Goal: Find contact information: Find contact information

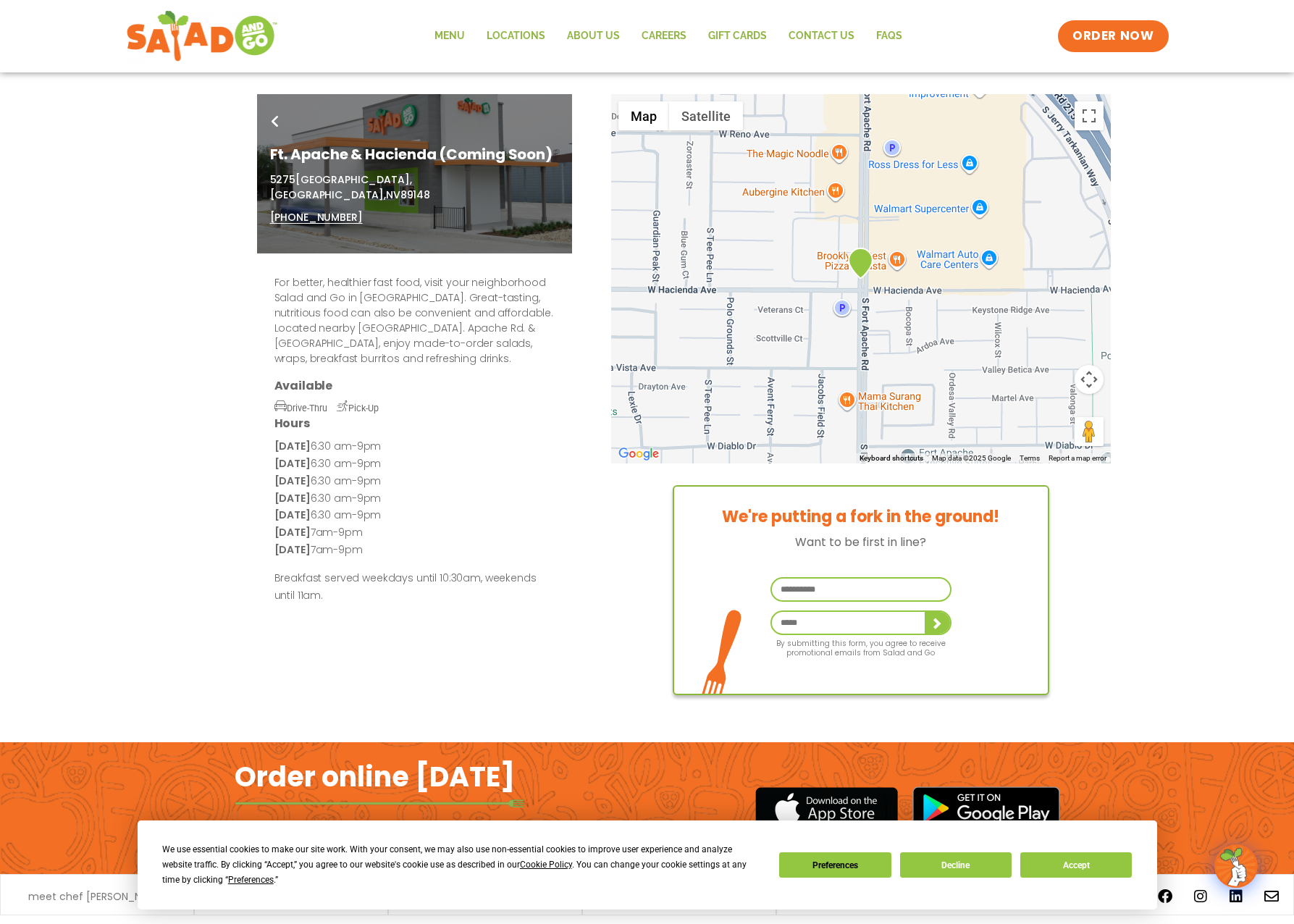
click at [274, 120] on icon at bounding box center [275, 121] width 7 height 11
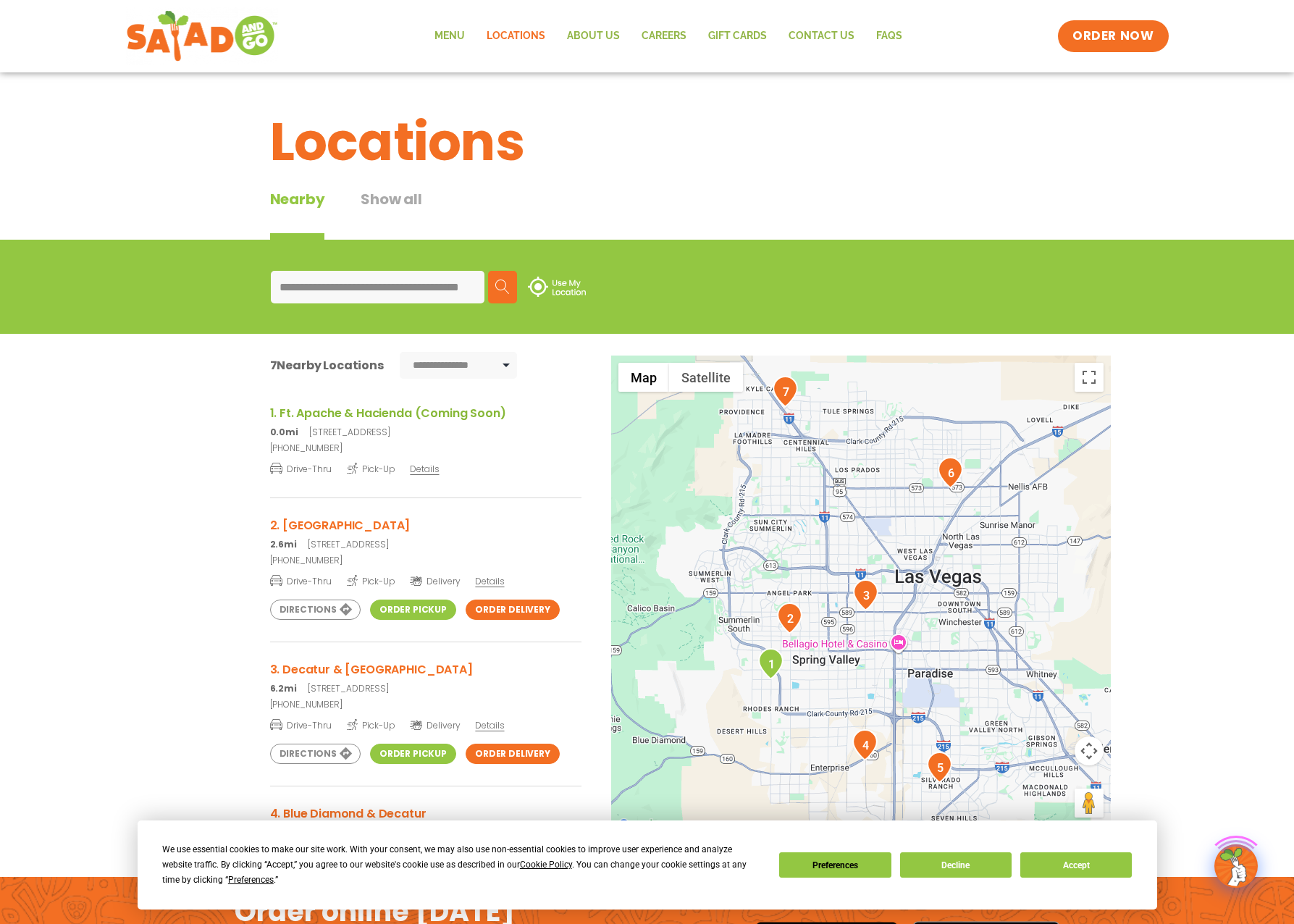
click at [295, 293] on input "**********" at bounding box center [377, 287] width 213 height 32
drag, startPoint x: 295, startPoint y: 293, endPoint x: 521, endPoint y: 291, distance: 226.0
click at [521, 291] on div "**********" at bounding box center [647, 287] width 753 height 32
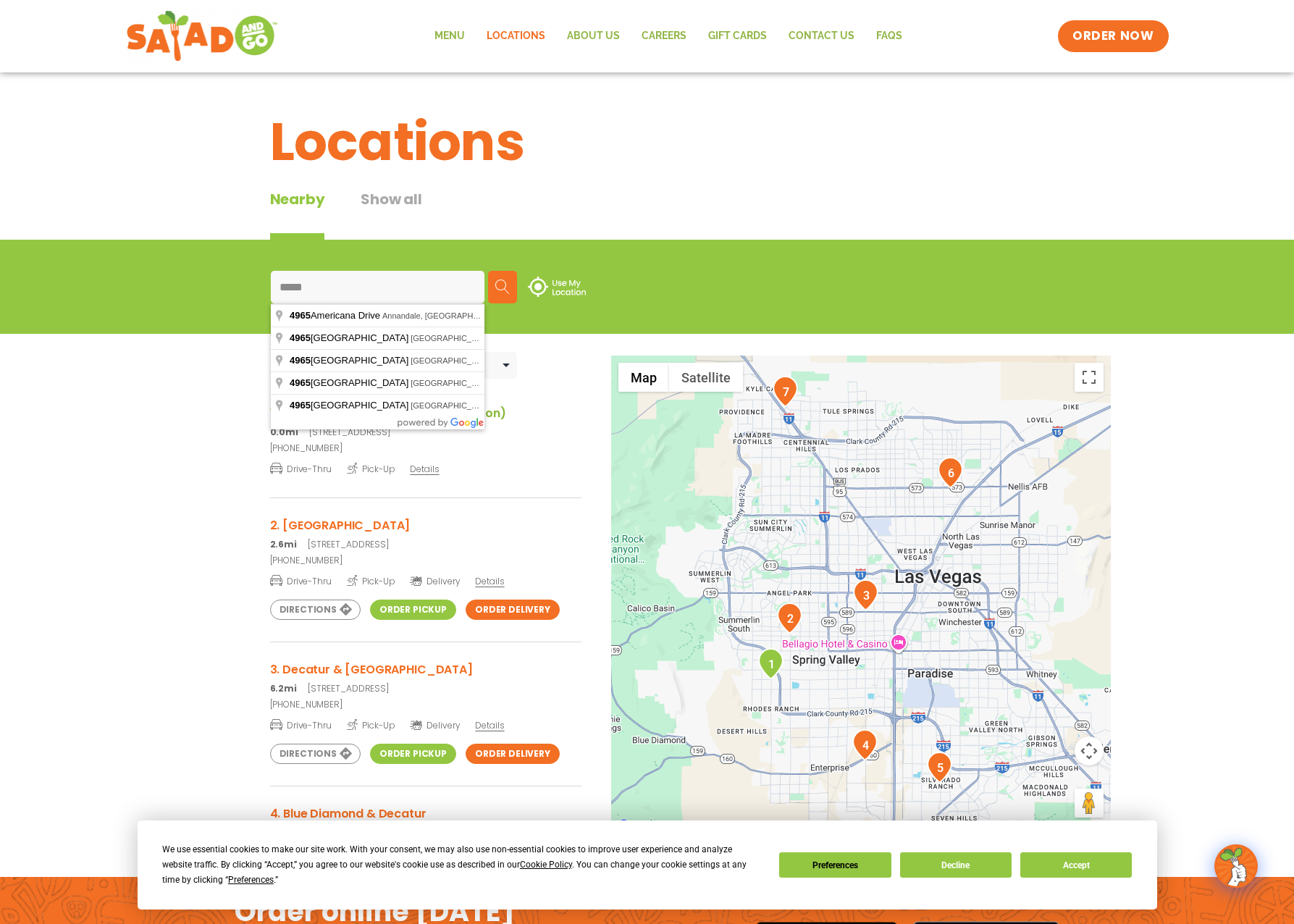
drag, startPoint x: 294, startPoint y: 281, endPoint x: 262, endPoint y: 281, distance: 32.0
click at [254, 281] on div "**** Search Use My Location" at bounding box center [647, 287] width 789 height 56
paste input "**********"
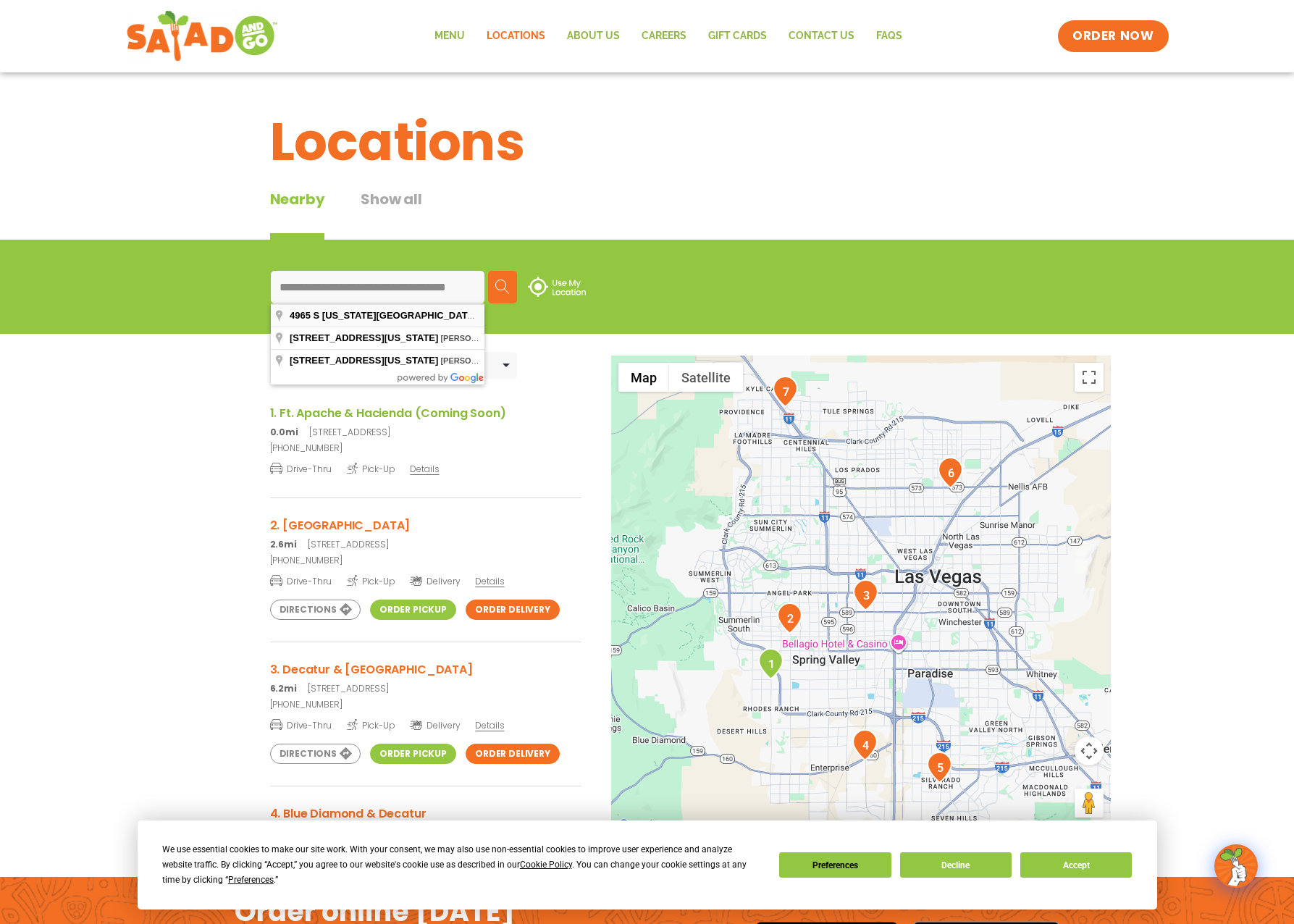
type input "**********"
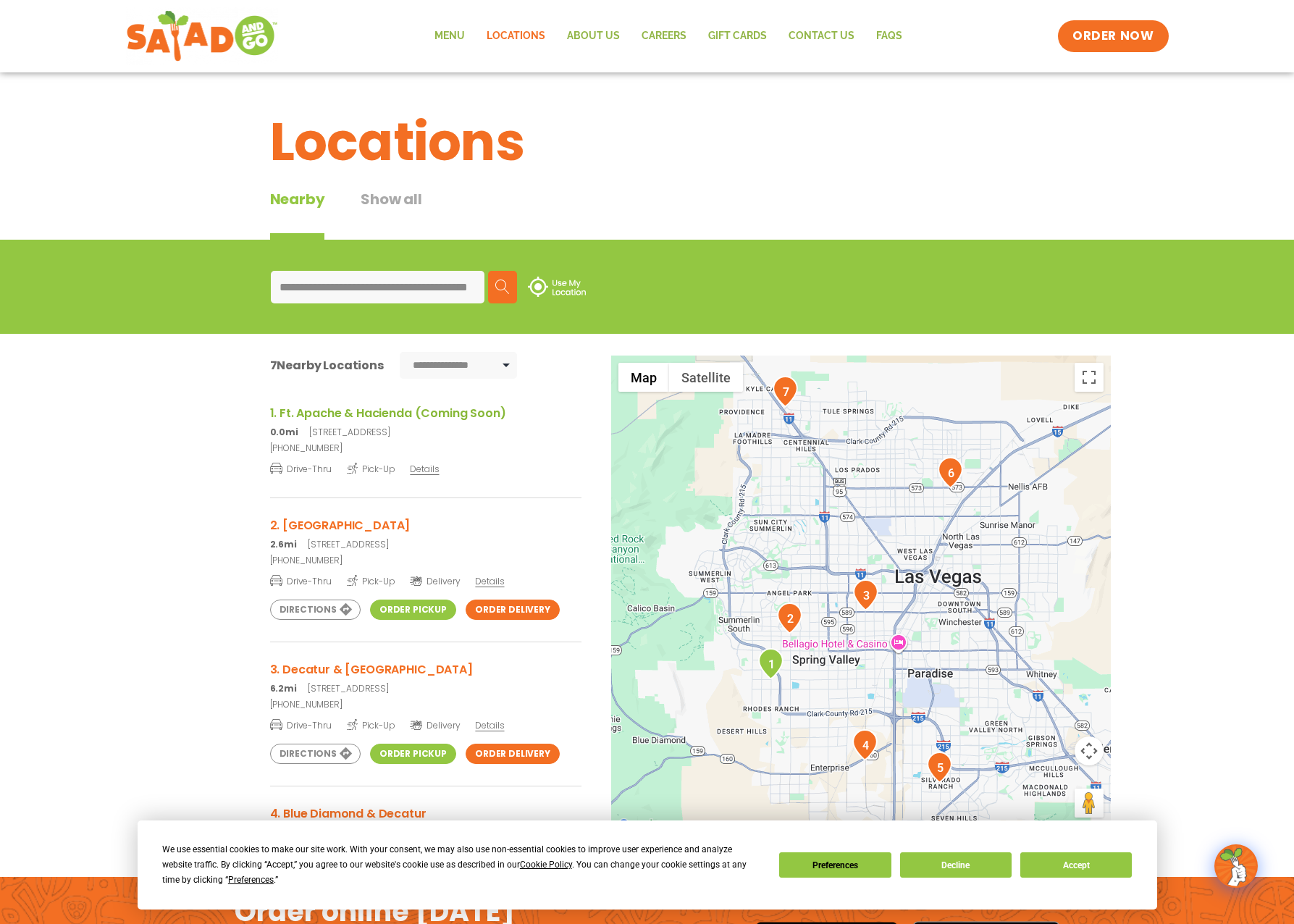
scroll to position [0, 0]
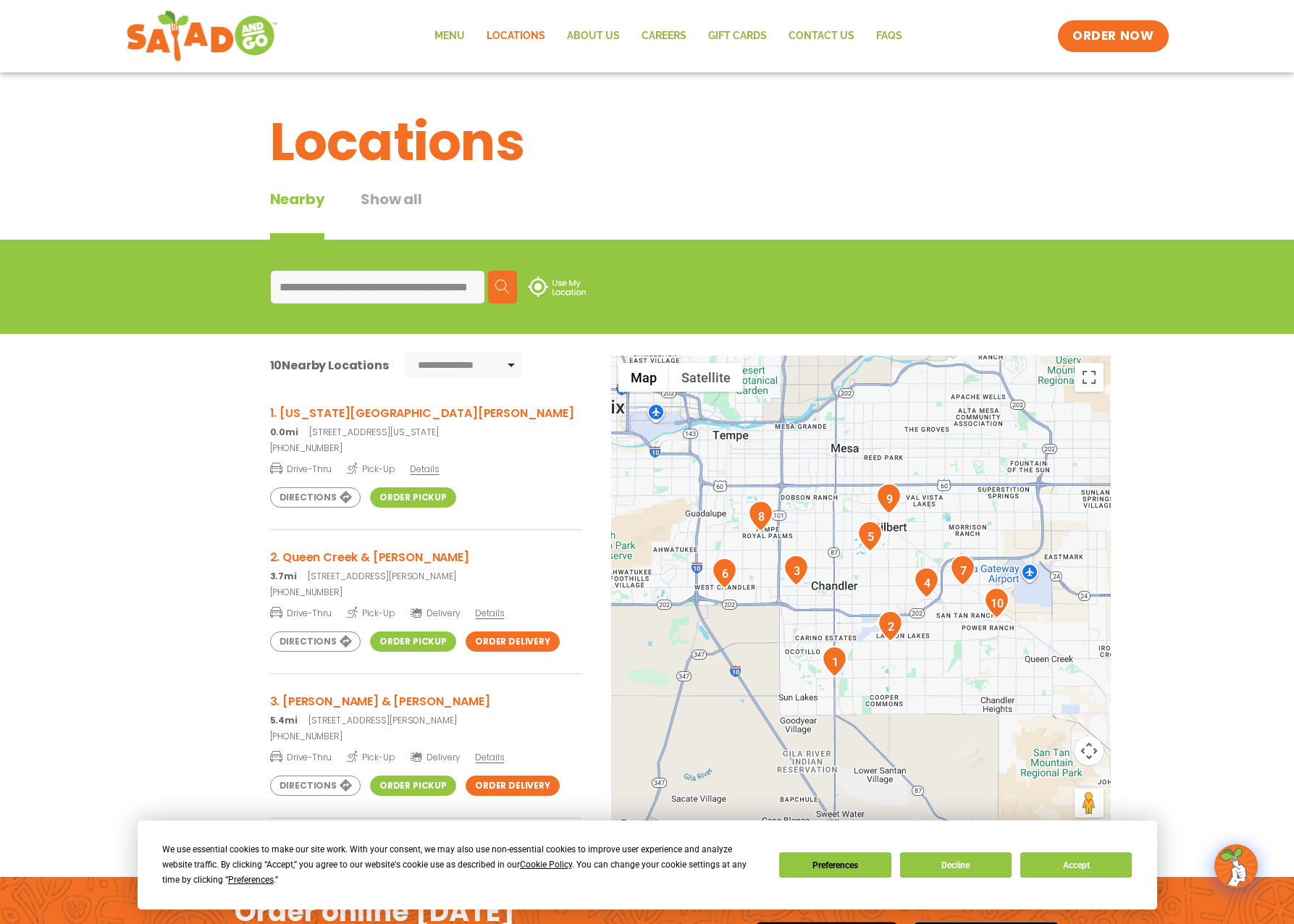
click at [420, 467] on span "Details" at bounding box center [424, 468] width 29 height 12
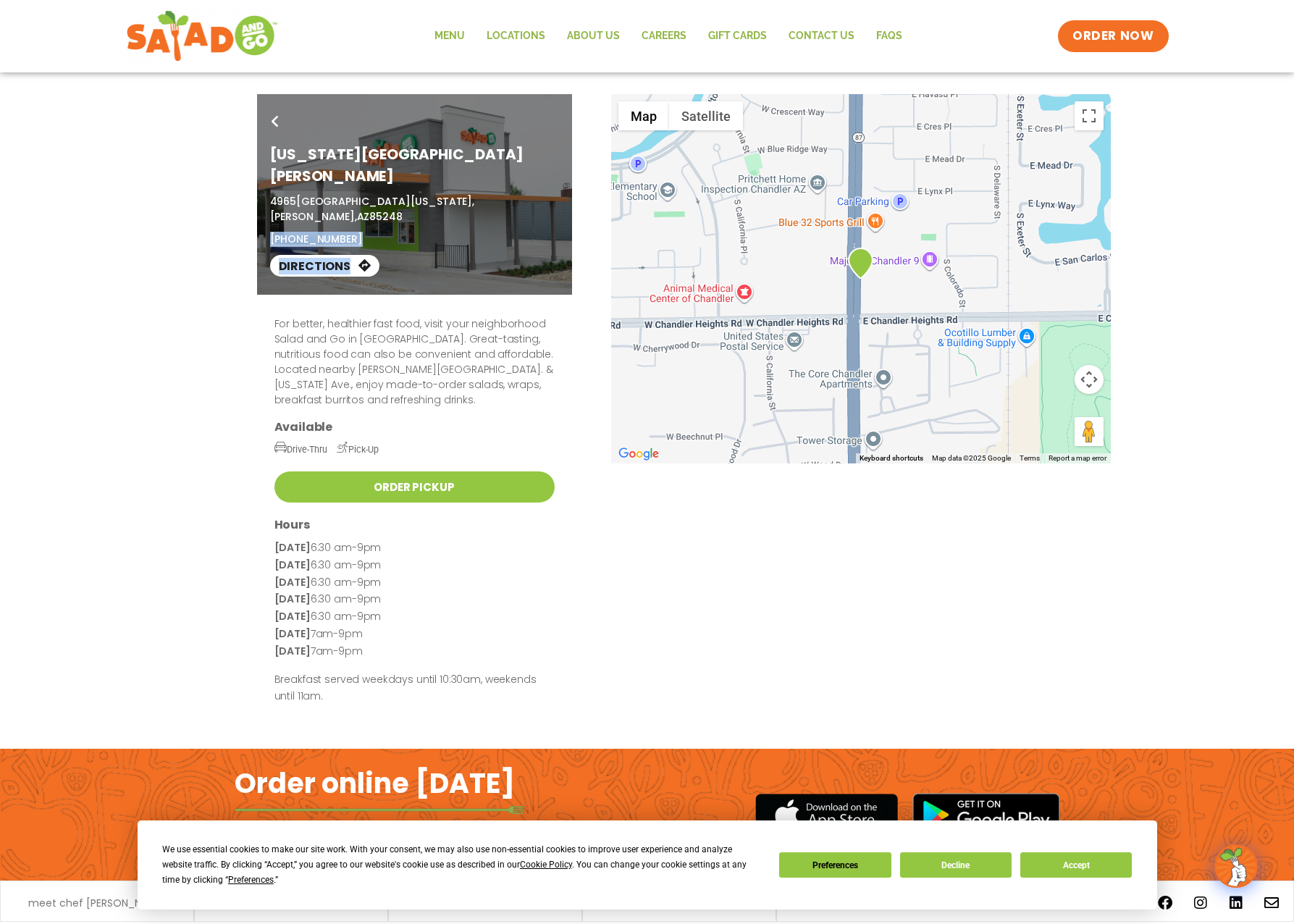
click at [270, 200] on div "Go Back Arizona Ave & Chandler Heights 4965 South Arizona Avenue, Chandler, AZ …" at bounding box center [415, 194] width 315 height 200
copy div "(480) 908-0046 Directions"
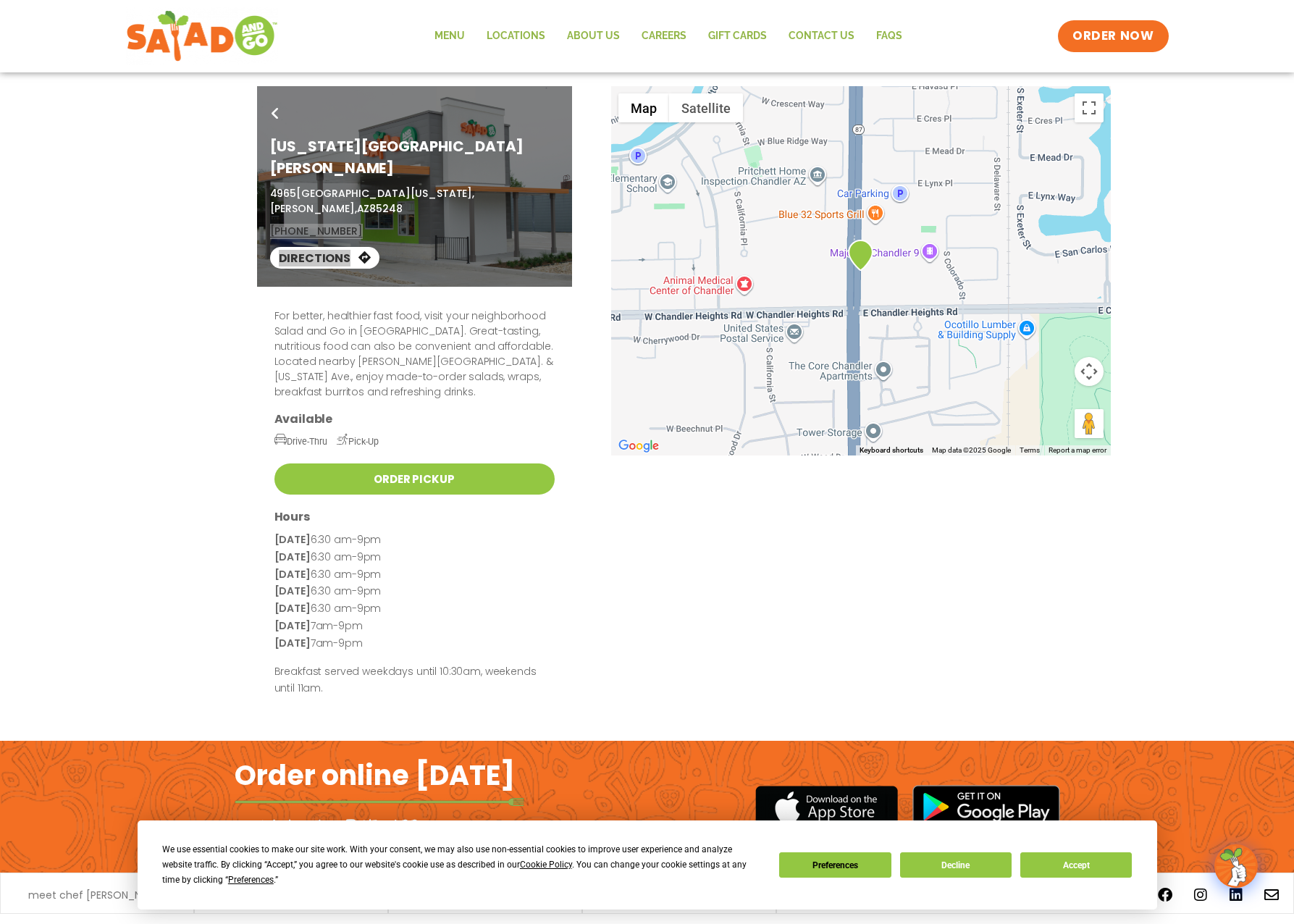
scroll to position [11, 0]
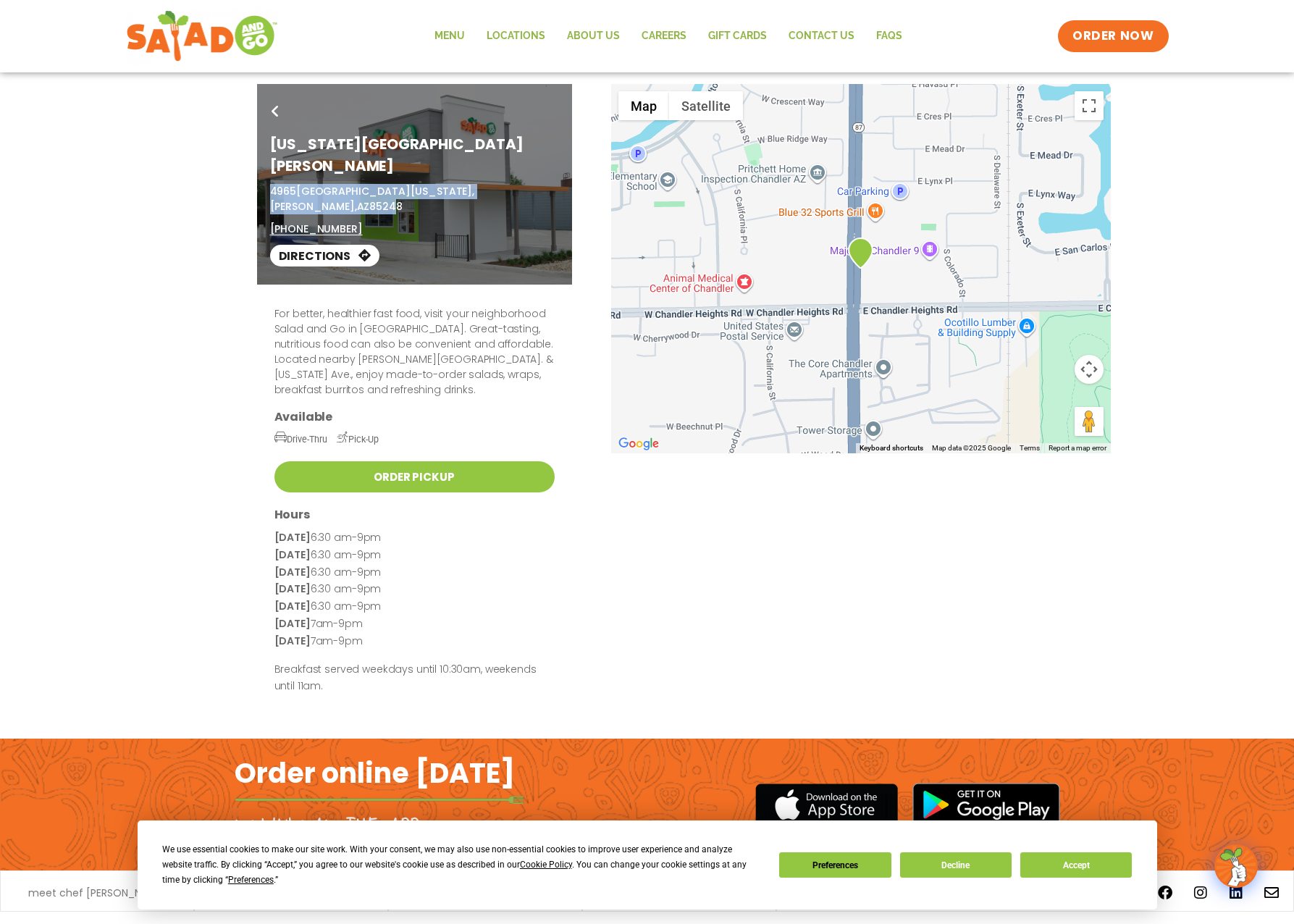
drag, startPoint x: 271, startPoint y: 169, endPoint x: 506, endPoint y: 168, distance: 235.0
click at [506, 184] on p "4965 South Arizona Avenue, Chandler, AZ 85248" at bounding box center [414, 200] width 289 height 31
copy p "4965 South Arizona Avenue, Chandler, AZ 8524"
click at [272, 107] on icon at bounding box center [275, 112] width 7 height 11
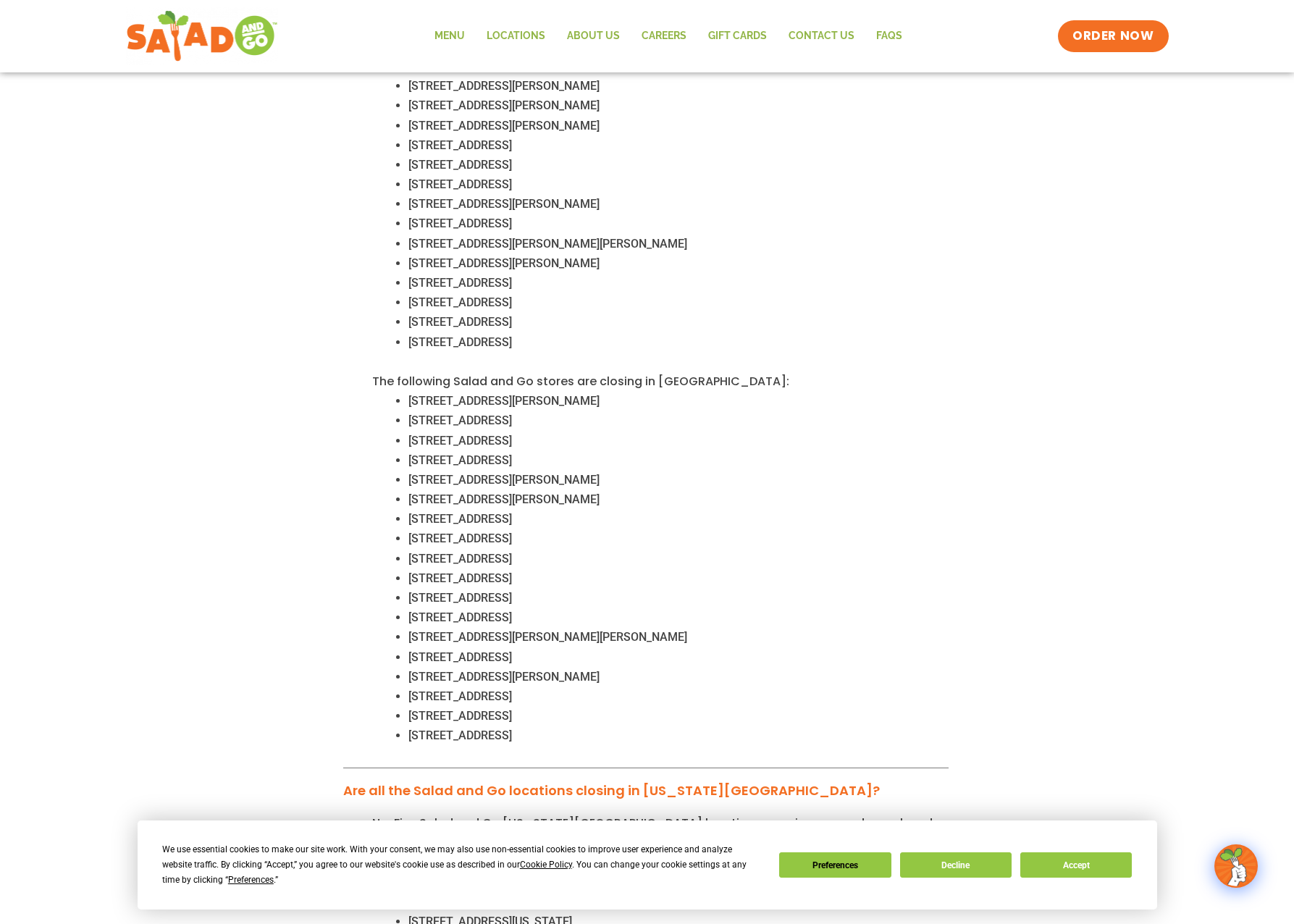
click at [403, 568] on ul "[STREET_ADDRESS]" at bounding box center [660, 578] width 576 height 19
drag, startPoint x: 403, startPoint y: 558, endPoint x: 504, endPoint y: 555, distance: 101.0
click at [504, 568] on ul "[STREET_ADDRESS]" at bounding box center [660, 578] width 576 height 19
copy span "830 SW Wilshire Blvd"
click at [417, 572] on span "830 SW Wilshire Blvd, Burleson, TX 76028" at bounding box center [460, 578] width 103 height 14
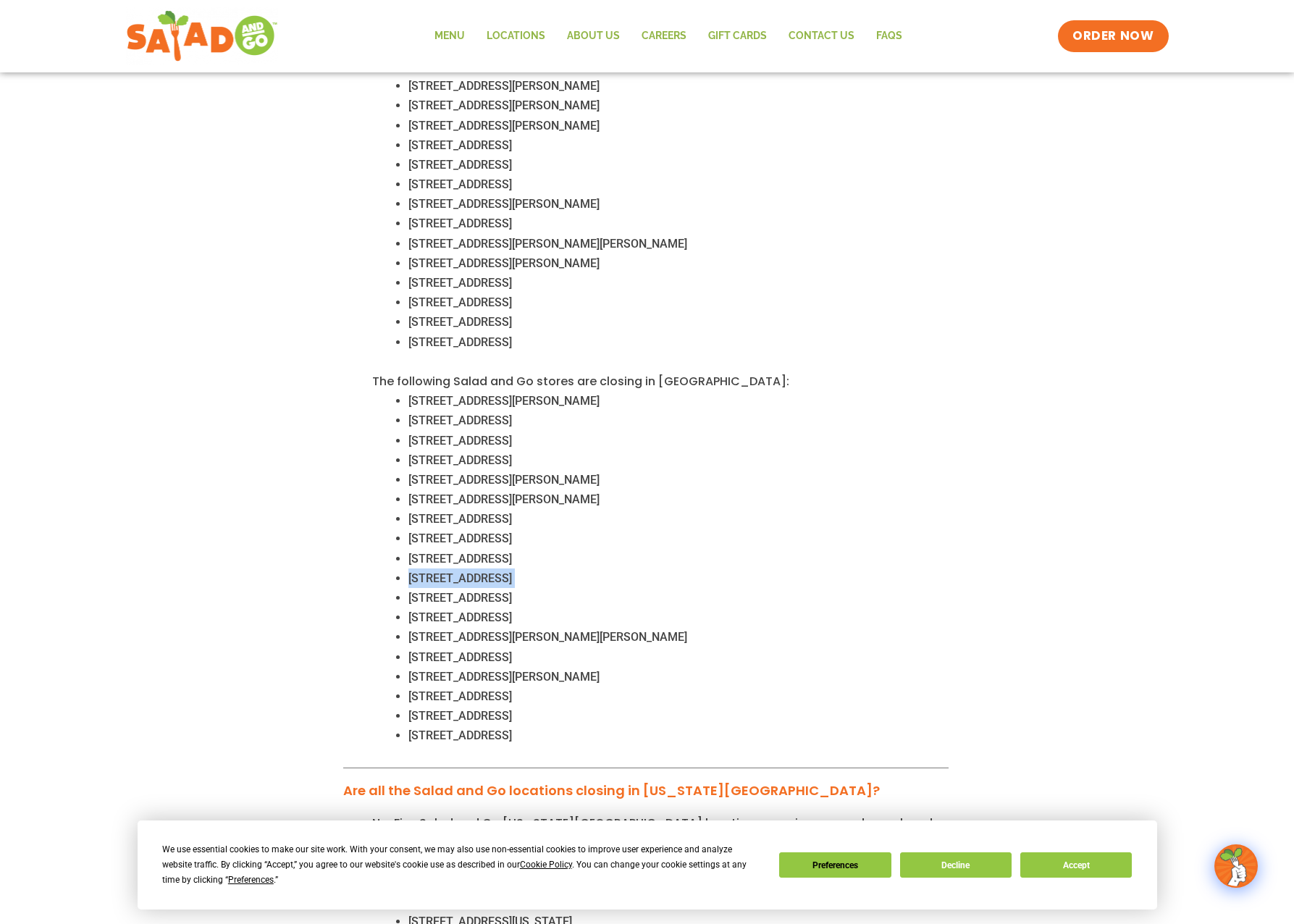
drag, startPoint x: 417, startPoint y: 559, endPoint x: 623, endPoint y: 552, distance: 206.1
click at [512, 572] on span "830 SW Wilshire Blvd, Burleson, TX 76028" at bounding box center [460, 578] width 103 height 14
click at [419, 591] on span "3401 Midway Rd, Plano, TX 75093" at bounding box center [460, 597] width 103 height 14
drag, startPoint x: 419, startPoint y: 573, endPoint x: 506, endPoint y: 577, distance: 87.1
click at [506, 591] on span "3401 Midway Rd, Plano, TX 75093" at bounding box center [460, 597] width 103 height 14
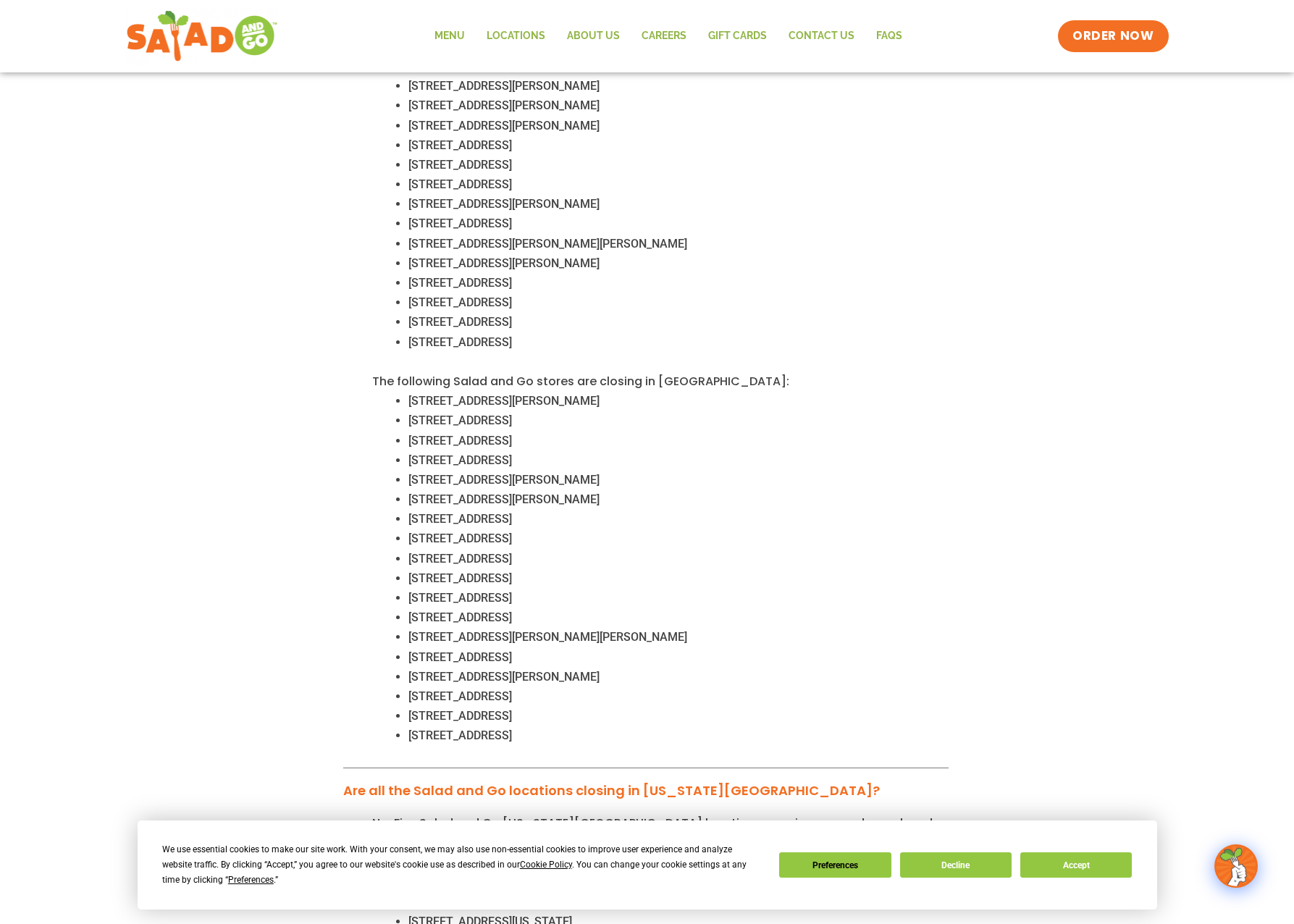
copy span "3401 Midway Rd, Plano"
click at [421, 610] on span "1102 W Main St, Lewisville, TX 75067" at bounding box center [460, 617] width 103 height 14
drag, startPoint x: 422, startPoint y: 601, endPoint x: 507, endPoint y: 601, distance: 85.0
click at [507, 610] on span "1102 W Main St, Lewisville, TX 75067" at bounding box center [460, 617] width 103 height 14
copy span "1102 W Main St, Lewisville"
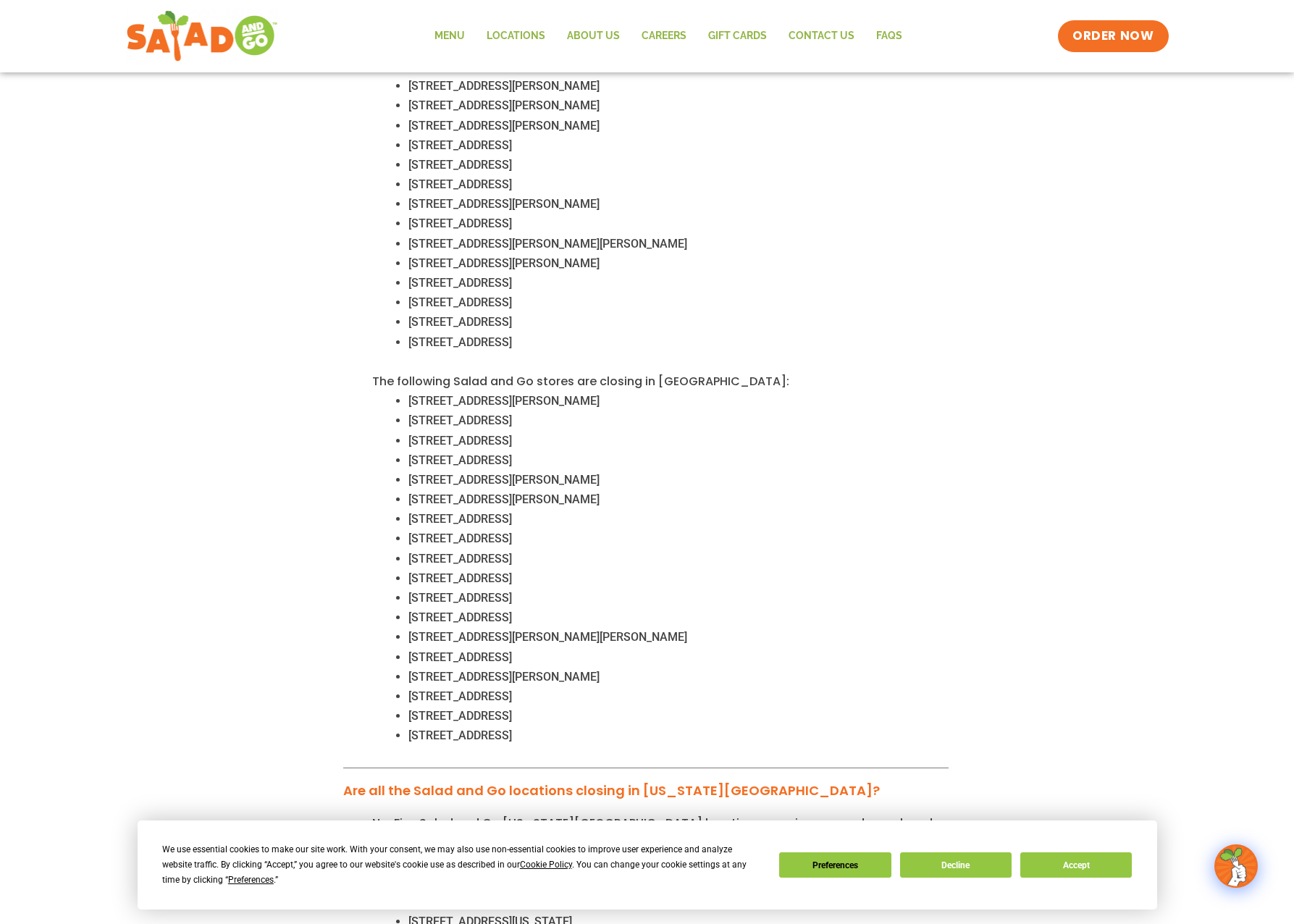
click at [416, 630] on span "1460 S Ferguson Pkwy, Anna, TX 75409" at bounding box center [547, 636] width 279 height 14
drag, startPoint x: 416, startPoint y: 620, endPoint x: 517, endPoint y: 621, distance: 101.0
click at [517, 630] on span "1460 S Ferguson Pkwy, Anna, TX 75409" at bounding box center [547, 636] width 279 height 14
copy span "1460 S Ferguson Pkwy"
click at [432, 630] on span "1460 S Ferguson Pkwy, Anna, TX 75409" at bounding box center [547, 636] width 279 height 14
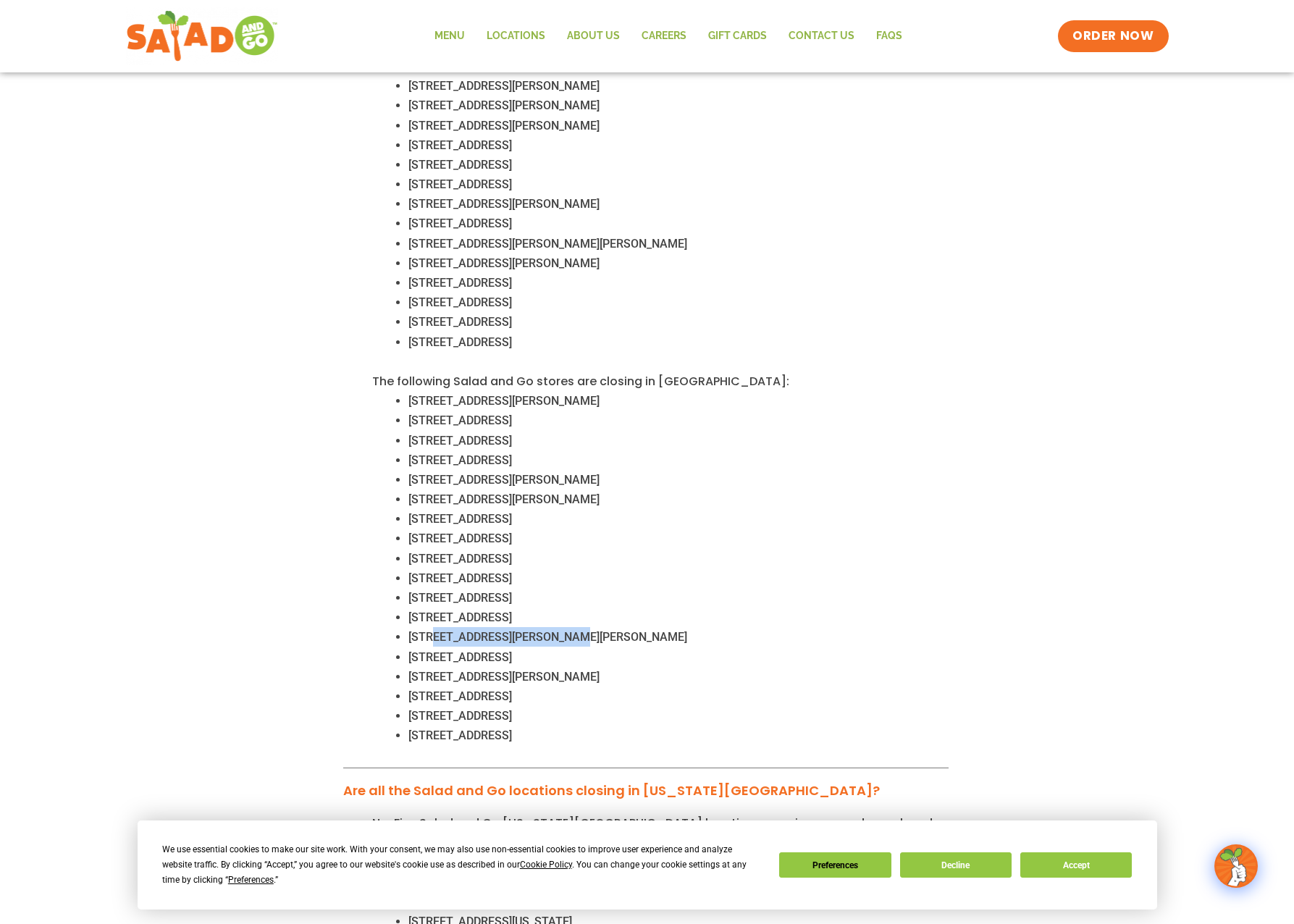
drag, startPoint x: 432, startPoint y: 615, endPoint x: 556, endPoint y: 615, distance: 124.0
click at [556, 630] on span "1460 S Ferguson Pkwy, Anna, TX 75409" at bounding box center [547, 636] width 279 height 14
click at [421, 630] on span "1460 S Ferguson Pkwy, Anna, TX 75409" at bounding box center [547, 636] width 279 height 14
drag, startPoint x: 421, startPoint y: 616, endPoint x: 580, endPoint y: 616, distance: 159.0
click at [580, 630] on span "1460 S Ferguson Pkwy, Anna, TX 75409" at bounding box center [547, 636] width 279 height 14
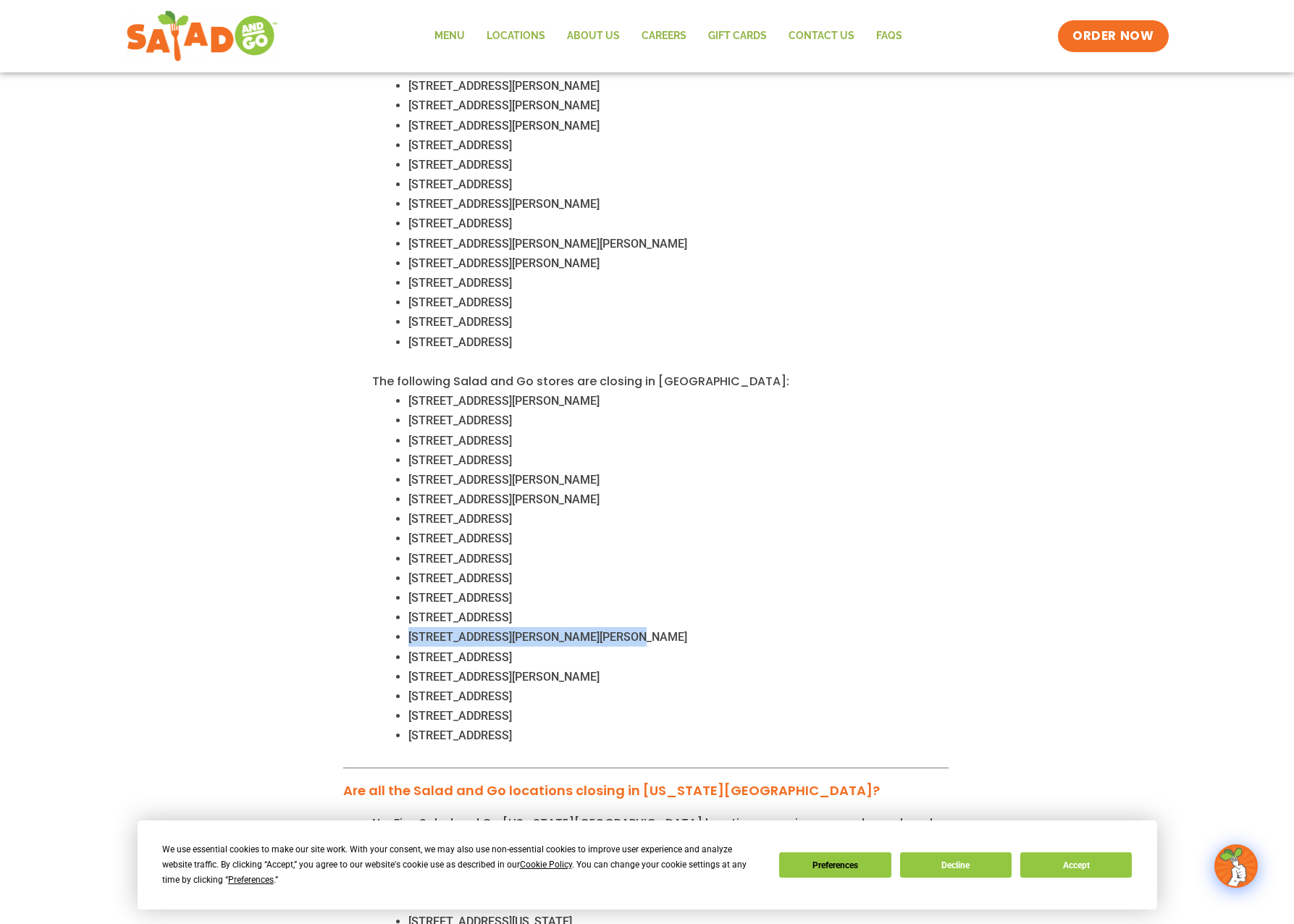
copy span "1460 S Ferguson Pkwy, Anna, TX 75409"
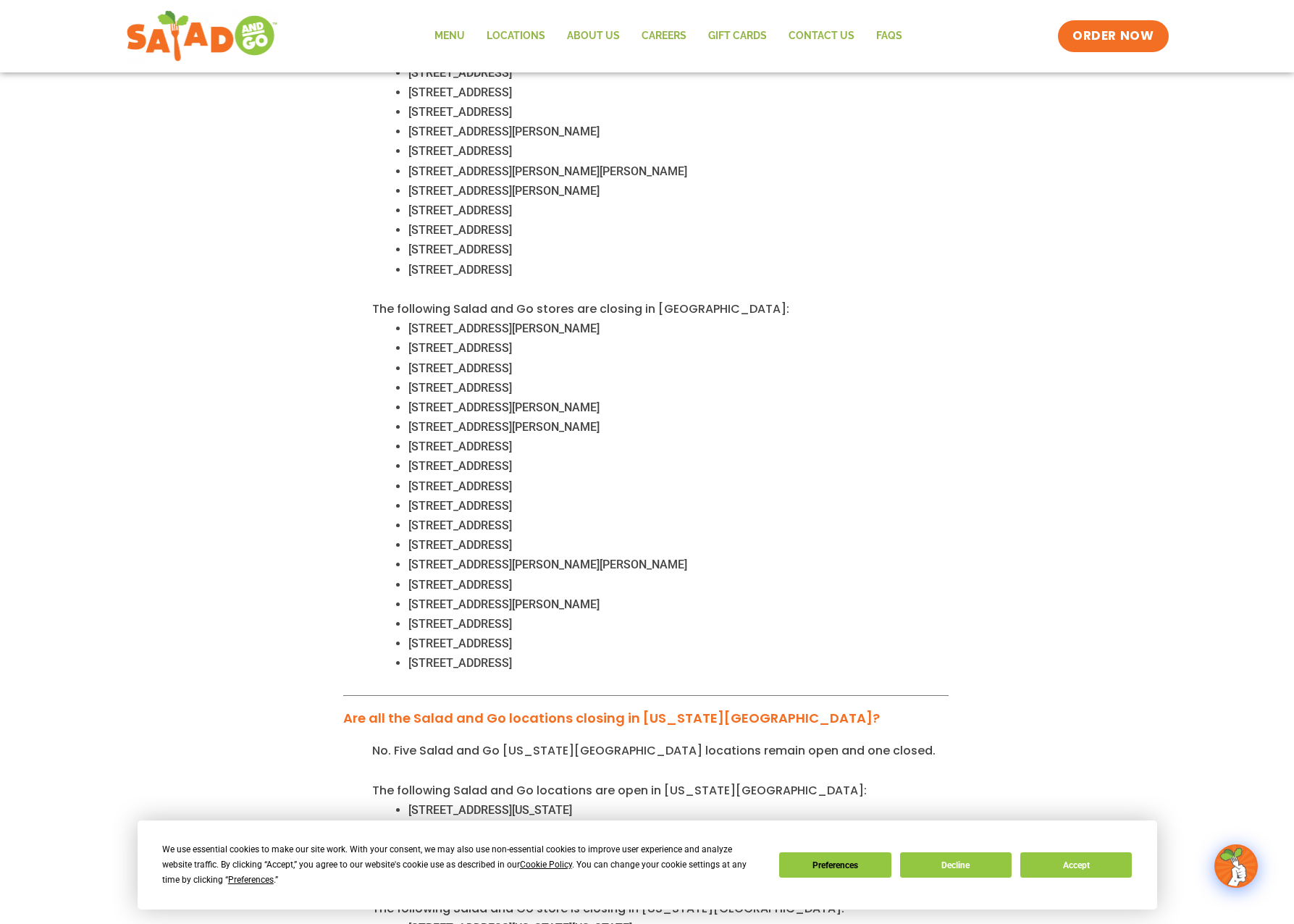
click at [421, 578] on span "1201 Flower Mound Road, Flower Mound, TX 75028" at bounding box center [460, 584] width 103 height 14
drag, startPoint x: 421, startPoint y: 570, endPoint x: 516, endPoint y: 570, distance: 95.0
click at [512, 578] on span "1201 Flower Mound Road, Flower Mound, TX 75028" at bounding box center [460, 584] width 103 height 14
copy span "1201 Flower Mound Road"
click at [425, 597] on span "430 S FM 548, Forney, TX, 75126" at bounding box center [504, 604] width 191 height 14
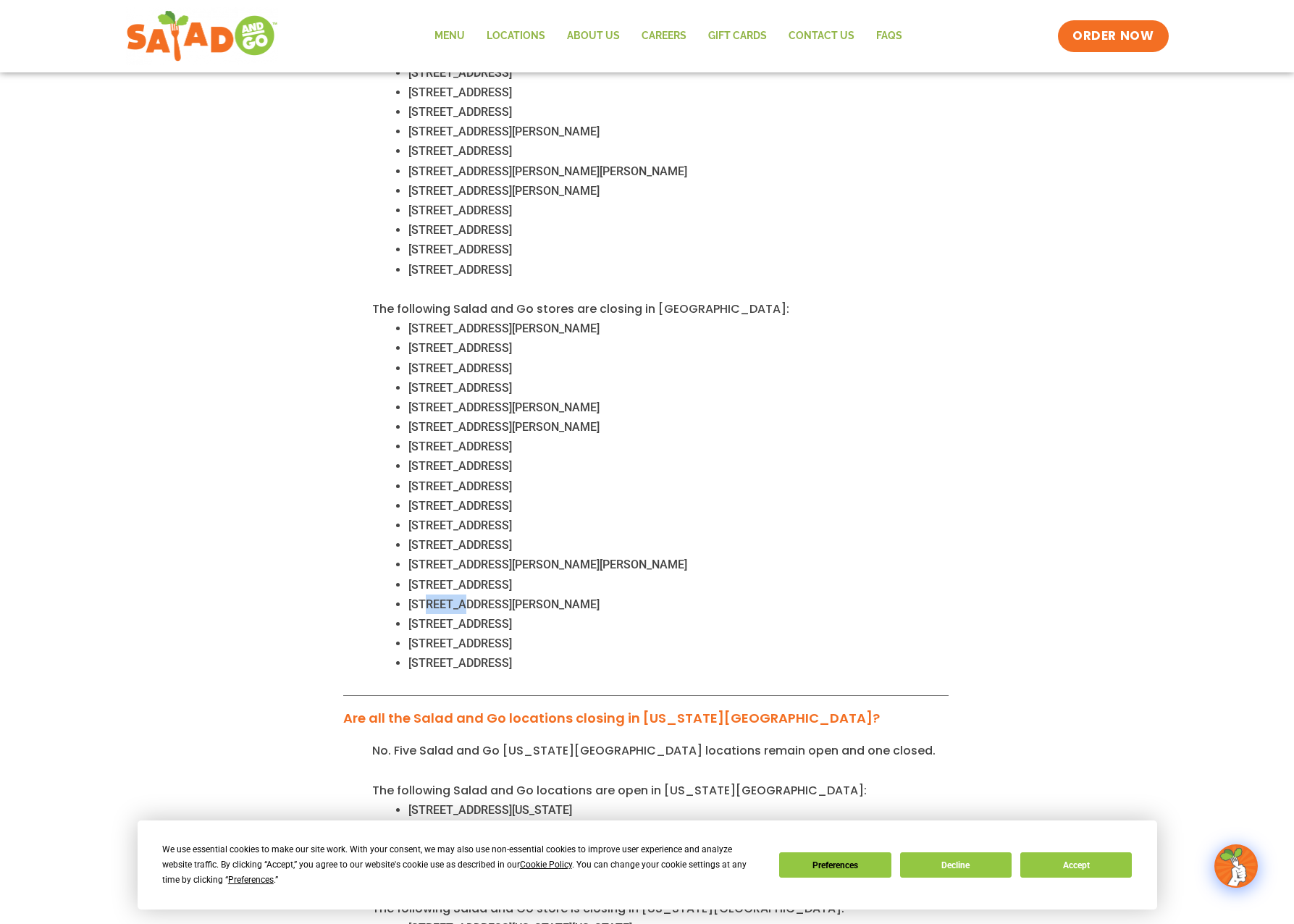
drag, startPoint x: 425, startPoint y: 586, endPoint x: 455, endPoint y: 585, distance: 30.0
click at [455, 597] on span "430 S FM 548, Forney, TX, 75126" at bounding box center [504, 604] width 191 height 14
drag, startPoint x: 455, startPoint y: 585, endPoint x: 413, endPoint y: 585, distance: 42.0
click at [413, 597] on span "430 S FM 548, Forney, TX, 75126" at bounding box center [504, 604] width 191 height 14
drag, startPoint x: 413, startPoint y: 585, endPoint x: 466, endPoint y: 589, distance: 53.2
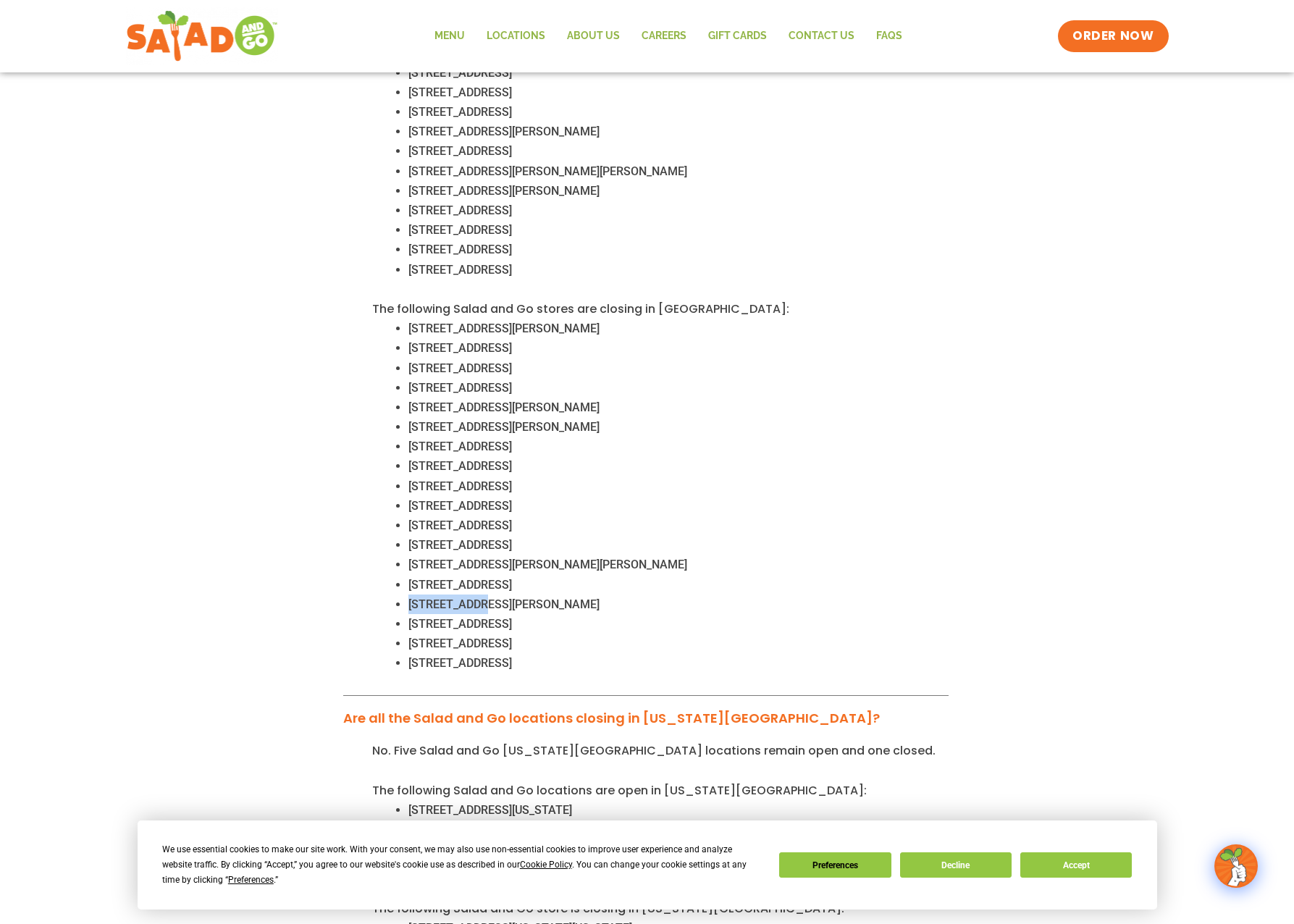
click at [466, 597] on span "430 S FM 548, Forney, TX, 75126" at bounding box center [504, 604] width 191 height 14
copy span "430 S FM 548"
click at [414, 597] on span "430 S FM 548, Forney, TX, 75126" at bounding box center [504, 604] width 191 height 14
drag, startPoint x: 414, startPoint y: 587, endPoint x: 573, endPoint y: 589, distance: 159.0
click at [573, 597] on span "430 S FM 548, Forney, TX, 75126" at bounding box center [504, 604] width 191 height 14
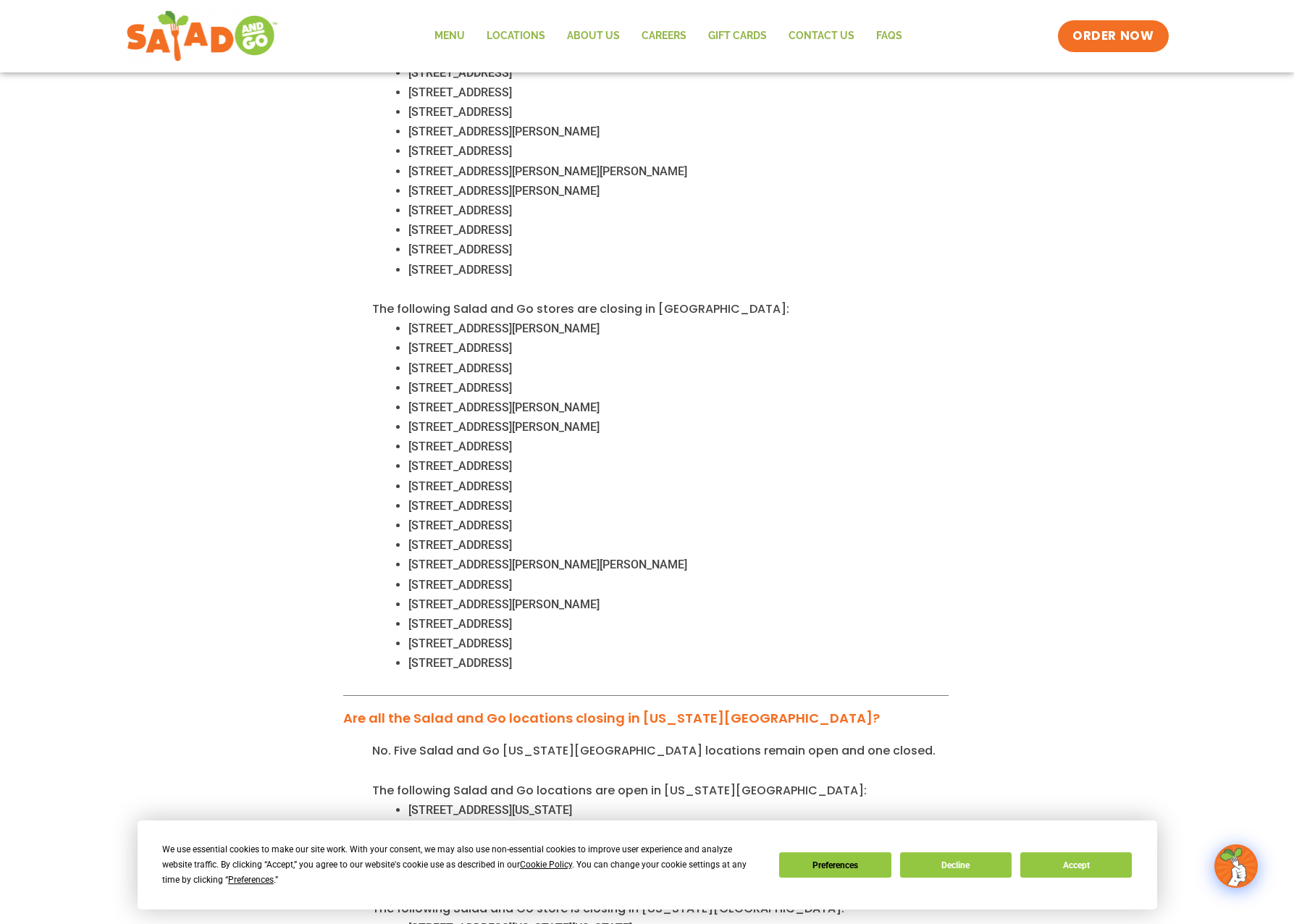
click at [424, 617] on span "3416 TX-114 Fort Worth, TX 76177" at bounding box center [460, 623] width 103 height 14
drag, startPoint x: 424, startPoint y: 608, endPoint x: 466, endPoint y: 605, distance: 42.1
click at [466, 617] on span "3416 TX-114 Fort Worth, TX 76177" at bounding box center [460, 623] width 103 height 14
copy span "3416 TX-114"
click at [419, 617] on span "3416 TX-114 Fort Worth, TX 76177" at bounding box center [460, 623] width 103 height 14
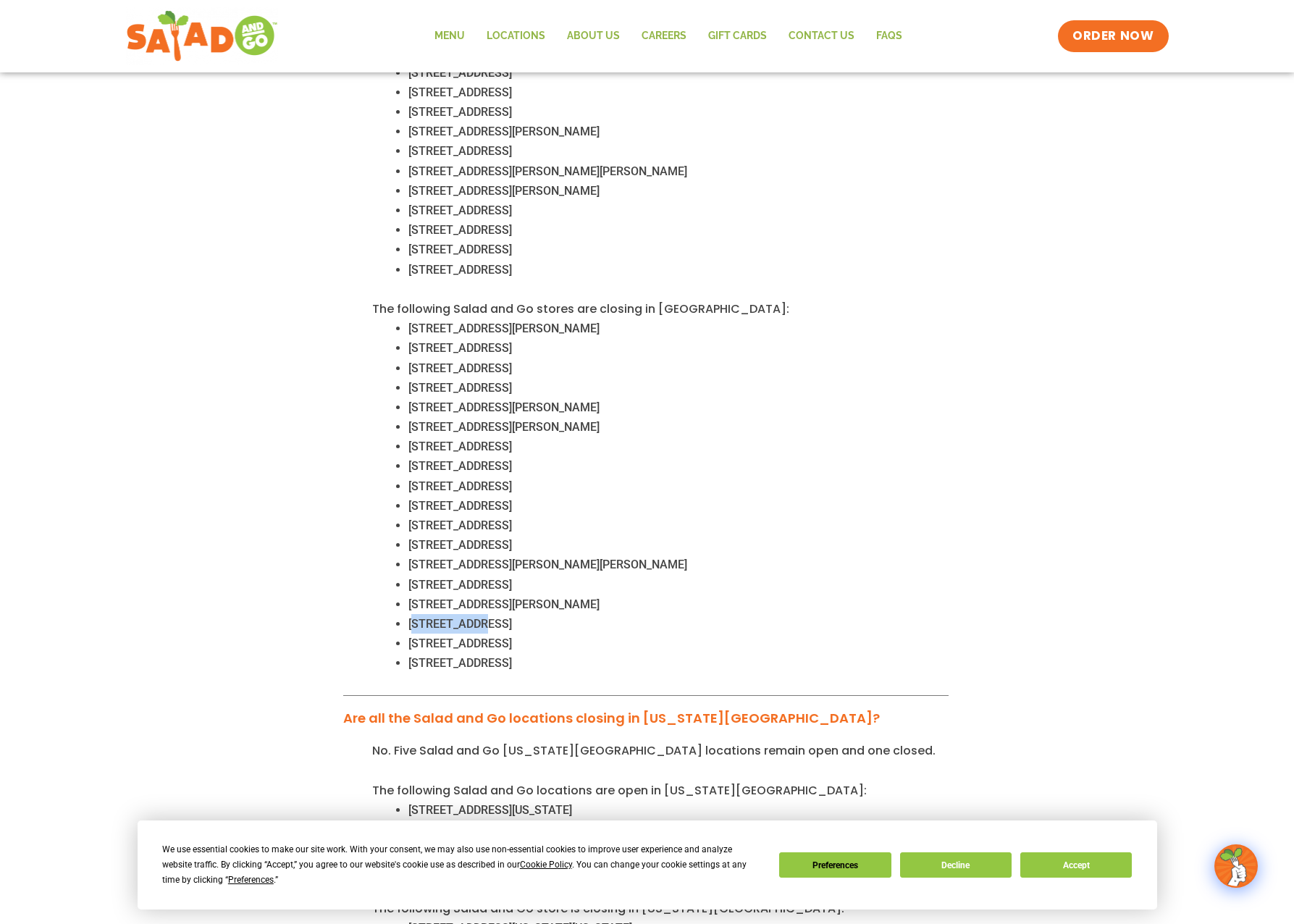
drag, startPoint x: 419, startPoint y: 597, endPoint x: 578, endPoint y: 605, distance: 159.2
click at [512, 617] on span "3416 TX-114 Fort Worth, TX 76177" at bounding box center [460, 623] width 103 height 14
copy span "3416 TX-114 Fort Worth, TX 76177"
click at [415, 636] on span "2120 Rio Grande Blvd, Euless, TX 76039" at bounding box center [460, 643] width 103 height 14
drag, startPoint x: 415, startPoint y: 622, endPoint x: 552, endPoint y: 626, distance: 137.1
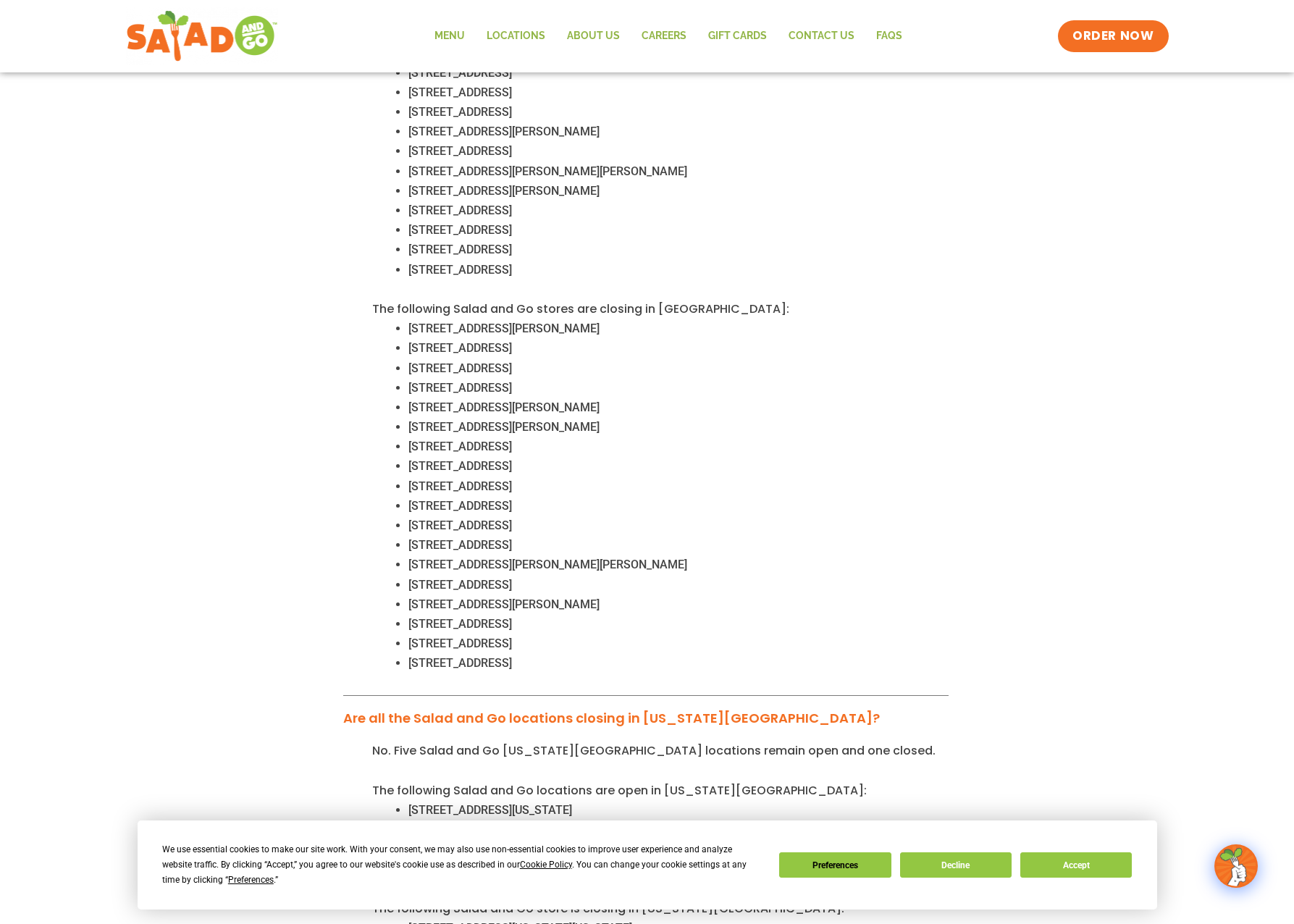
click at [512, 636] on span "2120 Rio Grande Blvd, Euless, TX 76039" at bounding box center [460, 643] width 103 height 14
drag, startPoint x: 552, startPoint y: 626, endPoint x: 420, endPoint y: 622, distance: 132.1
click at [420, 636] on span "2120 Rio Grande Blvd, Euless, TX 76039" at bounding box center [460, 643] width 103 height 14
drag, startPoint x: 420, startPoint y: 622, endPoint x: 506, endPoint y: 631, distance: 86.5
click at [506, 634] on li "2120 Rio Grande Blvd, Euless, TX 76039" at bounding box center [678, 643] width 540 height 19
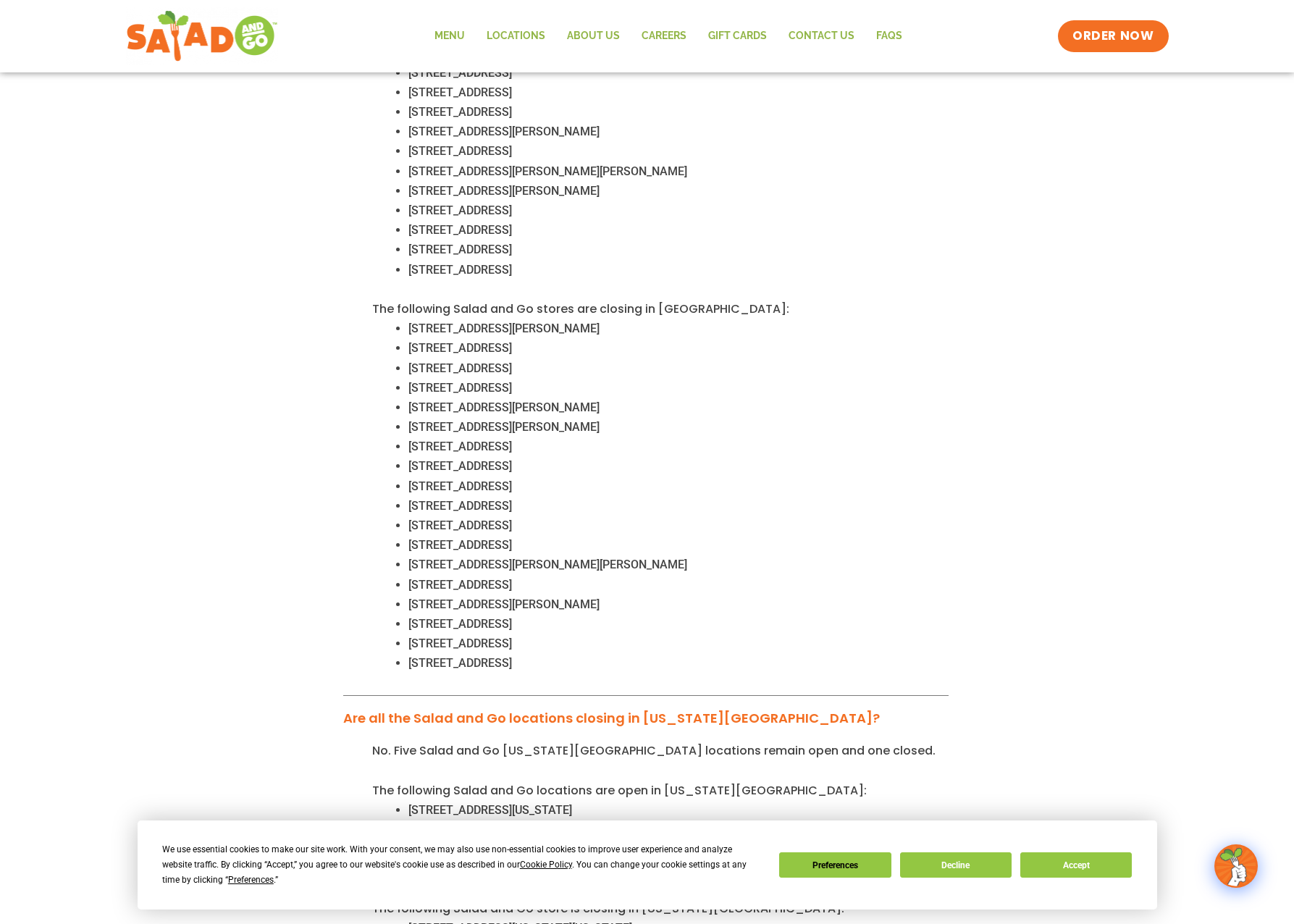
click at [419, 656] on span "822 W Princeton Dr., Princeton, TX 75047" at bounding box center [460, 663] width 103 height 14
drag, startPoint x: 419, startPoint y: 641, endPoint x: 504, endPoint y: 643, distance: 85.0
click at [504, 656] on span "822 W Princeton Dr., Princeton, TX 75047" at bounding box center [460, 663] width 103 height 14
copy span "822 W Princeton Dr"
click at [419, 656] on span "822 W Princeton Dr., Princeton, TX 75047" at bounding box center [460, 663] width 103 height 14
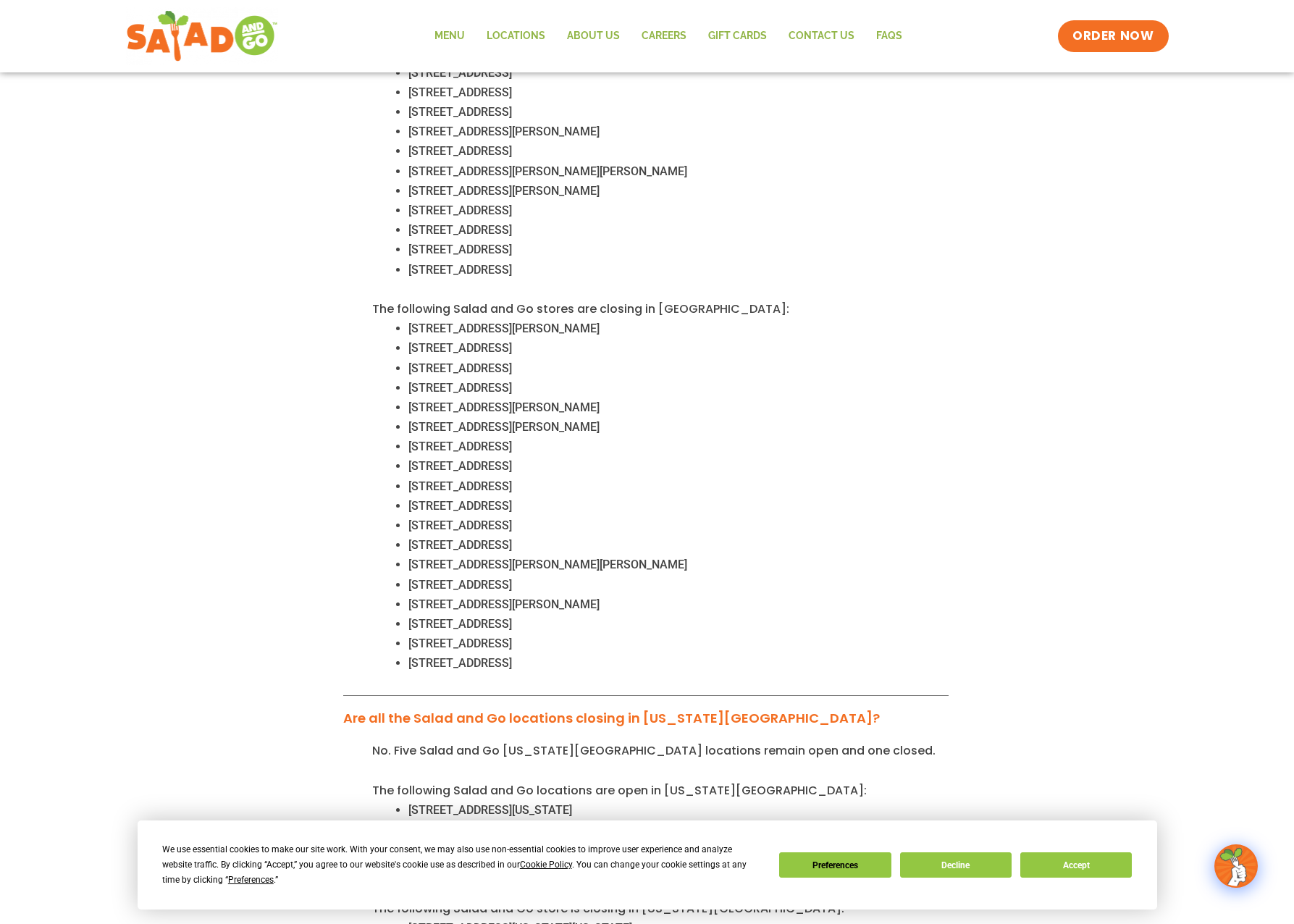
drag, startPoint x: 419, startPoint y: 646, endPoint x: 618, endPoint y: 653, distance: 199.1
click at [618, 653] on li "822 W Princeton Dr., Princeton, TX 75047" at bounding box center [678, 663] width 540 height 19
click at [680, 634] on li "2120 Rio Grande Blvd, Euless, TX 76039" at bounding box center [678, 643] width 540 height 19
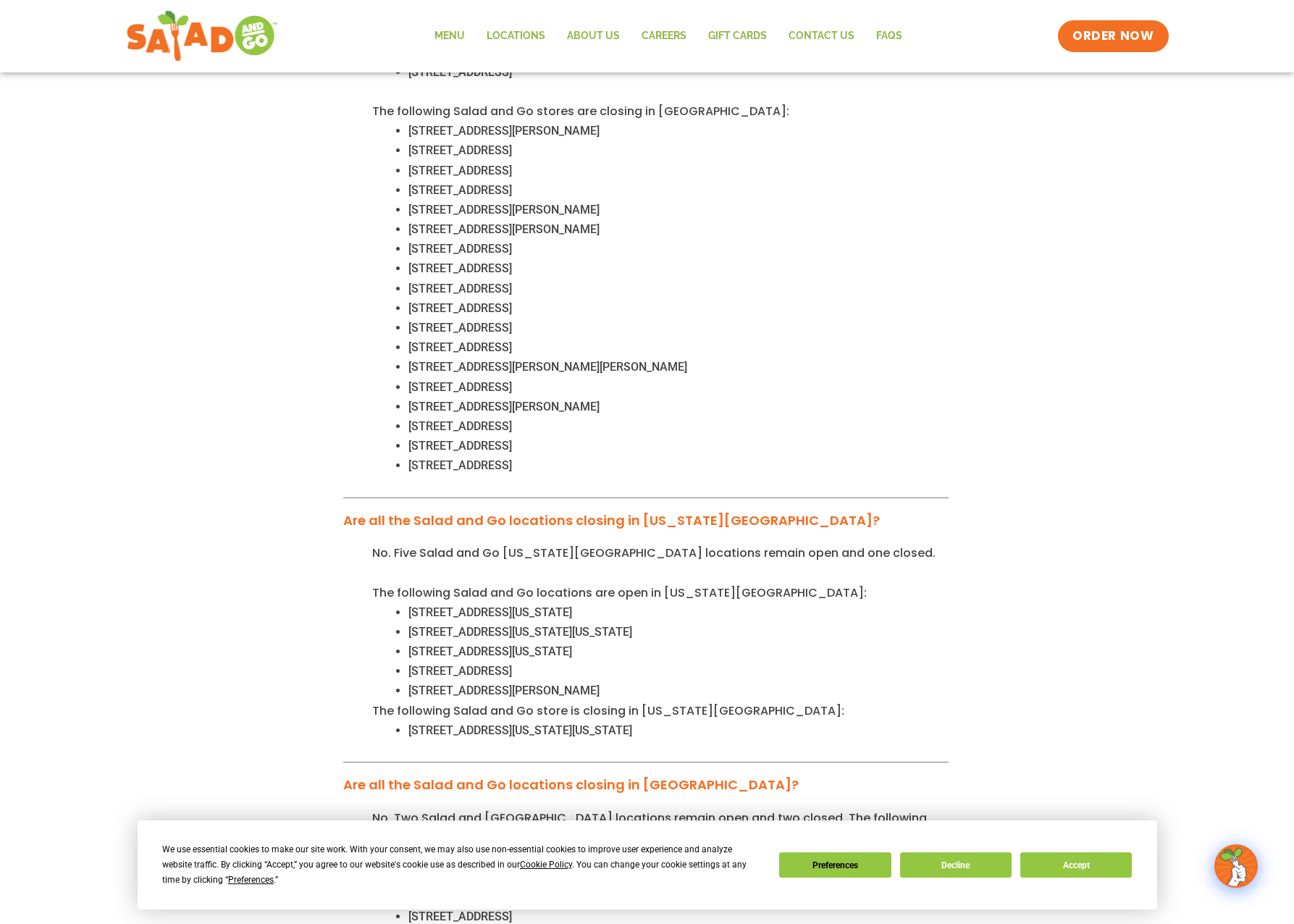
scroll to position [1235, 0]
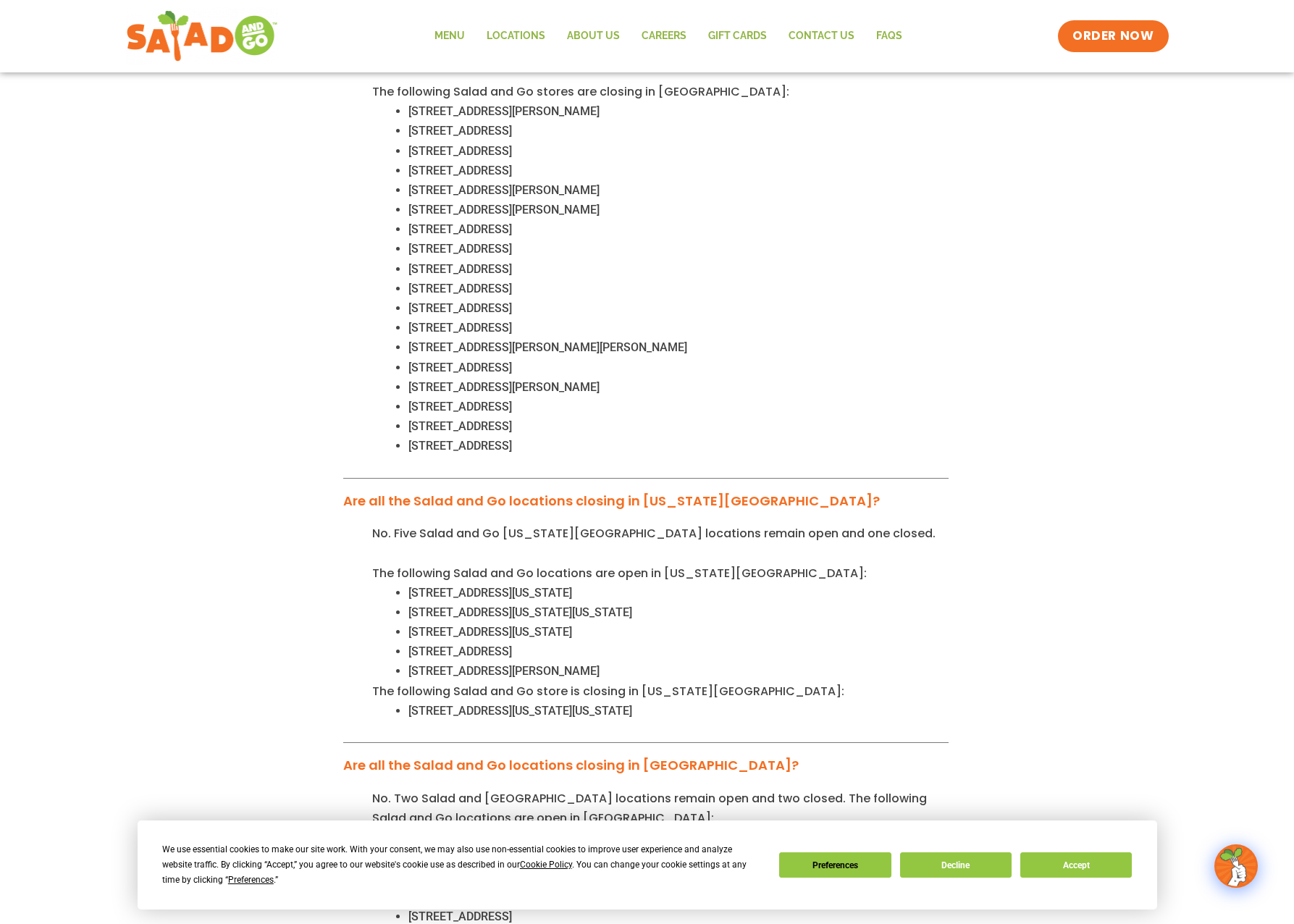
click at [415, 704] on span "6501 N May Ave, Oklahoma City, Oklahoma, 73116" at bounding box center [520, 711] width 224 height 14
drag, startPoint x: 415, startPoint y: 693, endPoint x: 561, endPoint y: 693, distance: 146.0
click at [561, 704] on span "6501 N May Ave, Oklahoma City, Oklahoma, 73116" at bounding box center [520, 711] width 224 height 14
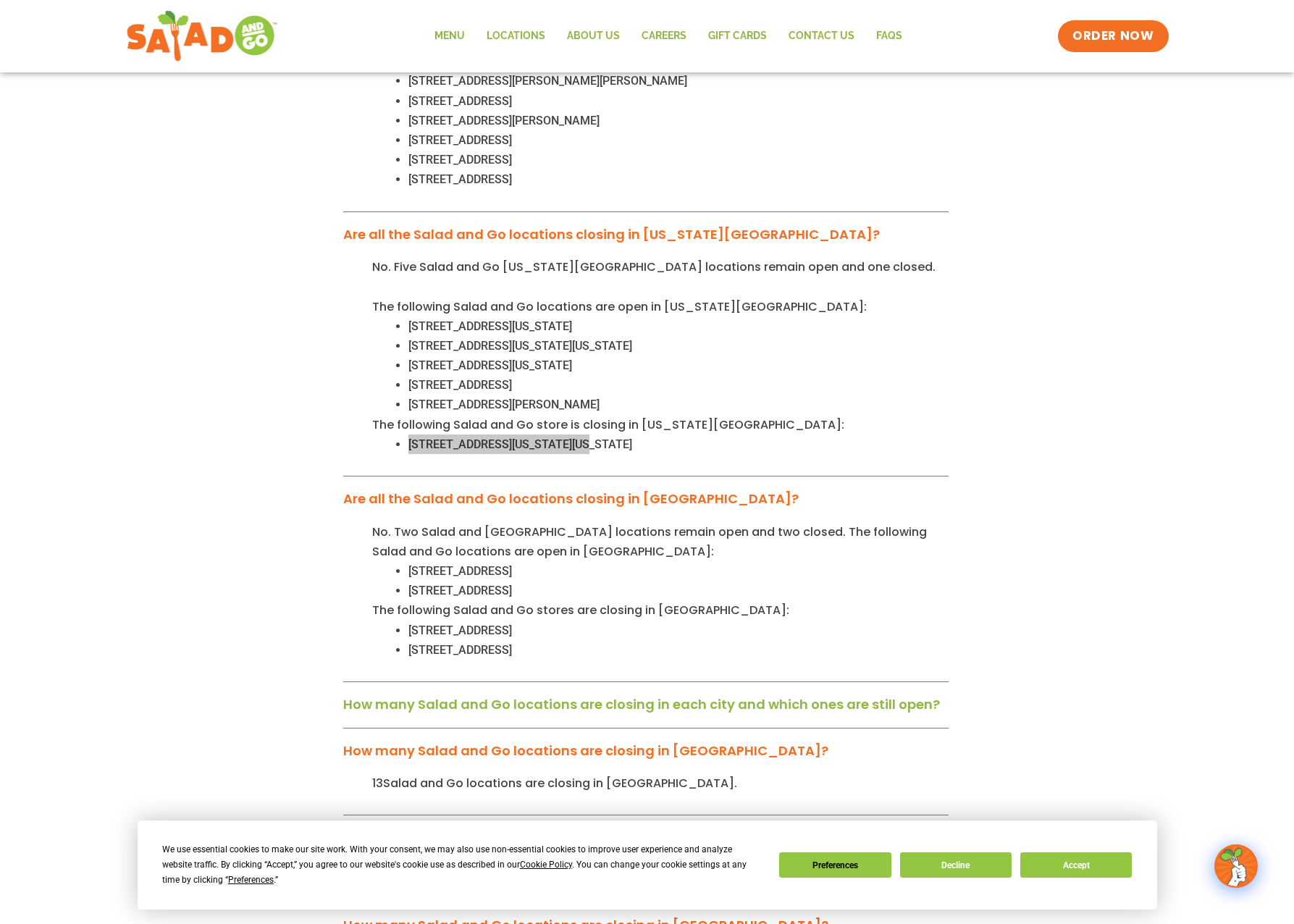
scroll to position [1525, 0]
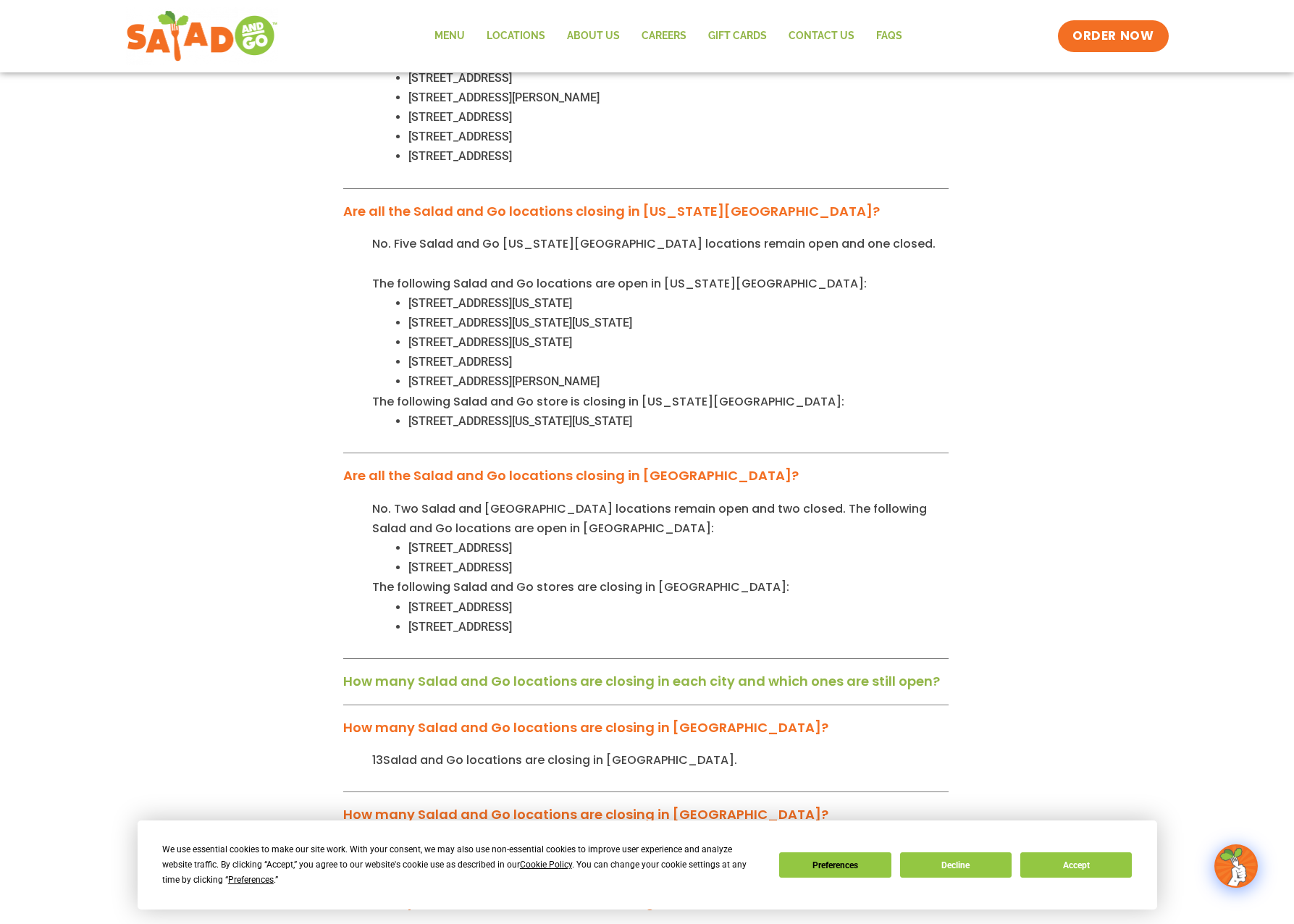
click at [409, 601] on span "2325 E 71st Street, Tulsa, OK 74136" at bounding box center [460, 607] width 103 height 14
drag, startPoint x: 409, startPoint y: 585, endPoint x: 469, endPoint y: 588, distance: 60.1
click at [469, 601] on span "2325 E 71st Street, Tulsa, OK 74136" at bounding box center [460, 607] width 103 height 14
click at [414, 620] on span "11360 East 96th Street N, Owasso, OK, 74055" at bounding box center [460, 627] width 103 height 14
drag, startPoint x: 414, startPoint y: 614, endPoint x: 525, endPoint y: 612, distance: 111.0
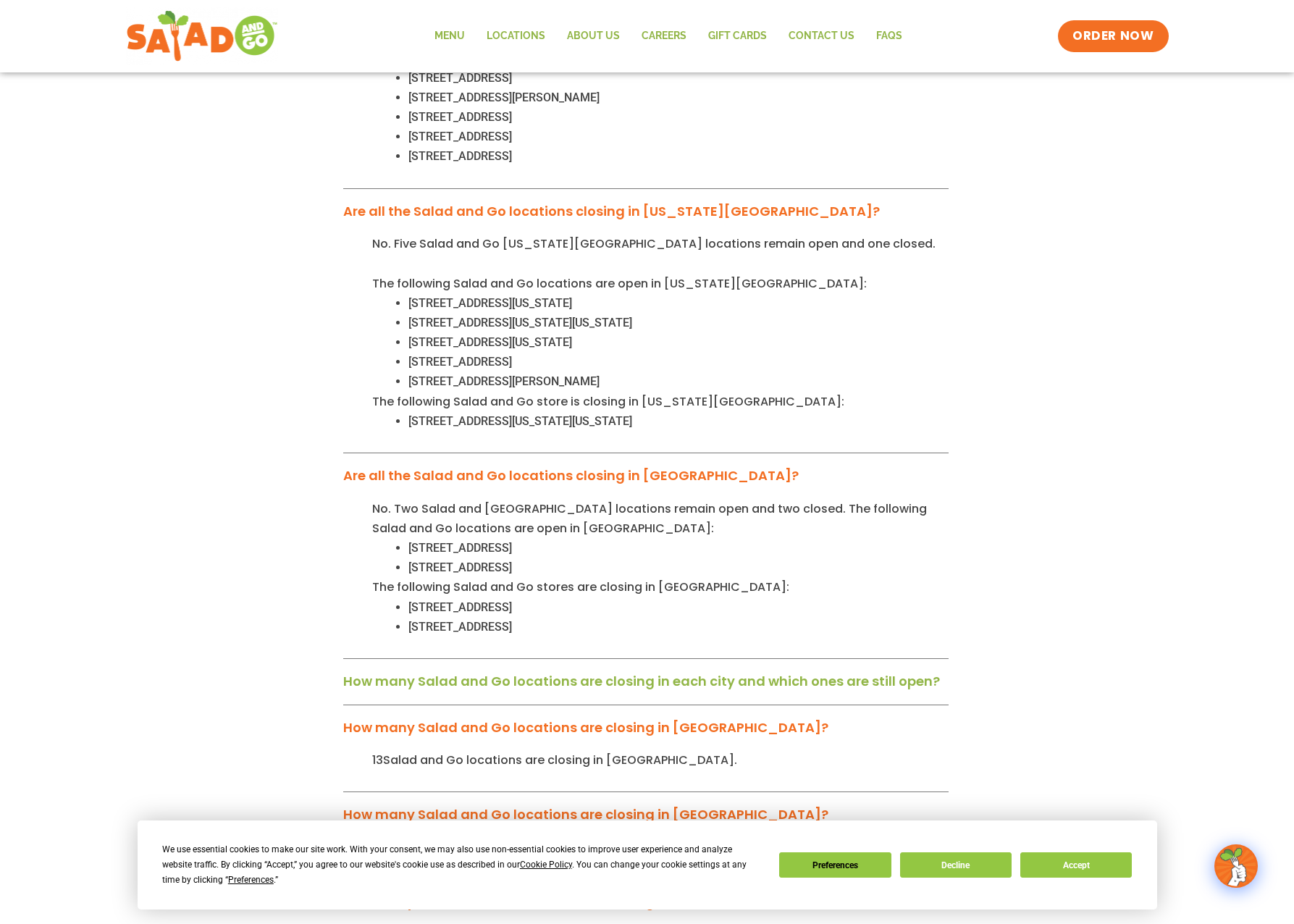
click at [512, 620] on span "11360 East 96th Street N, Owasso, OK, 74055" at bounding box center [460, 627] width 103 height 14
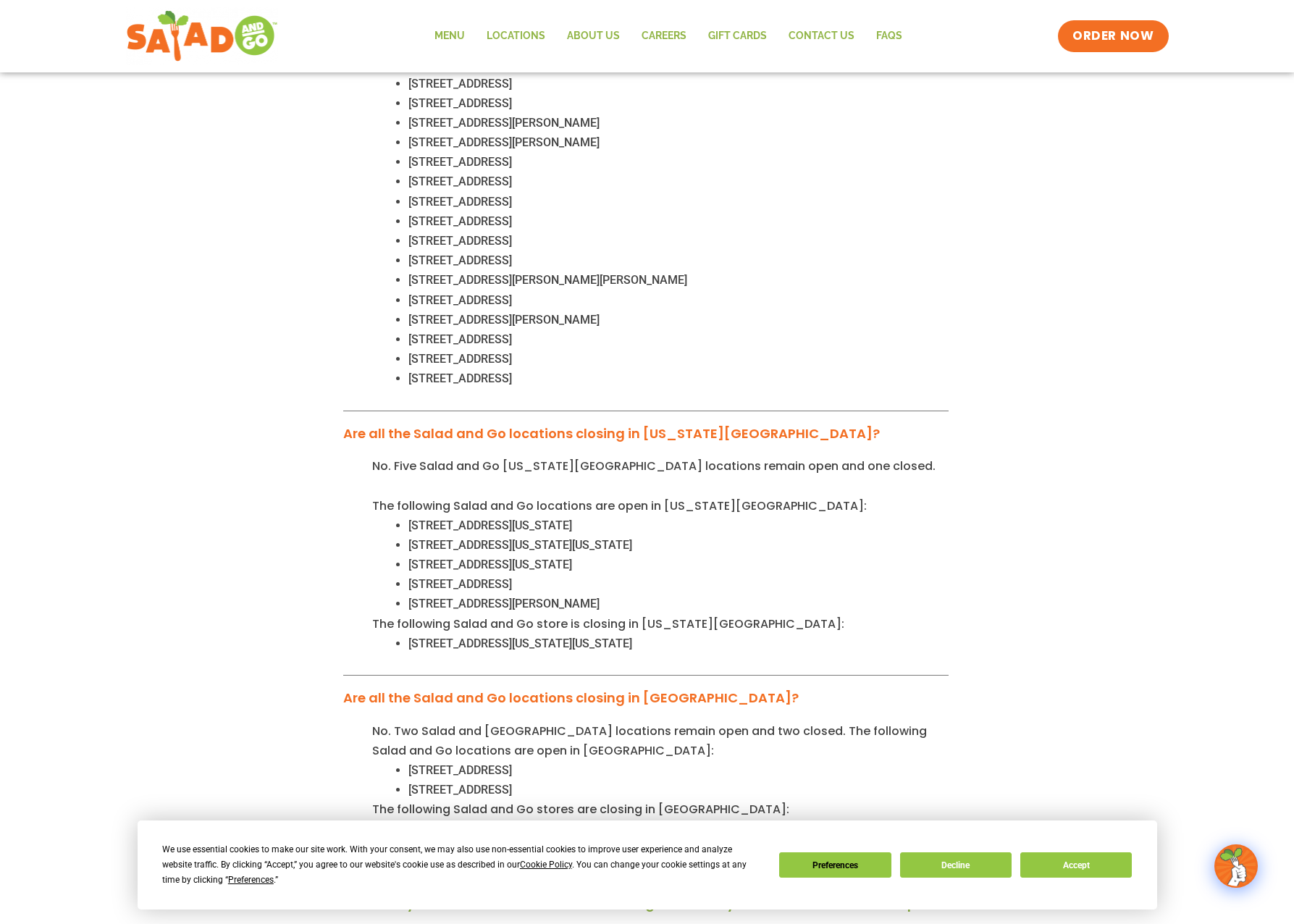
scroll to position [1308, 0]
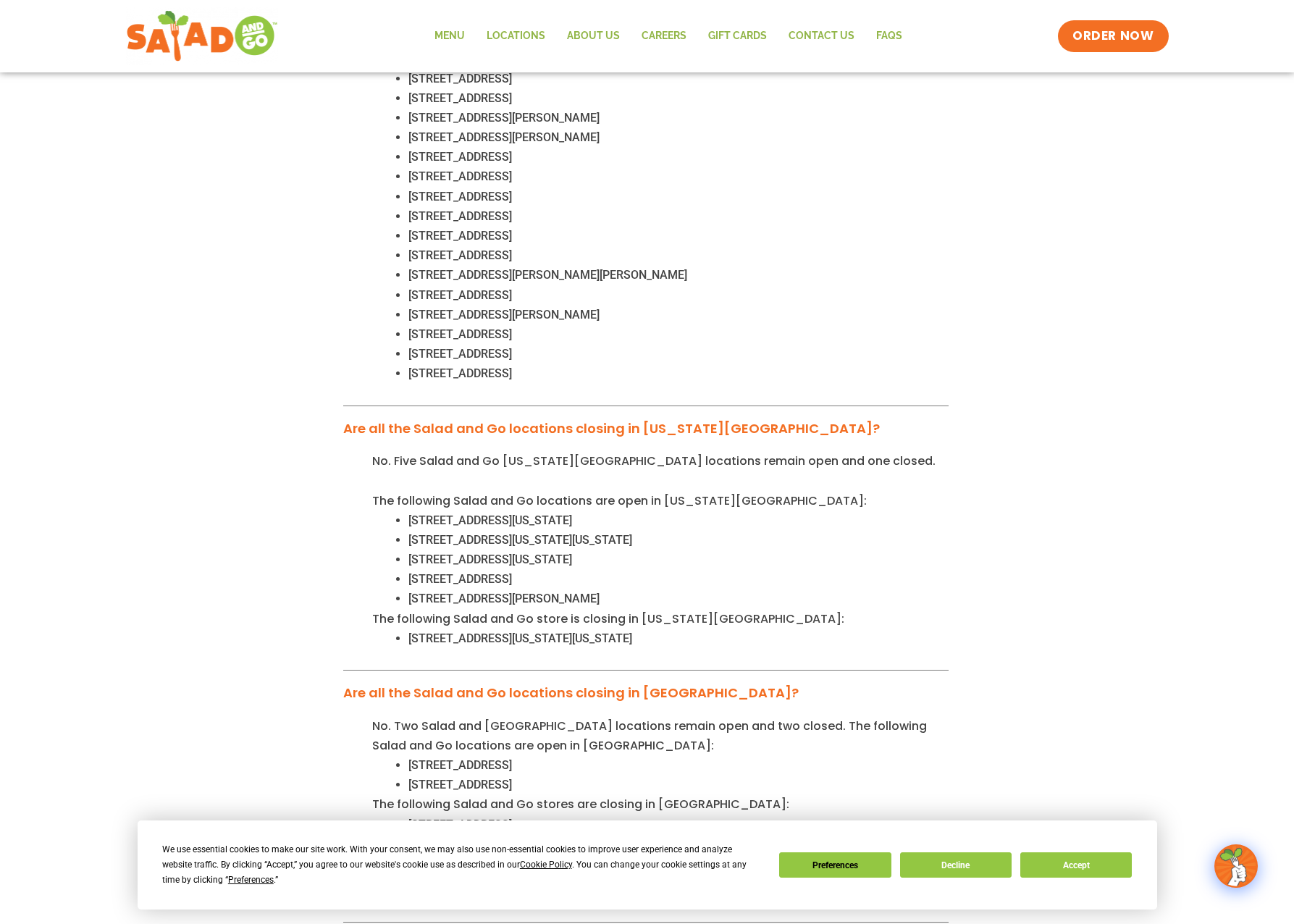
click at [424, 631] on span "6501 N May Ave, Oklahoma City, Oklahoma, 73116" at bounding box center [520, 638] width 224 height 14
drag, startPoint x: 424, startPoint y: 625, endPoint x: 561, endPoint y: 627, distance: 137.0
click at [561, 629] on li "6501 N May Ave, Oklahoma City, Oklahoma, 73116" at bounding box center [678, 639] width 540 height 19
click at [360, 614] on div "No. Five Salad and Go Oklahoma City locations remain open and one closed. The f…" at bounding box center [646, 560] width 605 height 219
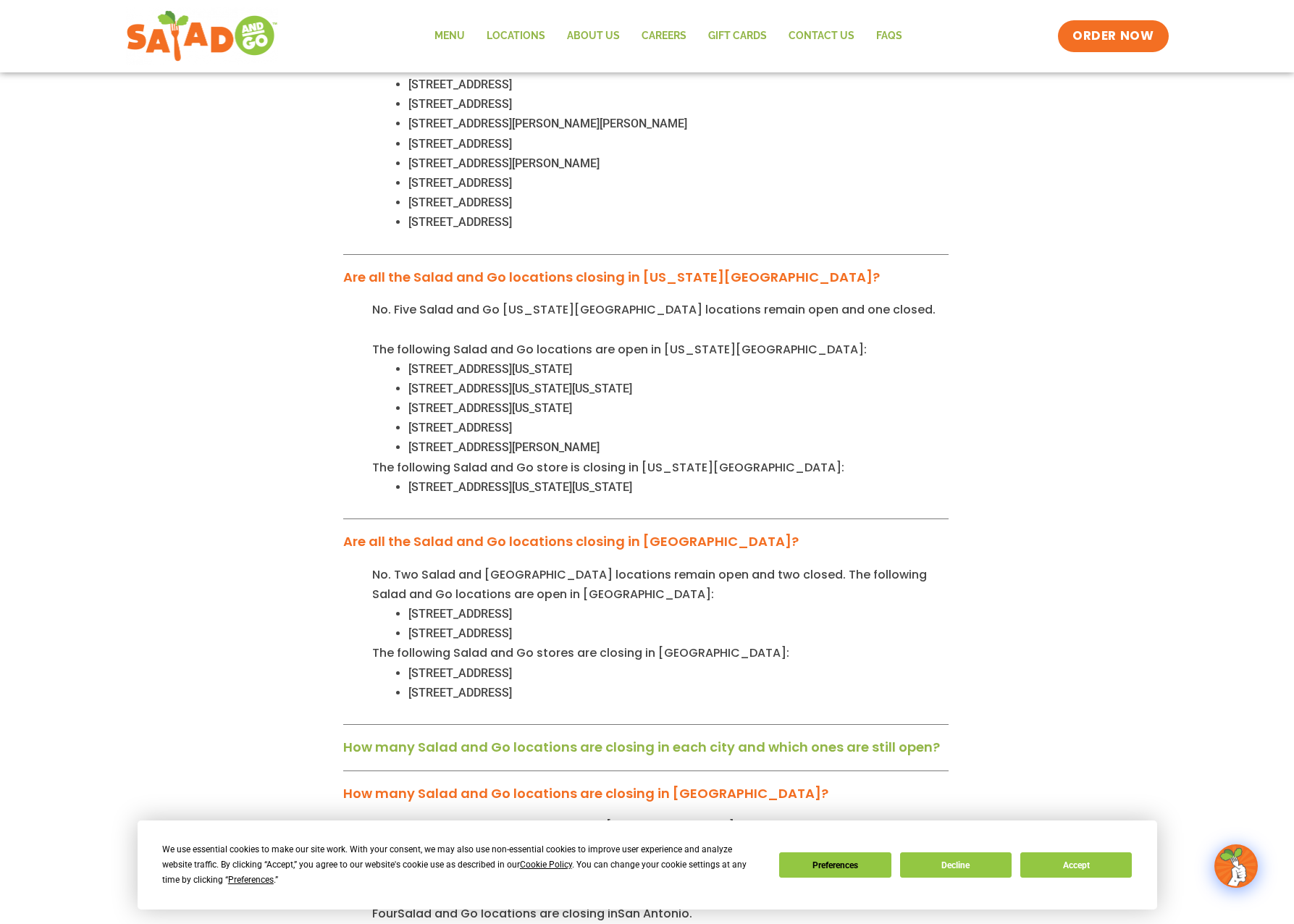
scroll to position [1460, 0]
drag, startPoint x: 411, startPoint y: 652, endPoint x: 647, endPoint y: 671, distance: 236.8
click at [647, 671] on div "No. Two Salad and Go Tulsa locations remain open and two closed. The following …" at bounding box center [646, 644] width 605 height 160
click at [419, 665] on span "2325 E 71st Street, Tulsa, OK 74136" at bounding box center [460, 672] width 103 height 14
drag, startPoint x: 419, startPoint y: 650, endPoint x: 487, endPoint y: 652, distance: 68.0
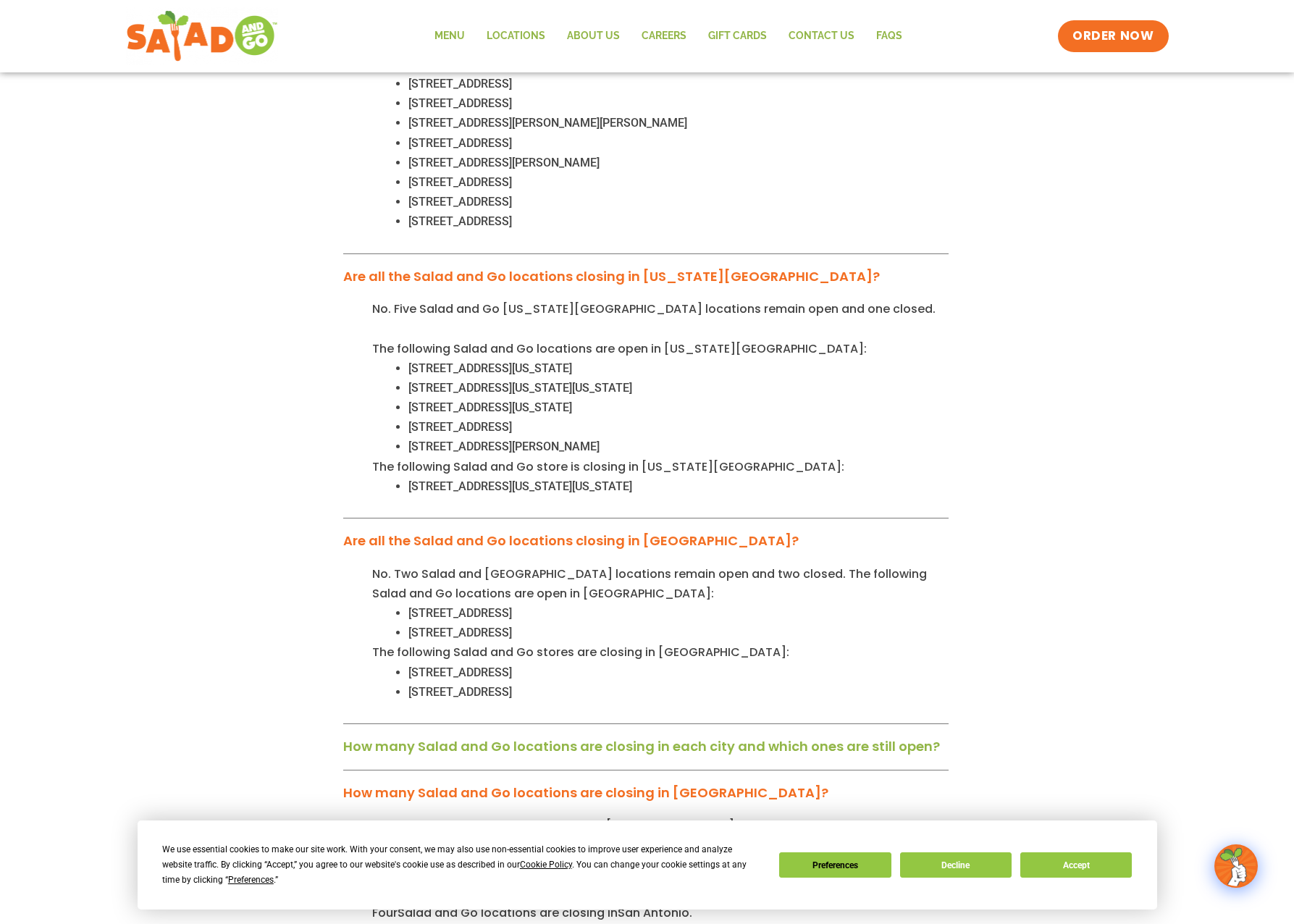
click at [487, 665] on span "2325 E 71st Street, Tulsa, OK 74136" at bounding box center [460, 672] width 103 height 14
click at [419, 685] on span "11360 East 96th Street N, Owasso, OK, 74055" at bounding box center [460, 691] width 103 height 14
drag, startPoint x: 419, startPoint y: 673, endPoint x: 528, endPoint y: 671, distance: 109.0
click at [512, 685] on span "11360 East 96th Street N, Owasso, OK, 74055" at bounding box center [460, 691] width 103 height 14
click at [415, 665] on span "2325 E 71st Street, Tulsa, OK 74136" at bounding box center [460, 672] width 103 height 14
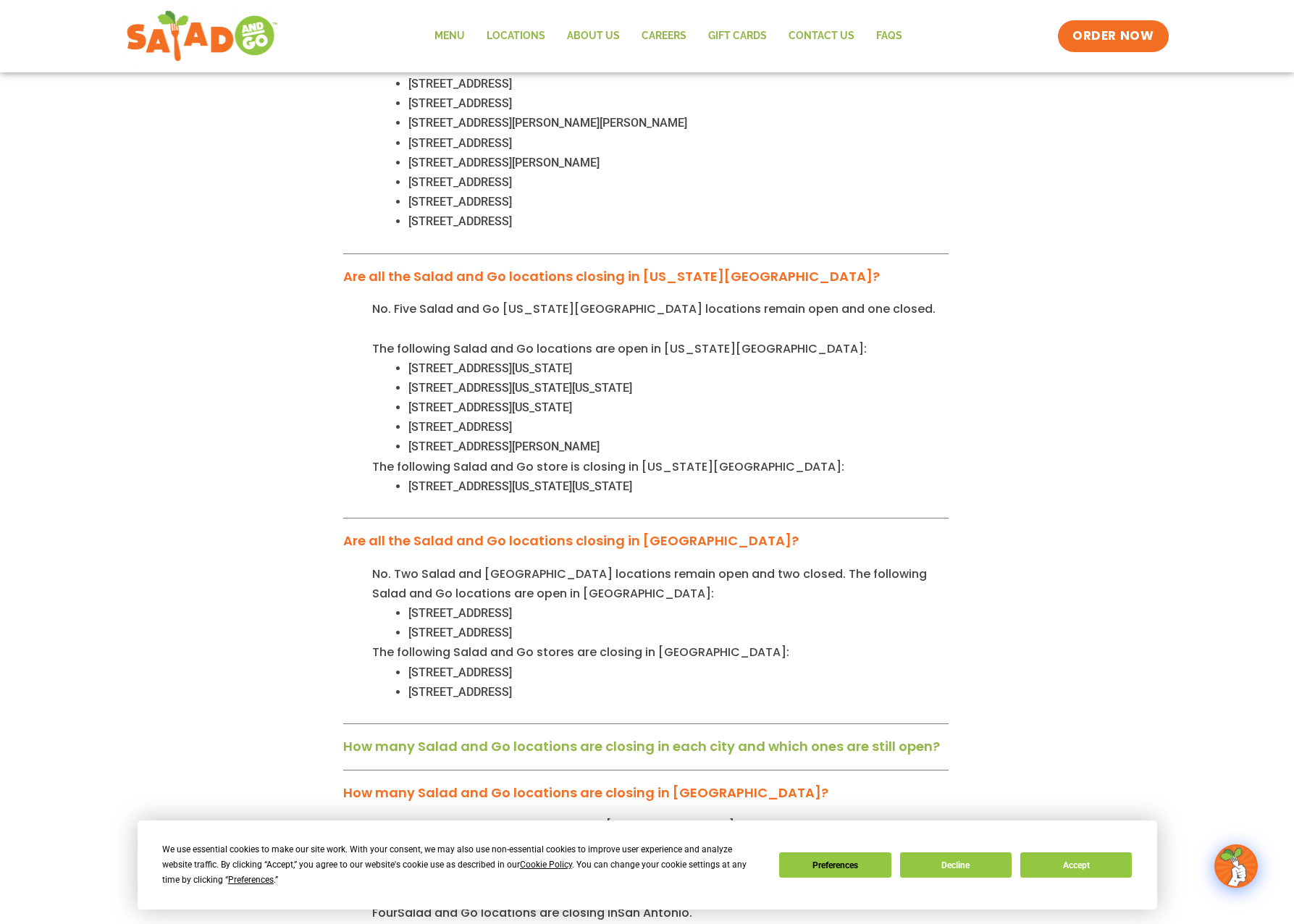
drag, startPoint x: 415, startPoint y: 657, endPoint x: 501, endPoint y: 658, distance: 86.0
click at [501, 665] on span "2325 E 71st Street, Tulsa, OK 74136" at bounding box center [460, 672] width 103 height 14
click at [315, 532] on div "Frequently asked questions: How many Salad and Go locations are closing? 41 Sal…" at bounding box center [647, 139] width 680 height 2354
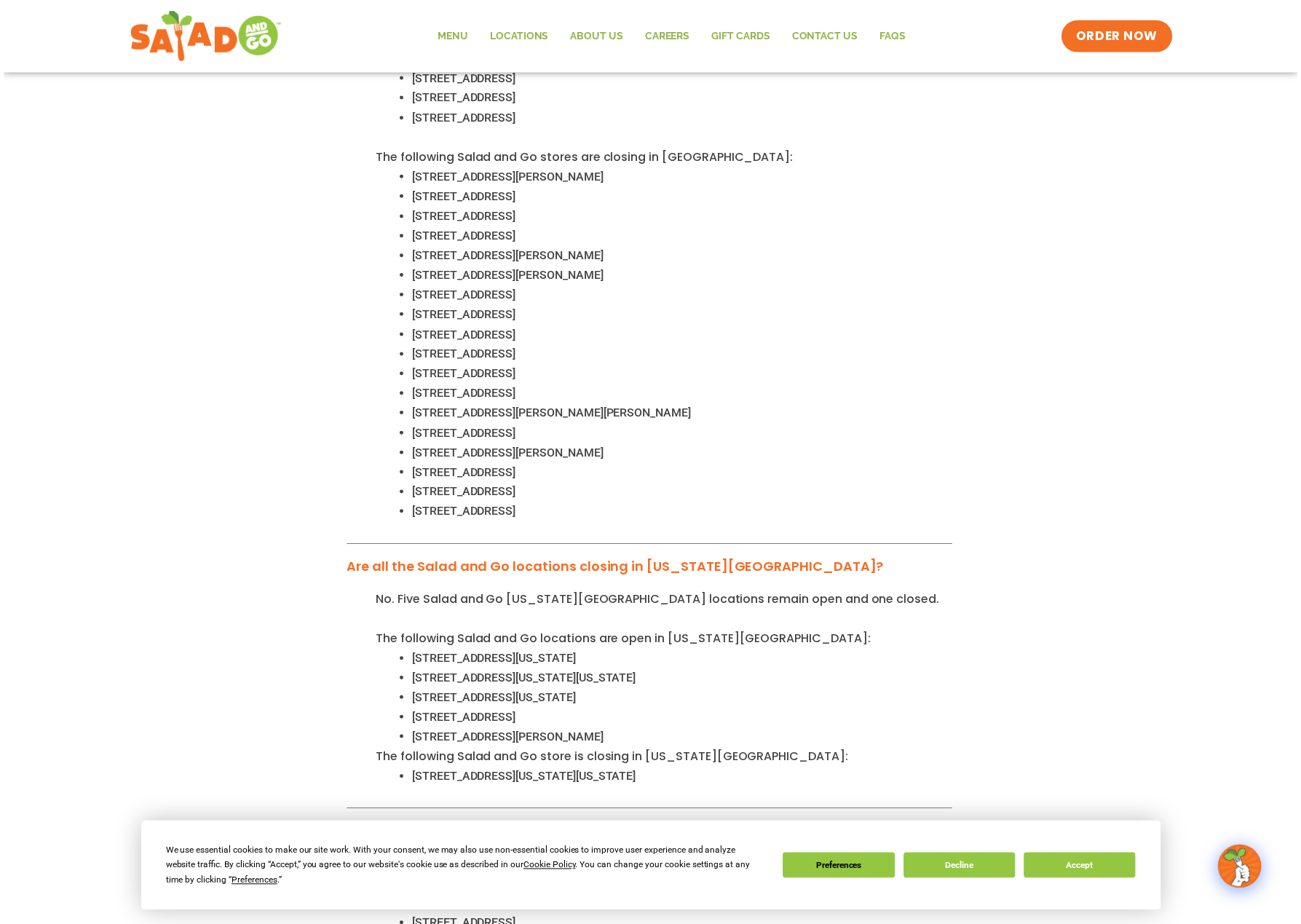
scroll to position [958, 0]
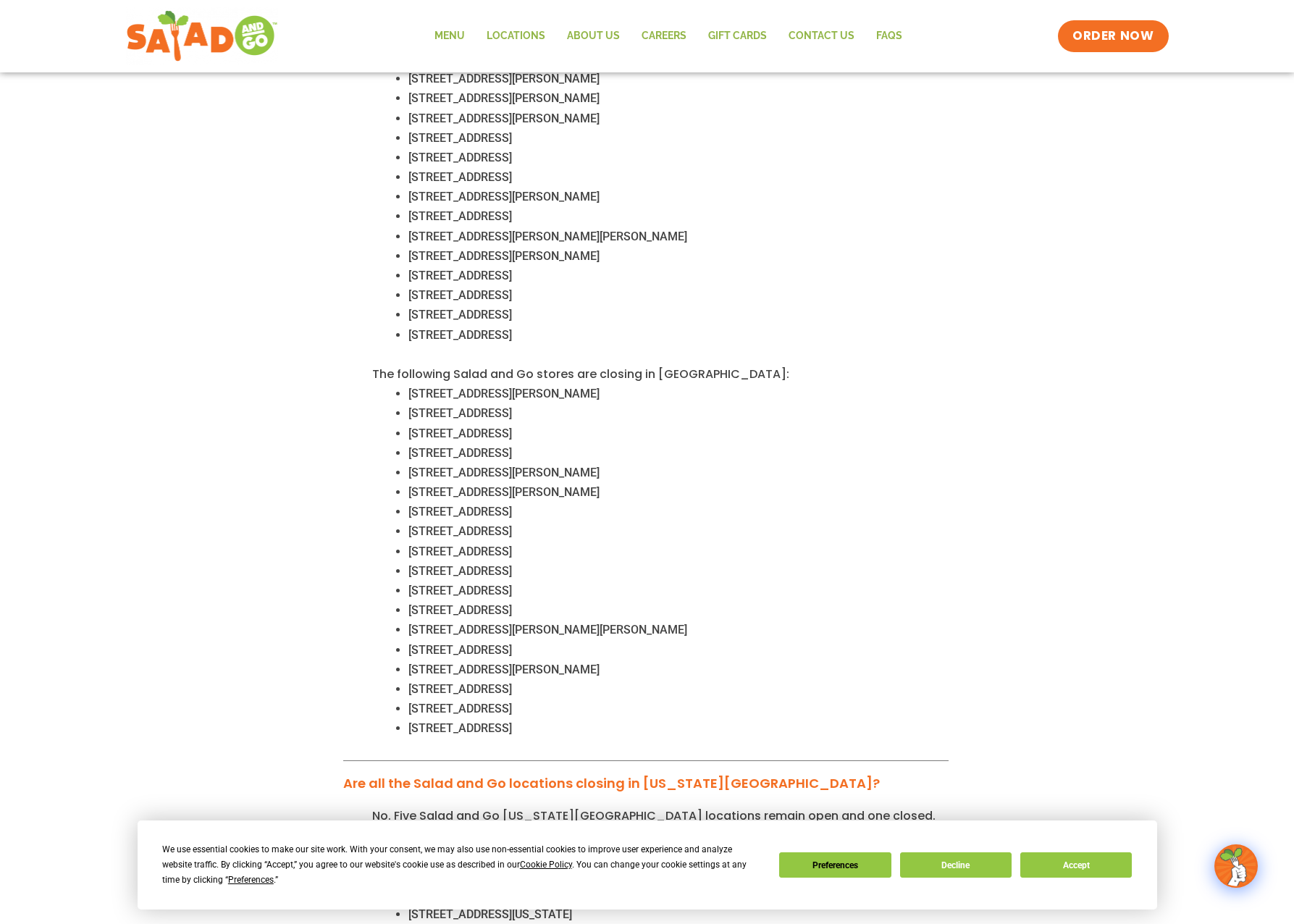
click at [420, 386] on span "14909 Coit Rd, Dallas, TX 75248" at bounding box center [504, 393] width 191 height 14
drag, startPoint x: 420, startPoint y: 376, endPoint x: 483, endPoint y: 372, distance: 63.1
click at [483, 386] on span "14909 Coit Rd, Dallas, TX 75248" at bounding box center [504, 393] width 191 height 14
click at [419, 407] on span "12556 N Beach St, Fort Worth, TX 76244" at bounding box center [460, 413] width 103 height 14
drag, startPoint x: 419, startPoint y: 391, endPoint x: 491, endPoint y: 395, distance: 72.1
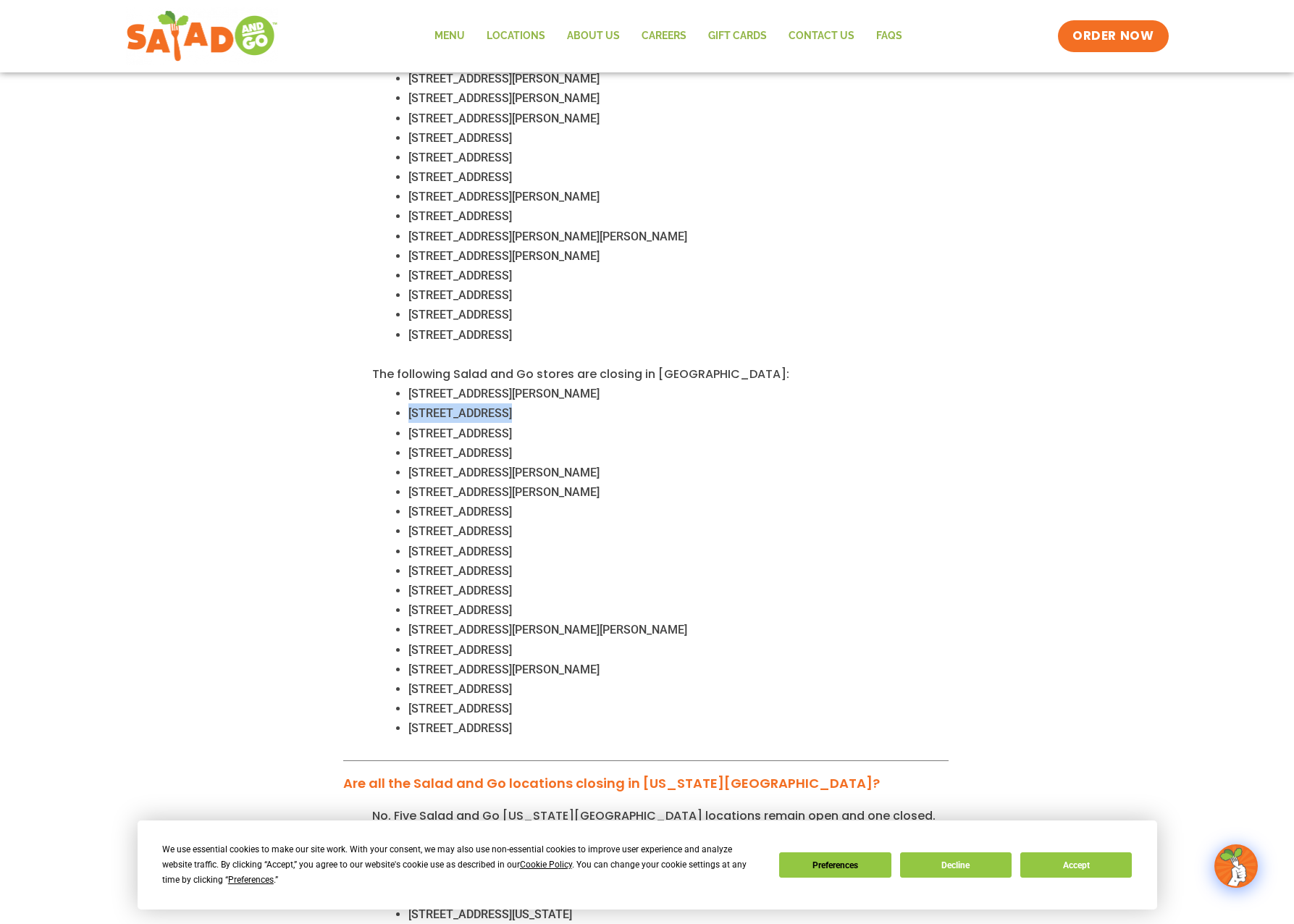
click at [491, 407] on span "12556 N Beach St, Fort Worth, TX 76244" at bounding box center [460, 413] width 103 height 14
click at [418, 427] on span "8900 N Tarrant Pkwy, North Richland Hills, TX 76182" at bounding box center [460, 433] width 103 height 14
drag, startPoint x: 418, startPoint y: 409, endPoint x: 491, endPoint y: 410, distance: 73.0
click at [491, 427] on span "8900 N Tarrant Pkwy, North Richland Hills, TX 76182" at bounding box center [460, 433] width 103 height 14
drag, startPoint x: 491, startPoint y: 410, endPoint x: 483, endPoint y: 410, distance: 8.0
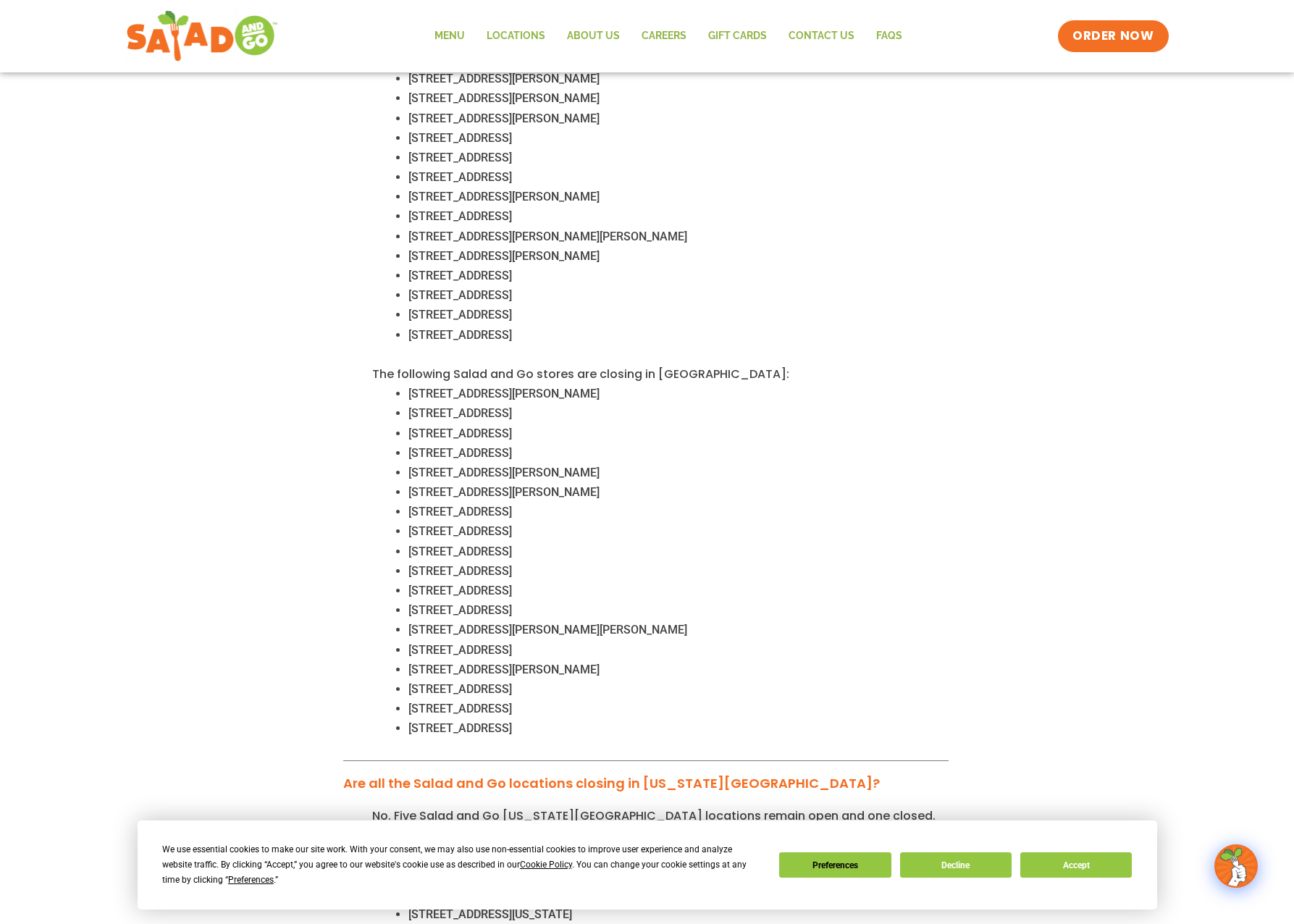
click at [428, 446] on span "4620 W University Dr, Prosper, TX 75078" at bounding box center [460, 453] width 103 height 14
drag, startPoint x: 428, startPoint y: 428, endPoint x: 511, endPoint y: 438, distance: 83.6
click at [511, 446] on span "4620 W University Dr, Prosper, TX 75078" at bounding box center [460, 453] width 103 height 14
click at [412, 446] on span "4620 W University Dr, Prosper, TX 75078" at bounding box center [460, 453] width 103 height 14
drag, startPoint x: 412, startPoint y: 434, endPoint x: 611, endPoint y: 435, distance: 199.0
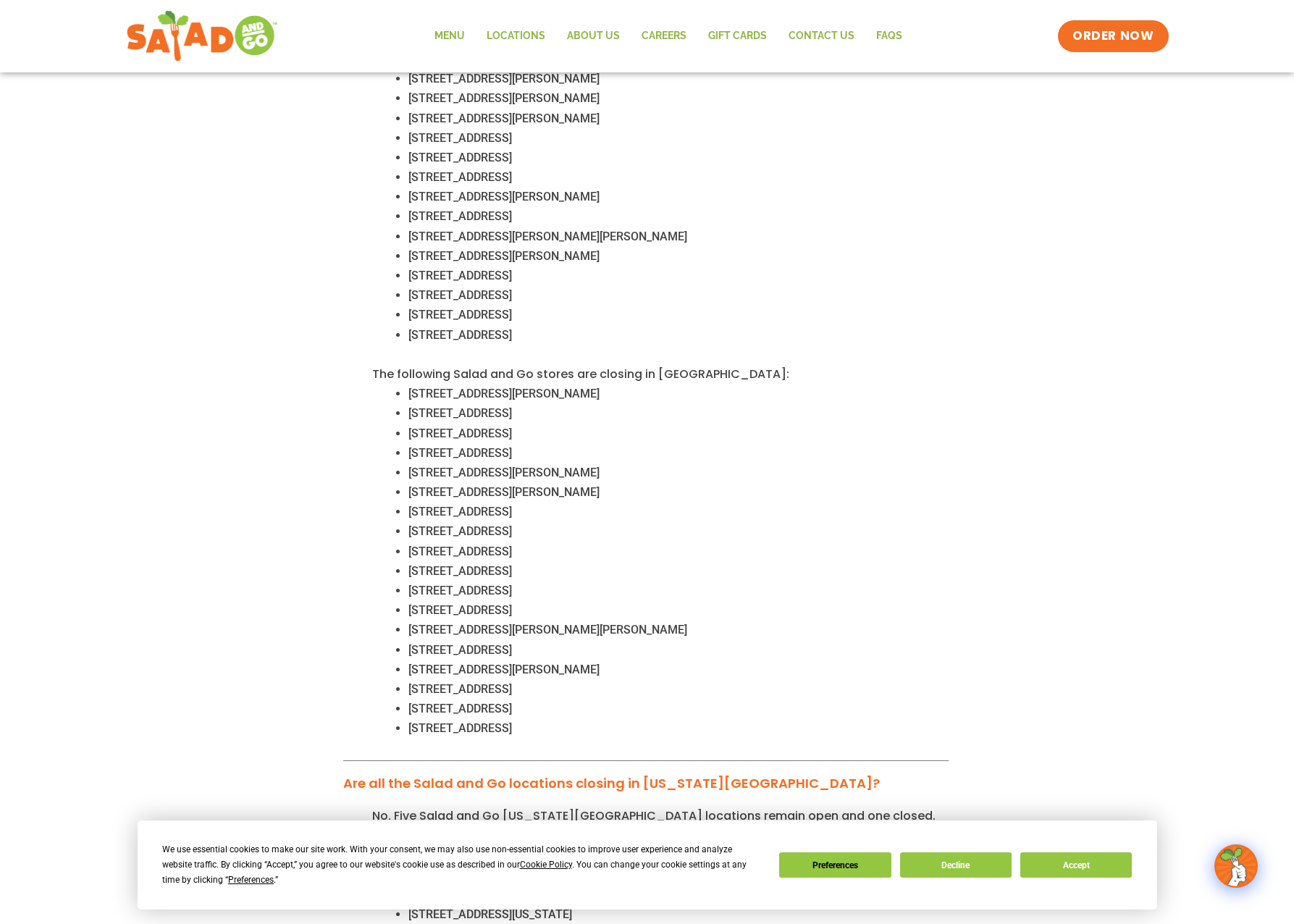
click at [512, 446] on span "4620 W University Dr, Prosper, TX 75078" at bounding box center [460, 453] width 103 height 14
click at [425, 466] on span "9500 Summer Creek Dr, Crowley, TX 76036" at bounding box center [504, 472] width 191 height 14
drag, startPoint x: 425, startPoint y: 454, endPoint x: 513, endPoint y: 462, distance: 88.4
click at [513, 462] on div "No. 25 Salad and Go locations in Dallas-Fort Worth remain open, with 18 closing…" at bounding box center [646, 247] width 605 height 1027
drag, startPoint x: 513, startPoint y: 462, endPoint x: 426, endPoint y: 454, distance: 87.4
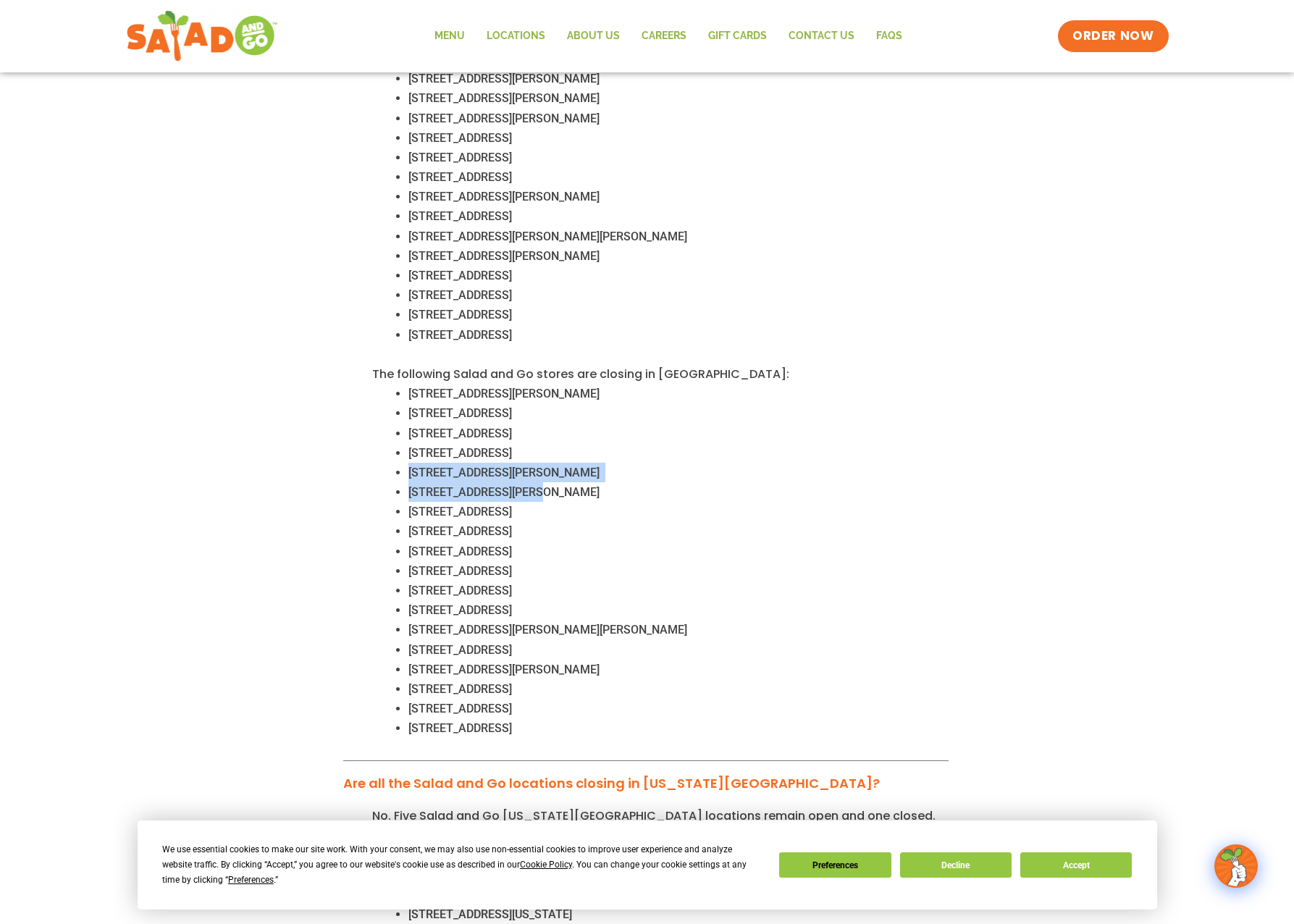
click at [426, 466] on span "9500 Summer Creek Dr, Crowley, TX 76036" at bounding box center [504, 472] width 191 height 14
drag, startPoint x: 426, startPoint y: 454, endPoint x: 525, endPoint y: 460, distance: 99.2
click at [525, 466] on span "9500 Summer Creek Dr, Crowley, TX 76036" at bounding box center [504, 472] width 191 height 14
click at [419, 485] on span "4509 W Bailey Boswell Rd, Fort Worth, TX 76179" at bounding box center [504, 492] width 191 height 14
drag, startPoint x: 419, startPoint y: 472, endPoint x: 533, endPoint y: 479, distance: 114.2
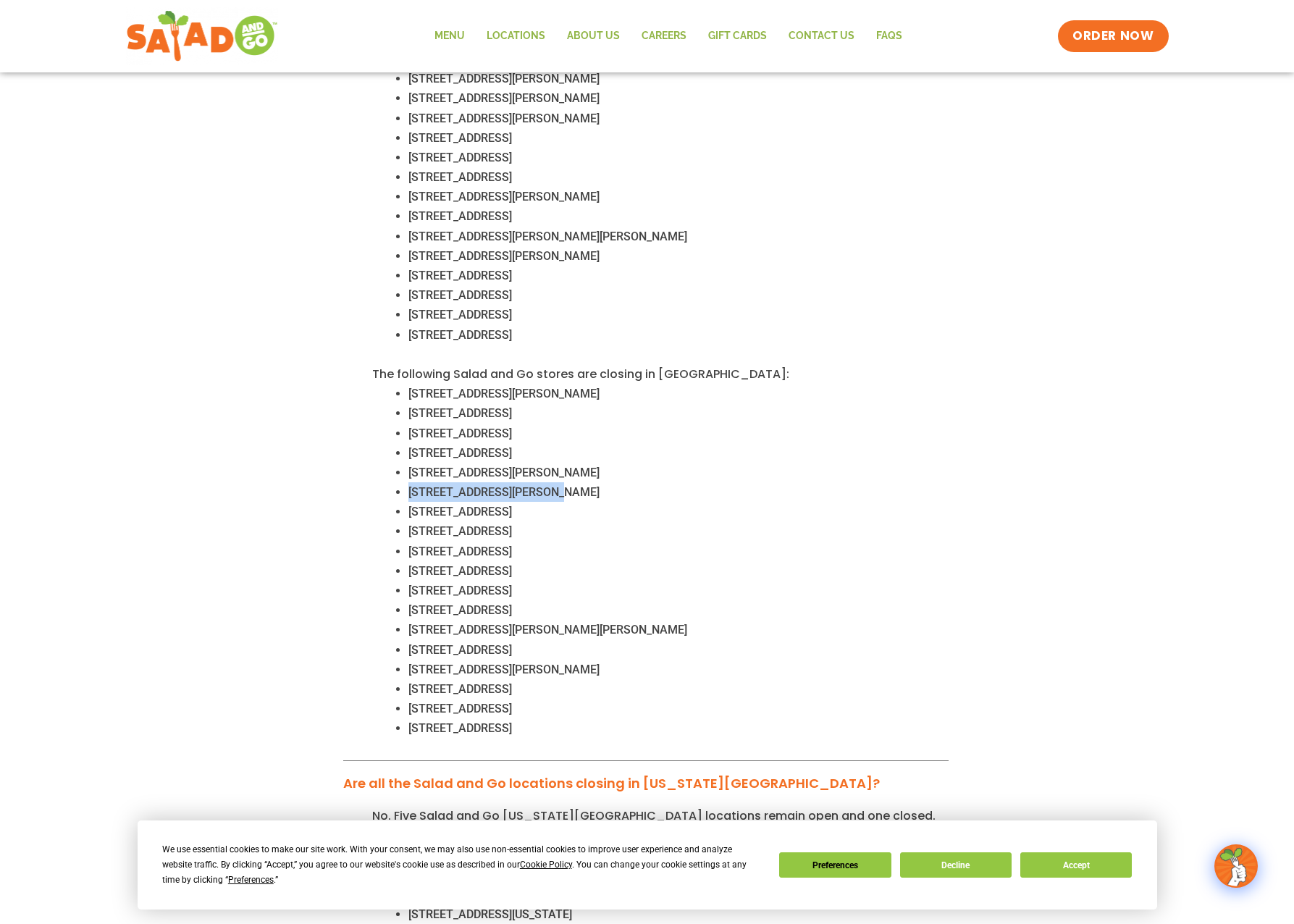
click at [533, 485] on span "4509 W Bailey Boswell Rd, Fort Worth, TX 76179" at bounding box center [504, 492] width 191 height 14
click at [420, 502] on li "3064 N Goliad St, Rockwall, TX 75087" at bounding box center [678, 512] width 540 height 19
drag, startPoint x: 420, startPoint y: 483, endPoint x: 638, endPoint y: 483, distance: 218.0
click at [638, 483] on div "No. 25 Salad and Go locations in Dallas-Fort Worth remain open, with 18 closing…" at bounding box center [646, 247] width 605 height 1027
click at [406, 483] on ul "4509 W Bailey Boswell Rd, Fort Worth, TX 76179" at bounding box center [660, 492] width 576 height 19
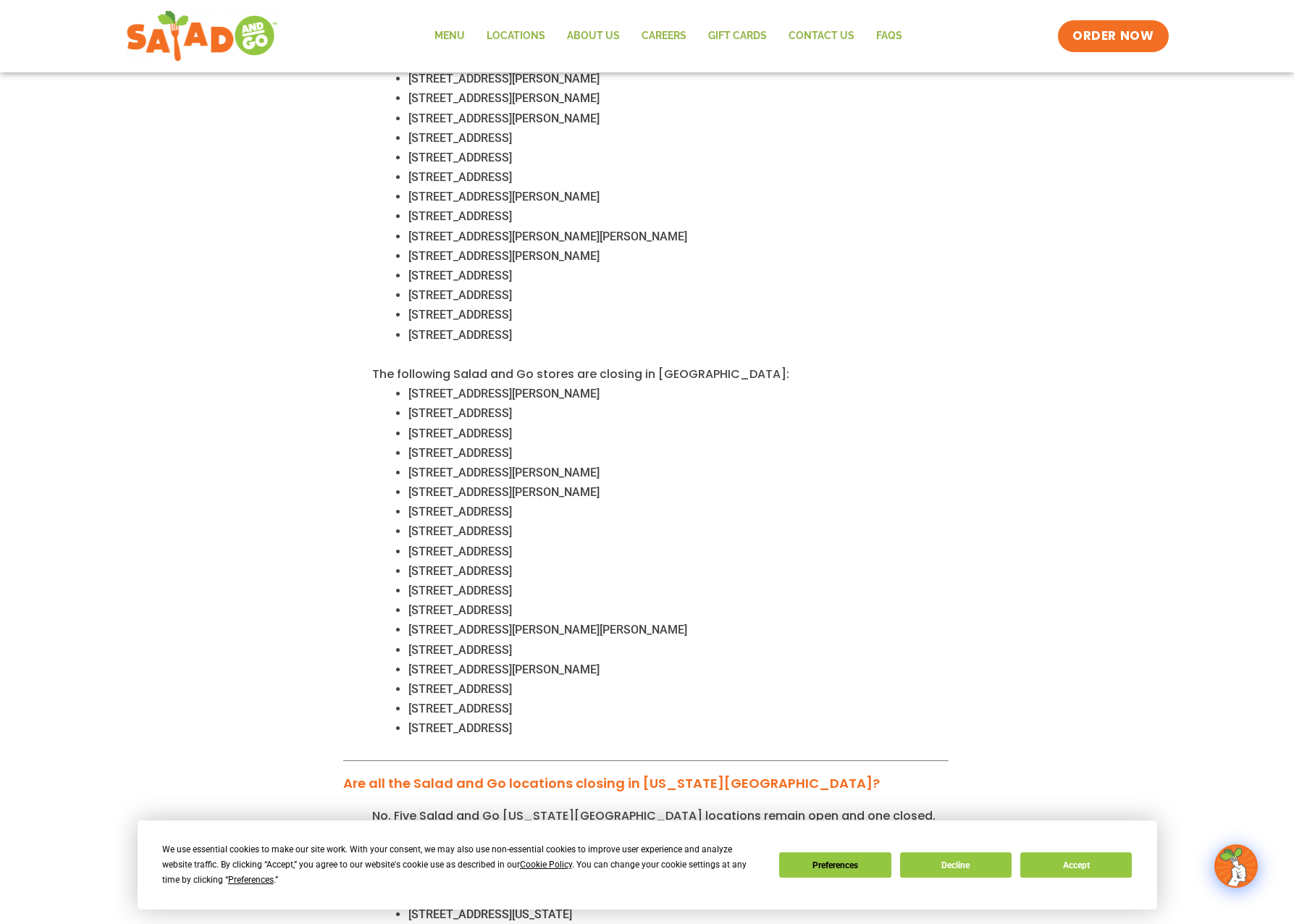
drag, startPoint x: 406, startPoint y: 470, endPoint x: 642, endPoint y: 473, distance: 236.0
click at [642, 483] on ul "4509 W Bailey Boswell Rd, Fort Worth, TX 76179" at bounding box center [660, 492] width 576 height 19
click at [419, 504] on span "3064 N Goliad St, Rockwall, TX 75087" at bounding box center [460, 511] width 103 height 14
drag, startPoint x: 419, startPoint y: 496, endPoint x: 601, endPoint y: 500, distance: 182.0
click at [601, 502] on li "3064 N Goliad St, Rockwall, TX 75087" at bounding box center [678, 512] width 540 height 19
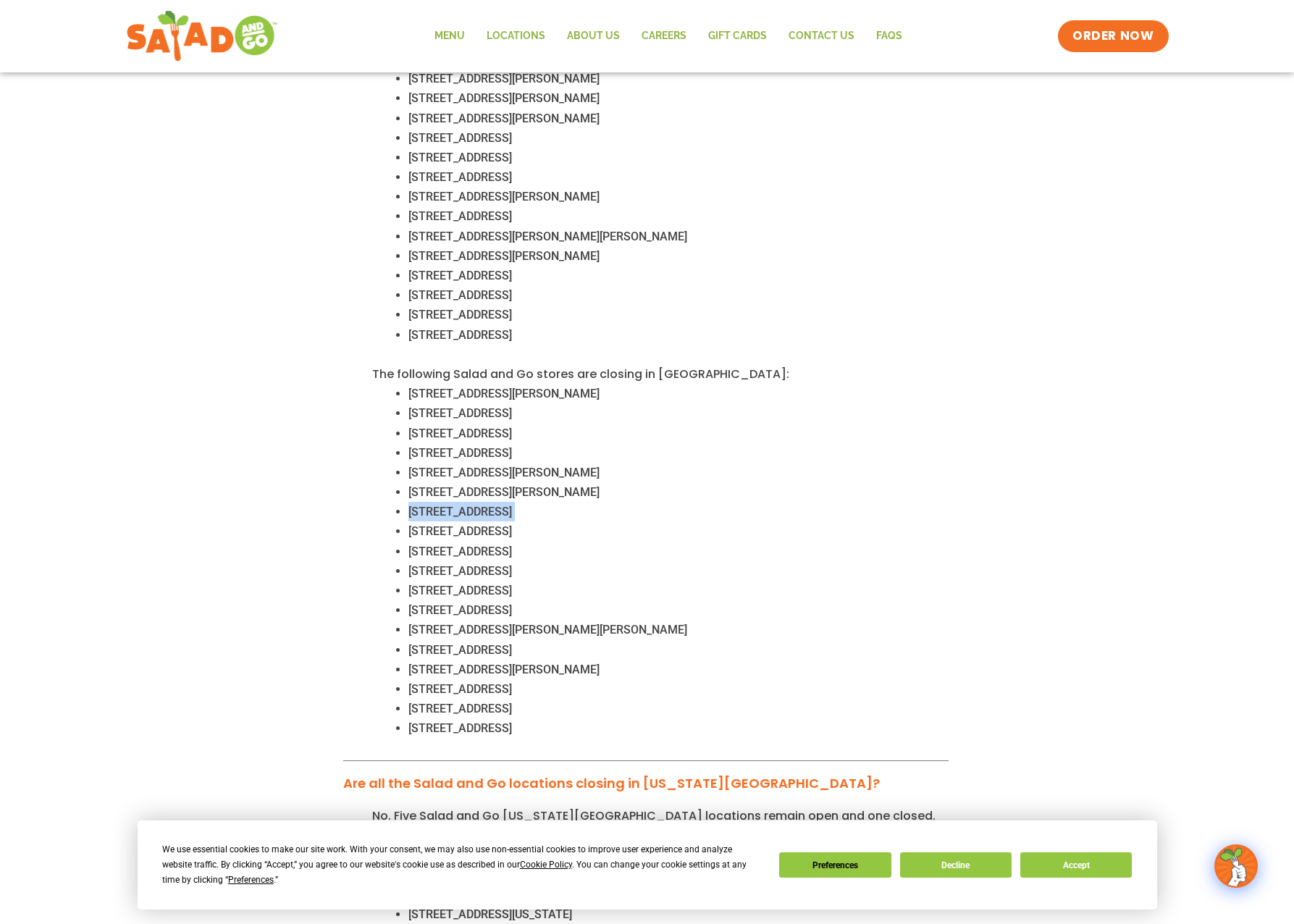
click at [426, 504] on span "3064 N Goliad St, Rockwall, TX 75087" at bounding box center [460, 511] width 103 height 14
drag, startPoint x: 426, startPoint y: 495, endPoint x: 488, endPoint y: 498, distance: 62.1
click at [488, 504] on span "3064 N Goliad St, Rockwall, TX 75087" at bounding box center [460, 511] width 103 height 14
click at [420, 504] on span "3064 N Goliad St, Rockwall, TX 75087" at bounding box center [460, 511] width 103 height 14
drag, startPoint x: 420, startPoint y: 496, endPoint x: 593, endPoint y: 493, distance: 173.0
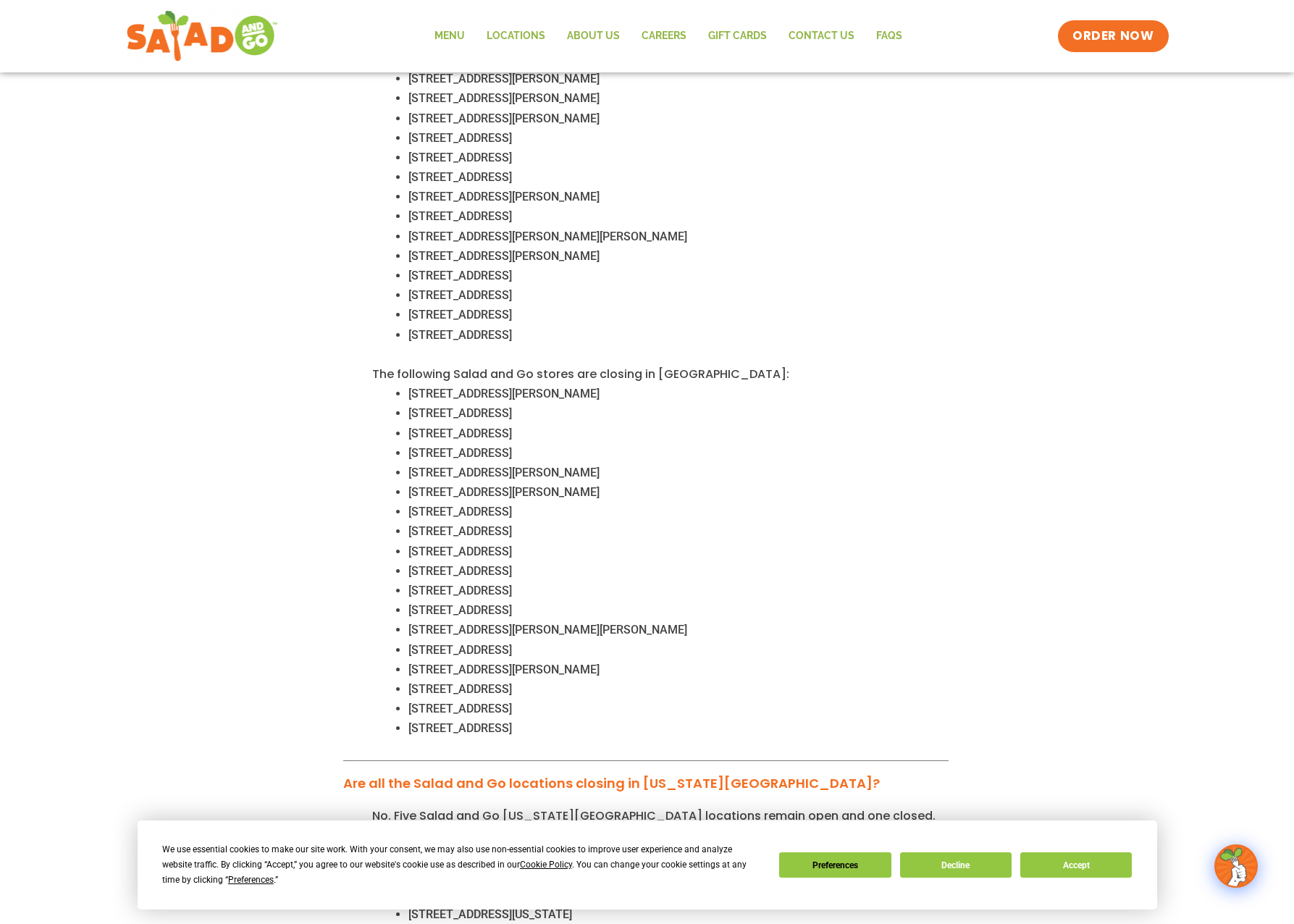
click at [512, 504] on span "3064 N Goliad St, Rockwall, TX 75087" at bounding box center [460, 511] width 103 height 14
click at [420, 525] on span "355 Lebanon Road, Frisco, TX 75034" at bounding box center [460, 531] width 103 height 14
drag, startPoint x: 420, startPoint y: 515, endPoint x: 497, endPoint y: 515, distance: 77.0
click at [497, 525] on span "355 Lebanon Road, Frisco, TX 75034" at bounding box center [460, 531] width 103 height 14
click at [418, 525] on span "355 Lebanon Road, Frisco, TX 75034" at bounding box center [460, 531] width 103 height 14
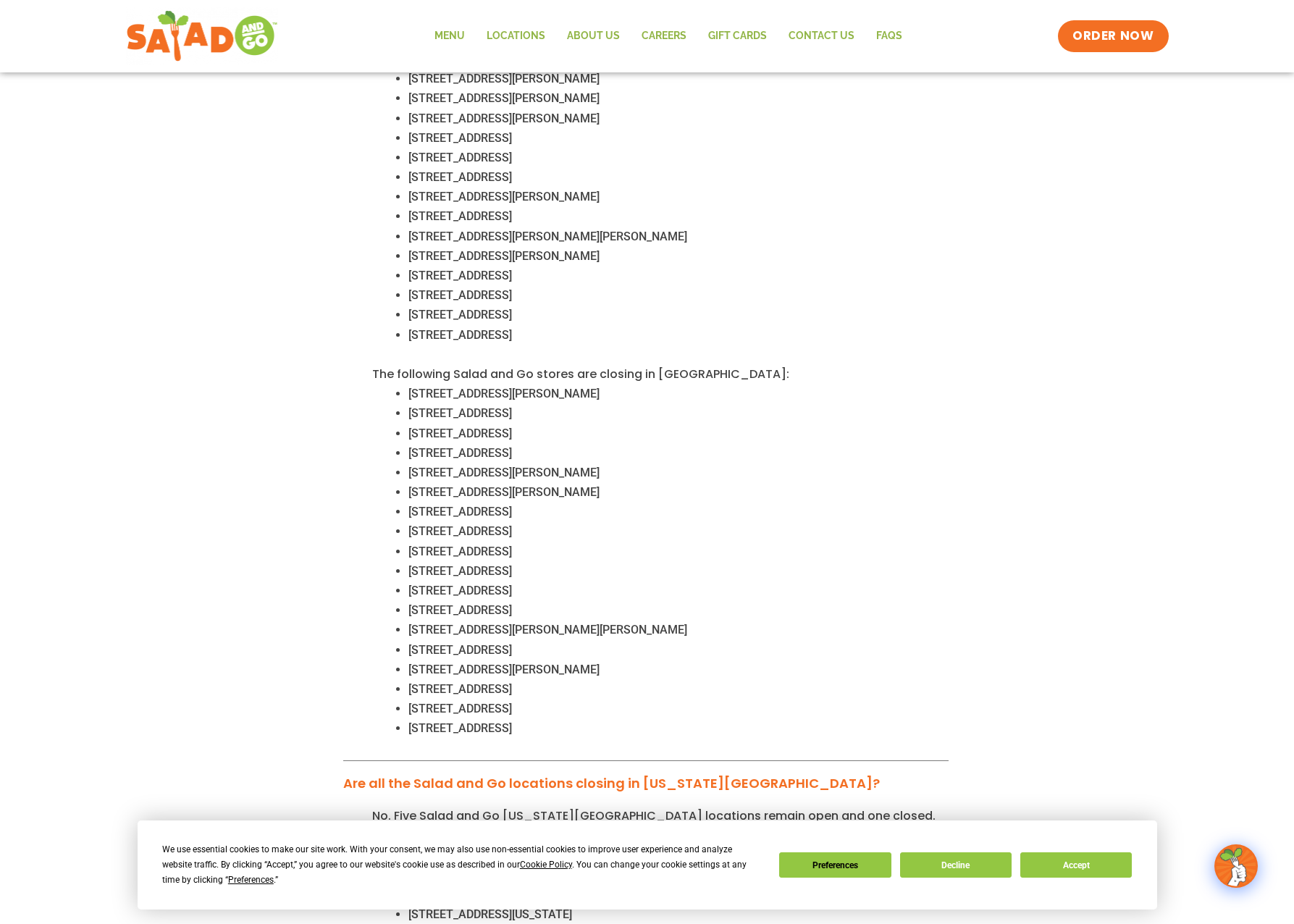
drag, startPoint x: 418, startPoint y: 514, endPoint x: 586, endPoint y: 509, distance: 168.1
click at [512, 525] on span "355 Lebanon Road, Frisco, TX 75034" at bounding box center [460, 531] width 103 height 14
click at [414, 545] on span "11150 US 380, Cross Roads, TX 76227" at bounding box center [460, 551] width 103 height 14
drag, startPoint x: 414, startPoint y: 534, endPoint x: 468, endPoint y: 530, distance: 54.1
click at [468, 545] on span "11150 US 380, Cross Roads, TX 76227" at bounding box center [460, 551] width 103 height 14
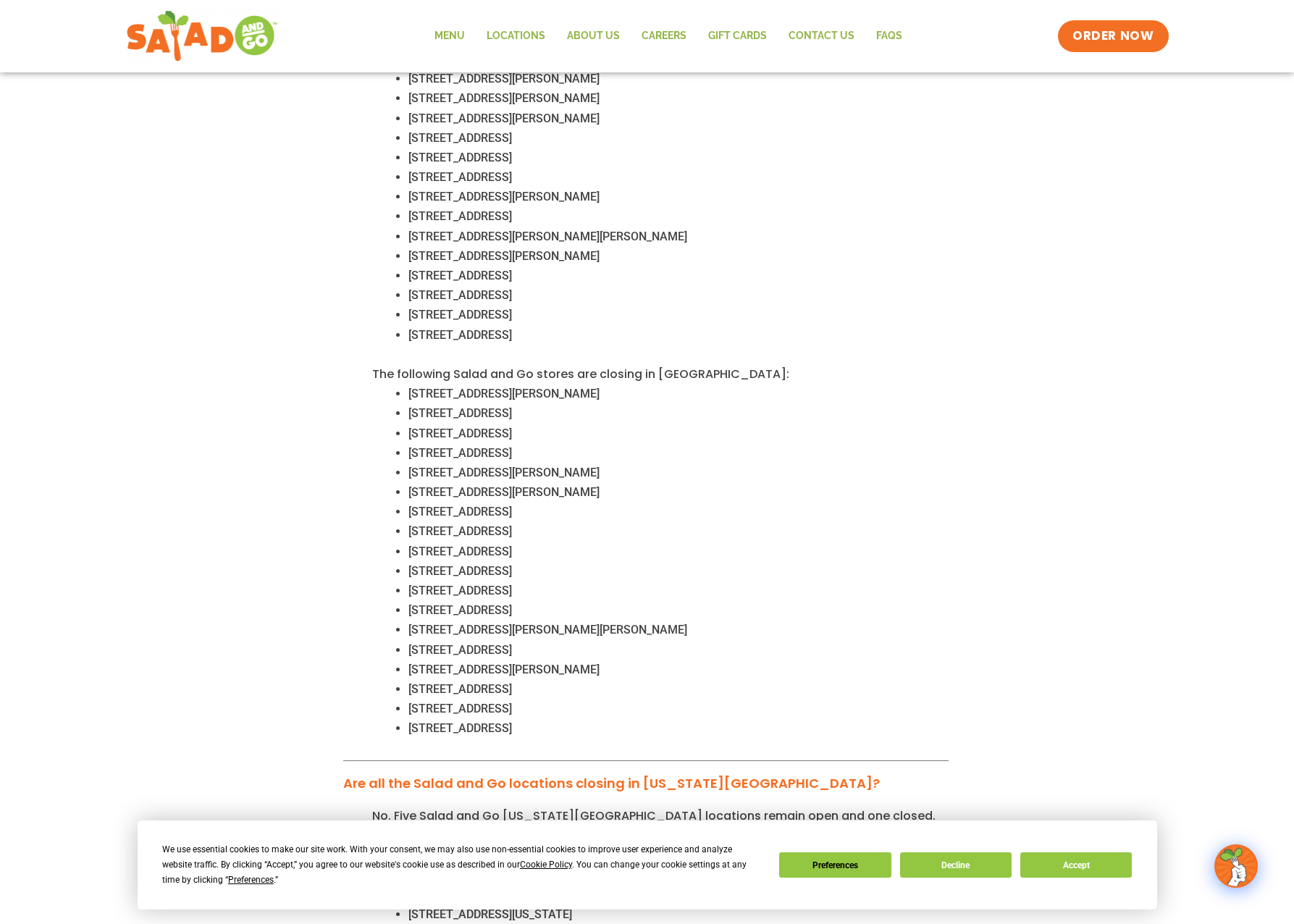
click at [414, 564] on span "830 SW Wilshire Blvd, Burleson, TX 76028" at bounding box center [460, 571] width 103 height 14
drag, startPoint x: 414, startPoint y: 551, endPoint x: 504, endPoint y: 543, distance: 90.4
click at [504, 564] on span "830 SW Wilshire Blvd, Burleson, TX 76028" at bounding box center [460, 571] width 103 height 14
click at [420, 564] on span "830 SW Wilshire Blvd, Burleson, TX 76028" at bounding box center [460, 571] width 103 height 14
drag, startPoint x: 420, startPoint y: 546, endPoint x: 639, endPoint y: 561, distance: 219.5
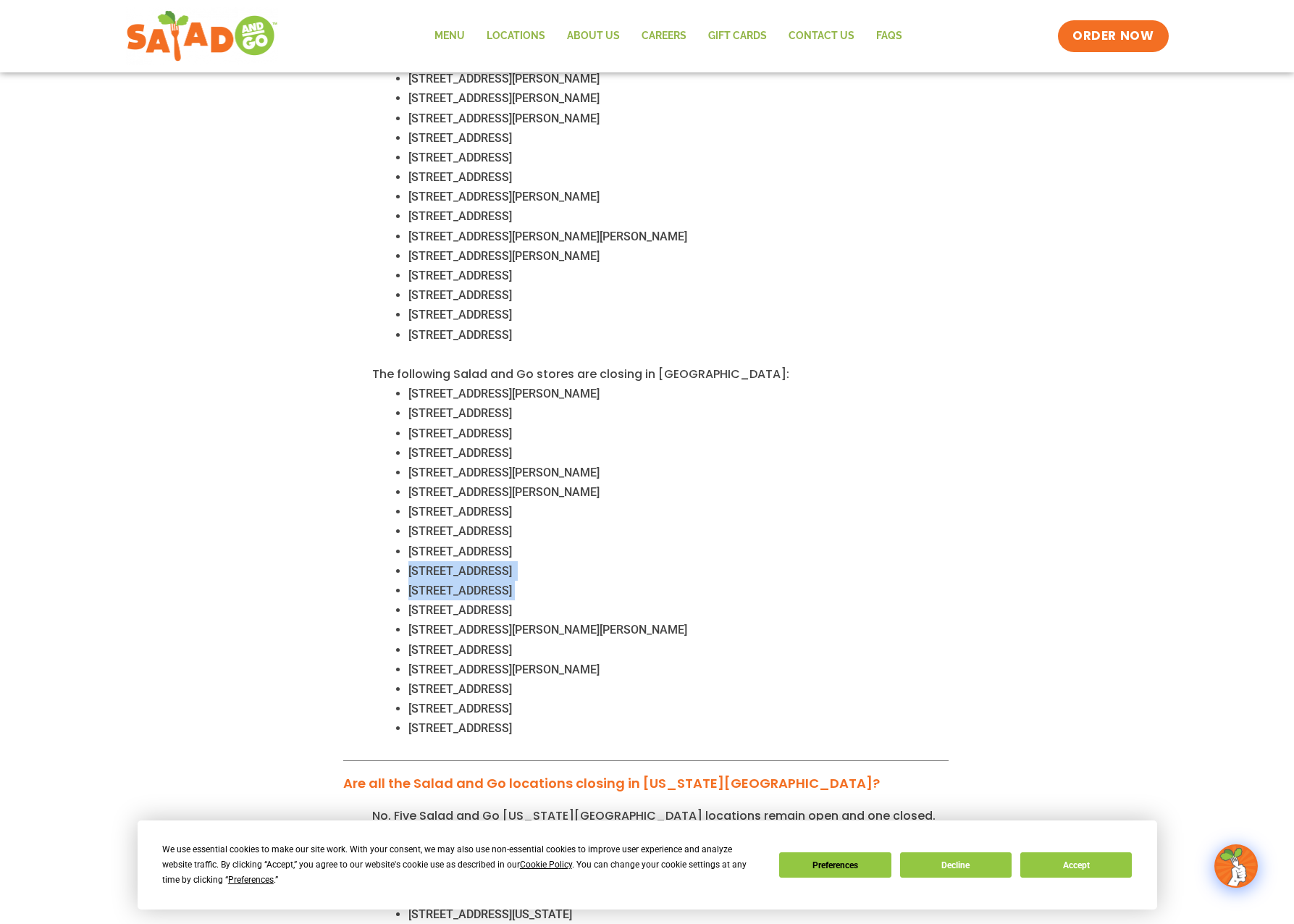
click at [639, 561] on div "No. 25 Salad and Go locations in Dallas-Fort Worth remain open, with 18 closing…" at bounding box center [646, 247] width 605 height 1027
click at [414, 564] on span "830 SW Wilshire Blvd, Burleson, TX 76028" at bounding box center [460, 571] width 103 height 14
drag, startPoint x: 414, startPoint y: 546, endPoint x: 609, endPoint y: 556, distance: 195.3
click at [512, 564] on span "830 SW Wilshire Blvd, Burleson, TX 76028" at bounding box center [460, 571] width 103 height 14
click at [422, 584] on span "3401 Midway Rd, Plano, TX 75093" at bounding box center [460, 590] width 103 height 14
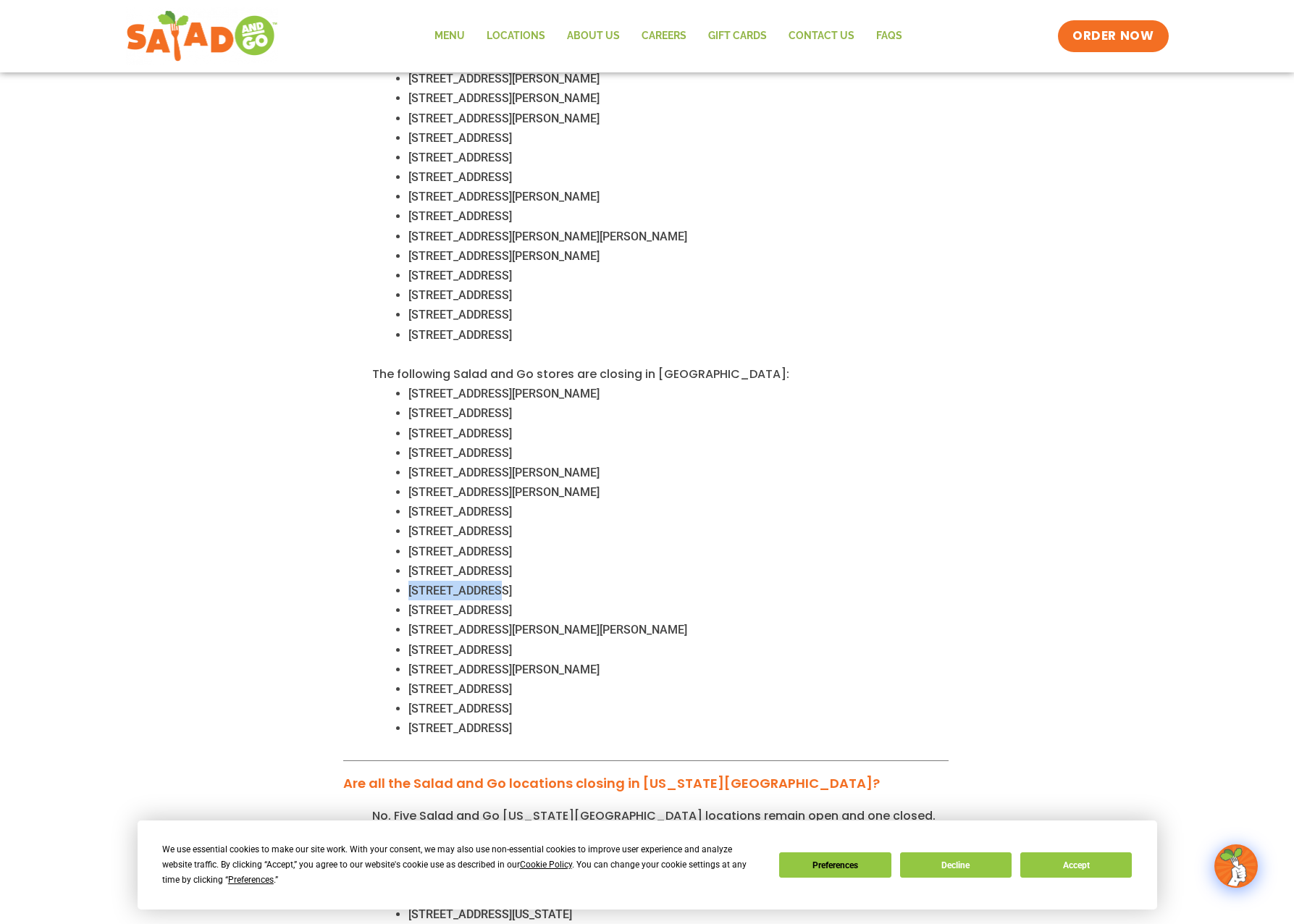
drag, startPoint x: 422, startPoint y: 572, endPoint x: 489, endPoint y: 568, distance: 67.1
click at [489, 584] on span "3401 Midway Rd, Plano, TX 75093" at bounding box center [460, 590] width 103 height 14
click at [412, 603] on span "1102 W Main St, Lewisville, TX 75067" at bounding box center [460, 610] width 103 height 14
drag, startPoint x: 412, startPoint y: 586, endPoint x: 483, endPoint y: 589, distance: 71.1
click at [483, 603] on span "1102 W Main St, Lewisville, TX 75067" at bounding box center [460, 610] width 103 height 14
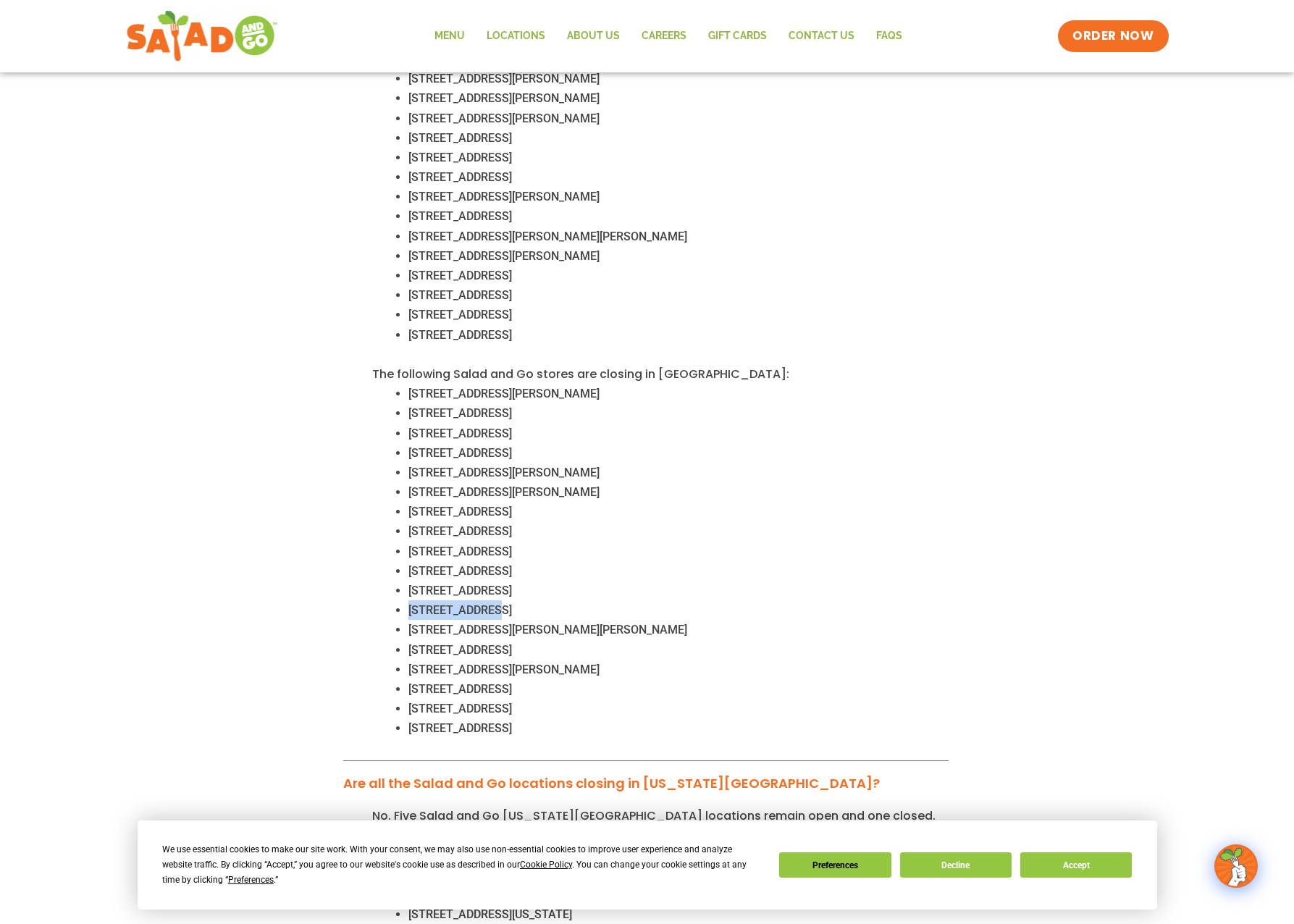
click at [416, 622] on span "1460 S Ferguson Pkwy, Anna, TX 75409" at bounding box center [547, 629] width 279 height 14
drag, startPoint x: 416, startPoint y: 605, endPoint x: 509, endPoint y: 605, distance: 93.0
click at [509, 622] on span "1460 S Ferguson Pkwy, Anna, TX 75409" at bounding box center [547, 629] width 279 height 14
click at [409, 622] on span "1460 S Ferguson Pkwy, Anna, TX 75409" at bounding box center [547, 629] width 279 height 14
drag, startPoint x: 409, startPoint y: 607, endPoint x: 609, endPoint y: 618, distance: 200.3
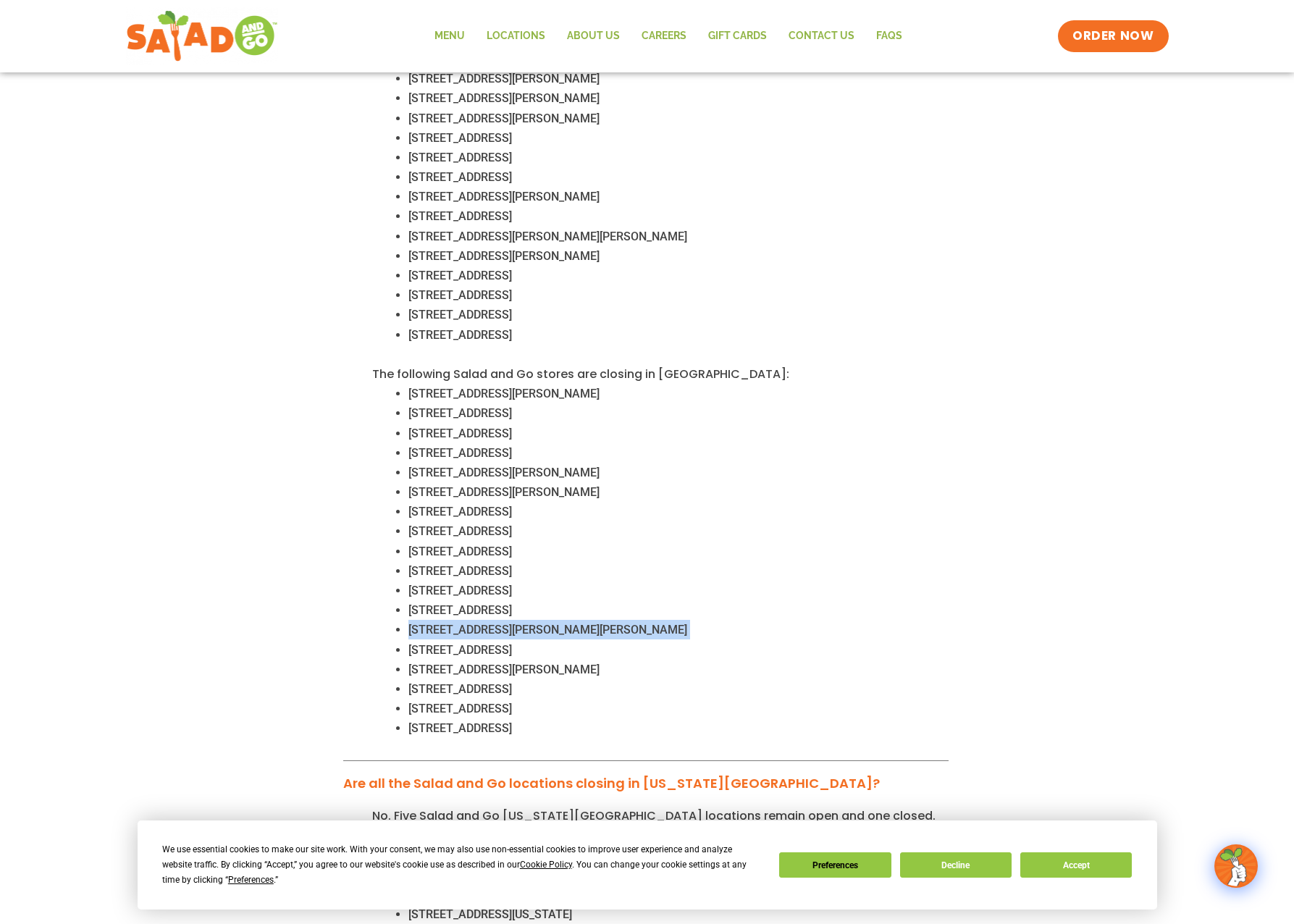
click at [609, 622] on span "1460 S Ferguson Pkwy, Anna, TX 75409" at bounding box center [547, 629] width 279 height 14
click at [425, 643] on span "1201 Flower Mound Road, Flower Mound, TX 75028" at bounding box center [460, 649] width 103 height 14
drag, startPoint x: 425, startPoint y: 635, endPoint x: 525, endPoint y: 628, distance: 100.2
click at [512, 643] on span "1201 Flower Mound Road, Flower Mound, TX 75028" at bounding box center [460, 649] width 103 height 14
click at [418, 663] on span "430 S FM 548, Forney, TX, 75126" at bounding box center [504, 669] width 191 height 14
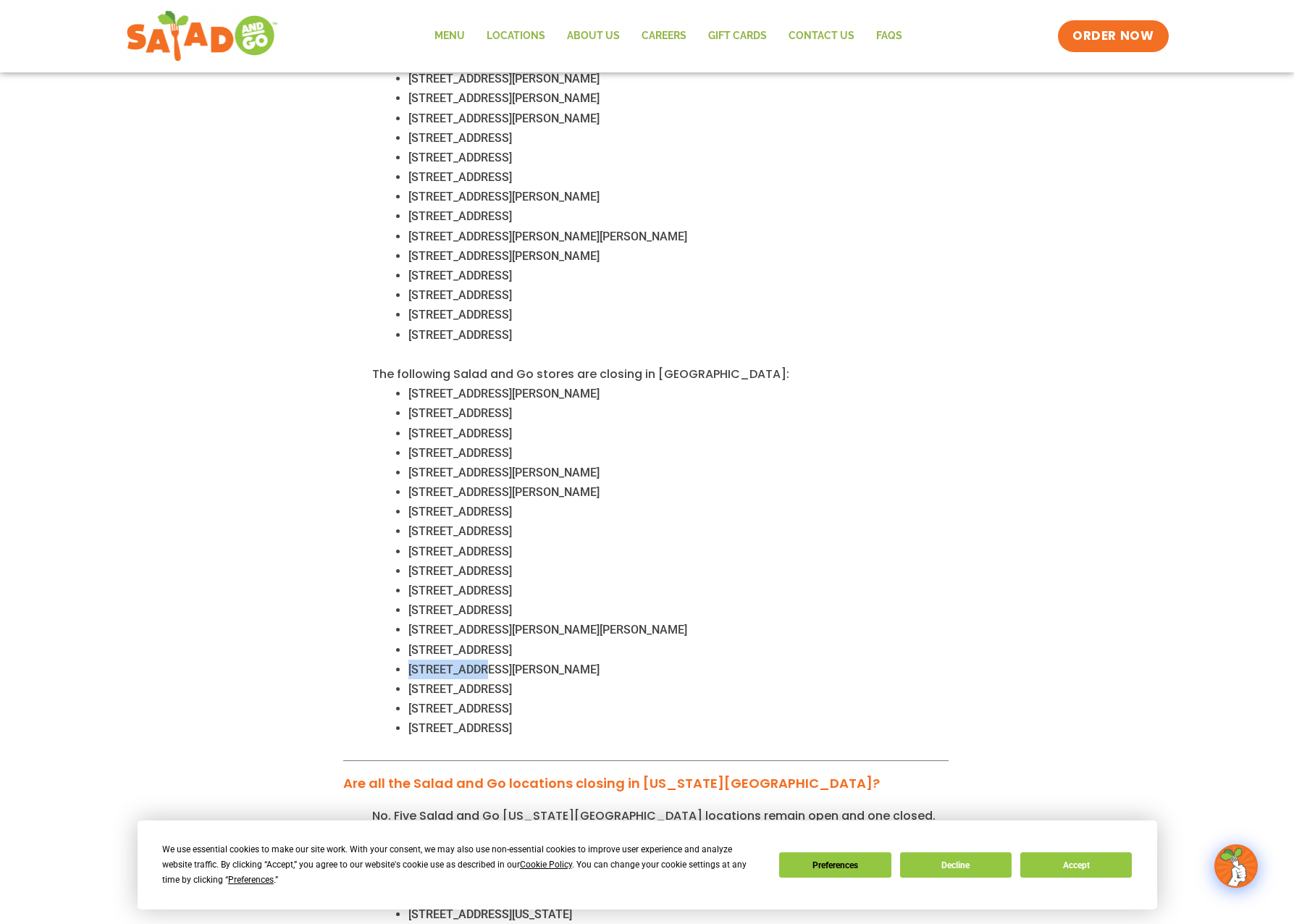
drag, startPoint x: 418, startPoint y: 650, endPoint x: 473, endPoint y: 650, distance: 55.0
click at [473, 663] on span "430 S FM 548, Forney, TX, 75126" at bounding box center [504, 669] width 191 height 14
click at [425, 682] on span "3416 TX-114 Fort Worth, TX 76177" at bounding box center [460, 689] width 103 height 14
drag, startPoint x: 425, startPoint y: 667, endPoint x: 512, endPoint y: 671, distance: 87.1
click at [512, 682] on span "3416 TX-114 Fort Worth, TX 76177" at bounding box center [460, 689] width 103 height 14
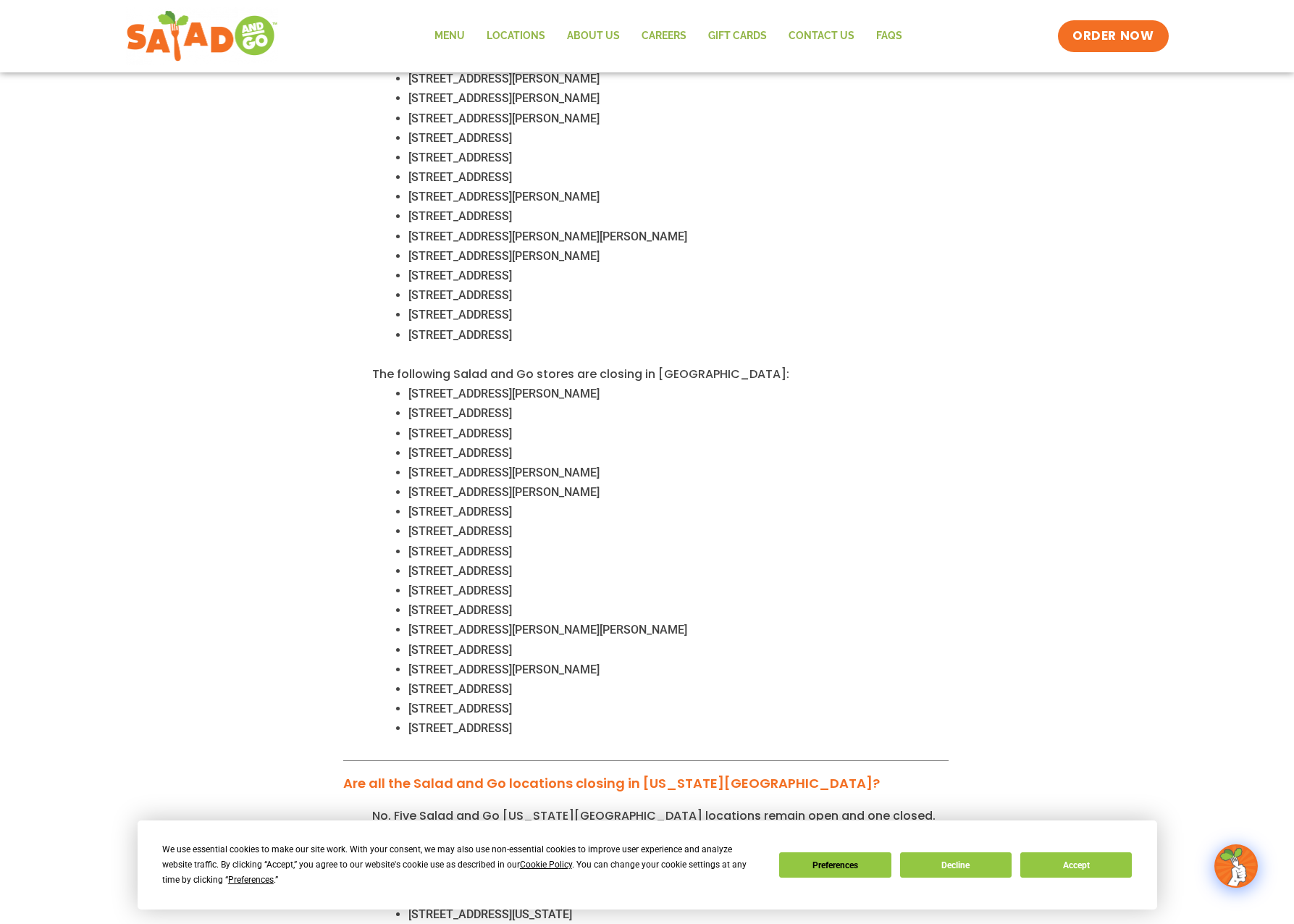
click at [424, 682] on span "3416 TX-114 Fort Worth, TX 76177" at bounding box center [460, 689] width 103 height 14
drag, startPoint x: 424, startPoint y: 673, endPoint x: 563, endPoint y: 670, distance: 139.0
click at [512, 682] on span "3416 TX-114 Fort Worth, TX 76177" at bounding box center [460, 689] width 103 height 14
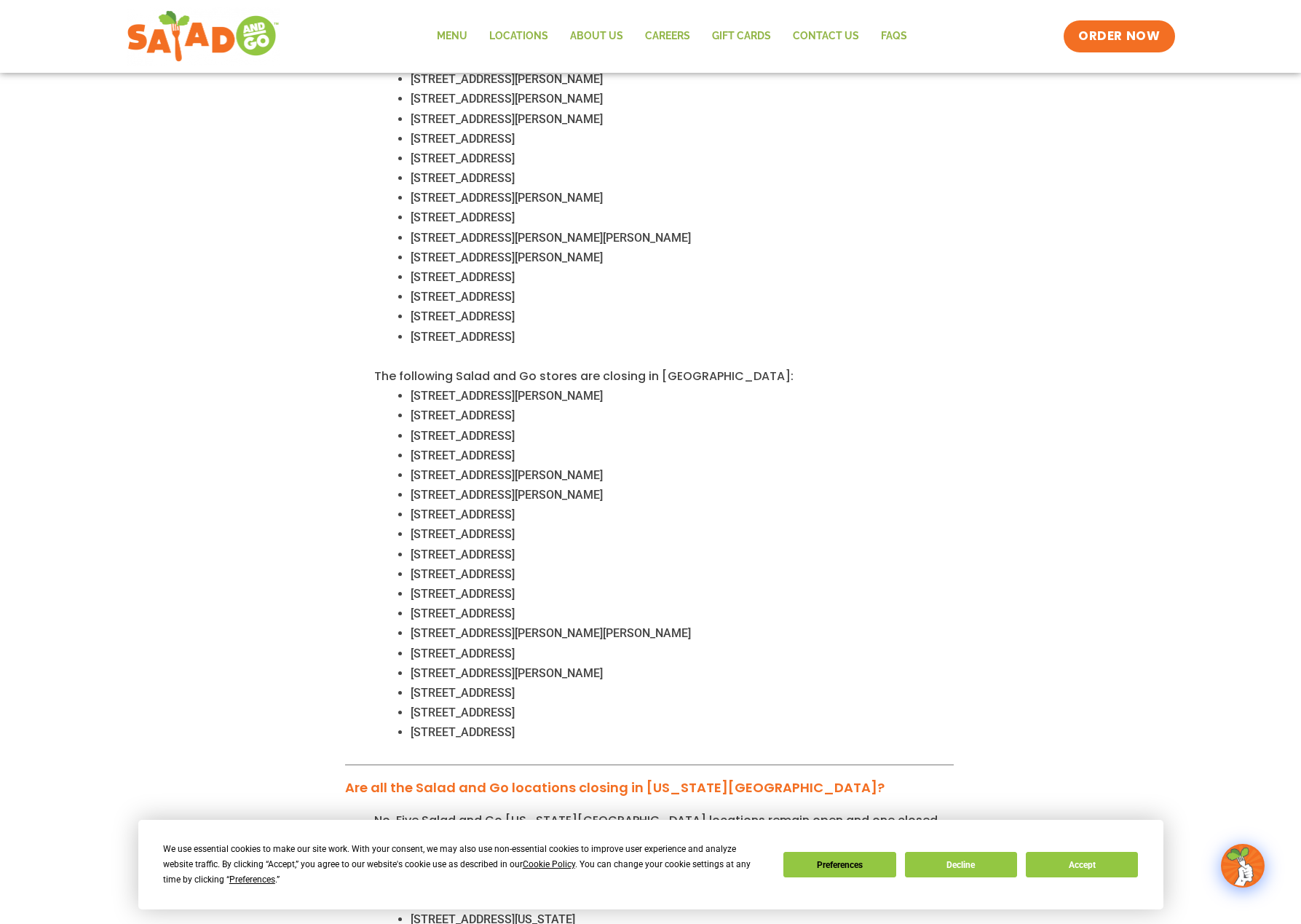
click at [423, 705] on span "2120 Rio Grande Blvd, Euless, TX 76039" at bounding box center [462, 712] width 104 height 14
drag, startPoint x: 423, startPoint y: 696, endPoint x: 501, endPoint y: 686, distance: 78.6
click at [501, 705] on span "2120 Rio Grande Blvd, Euless, TX 76039" at bounding box center [462, 712] width 104 height 14
click at [423, 725] on span "822 W Princeton Dr., Princeton, TX 75047" at bounding box center [462, 731] width 104 height 14
drag, startPoint x: 423, startPoint y: 716, endPoint x: 501, endPoint y: 714, distance: 78.0
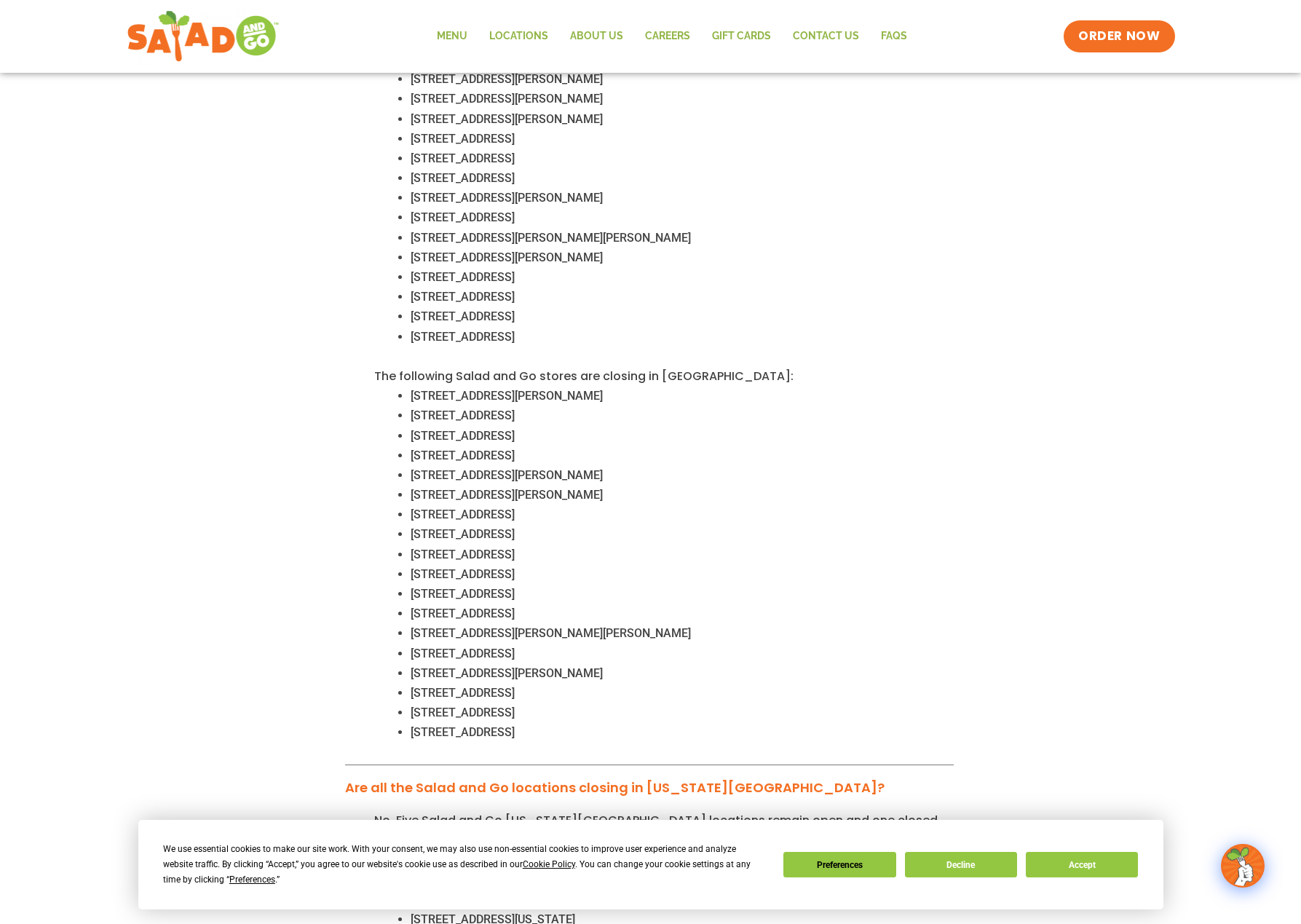
click at [501, 725] on span "822 W Princeton Dr., Princeton, TX 75047" at bounding box center [462, 731] width 104 height 14
drag, startPoint x: 501, startPoint y: 714, endPoint x: 415, endPoint y: 714, distance: 86.0
click at [415, 725] on span "822 W Princeton Dr., Princeton, TX 75047" at bounding box center [462, 731] width 104 height 14
drag, startPoint x: 415, startPoint y: 714, endPoint x: 505, endPoint y: 715, distance: 90.0
click at [505, 725] on span "822 W Princeton Dr., Princeton, TX 75047" at bounding box center [462, 731] width 104 height 14
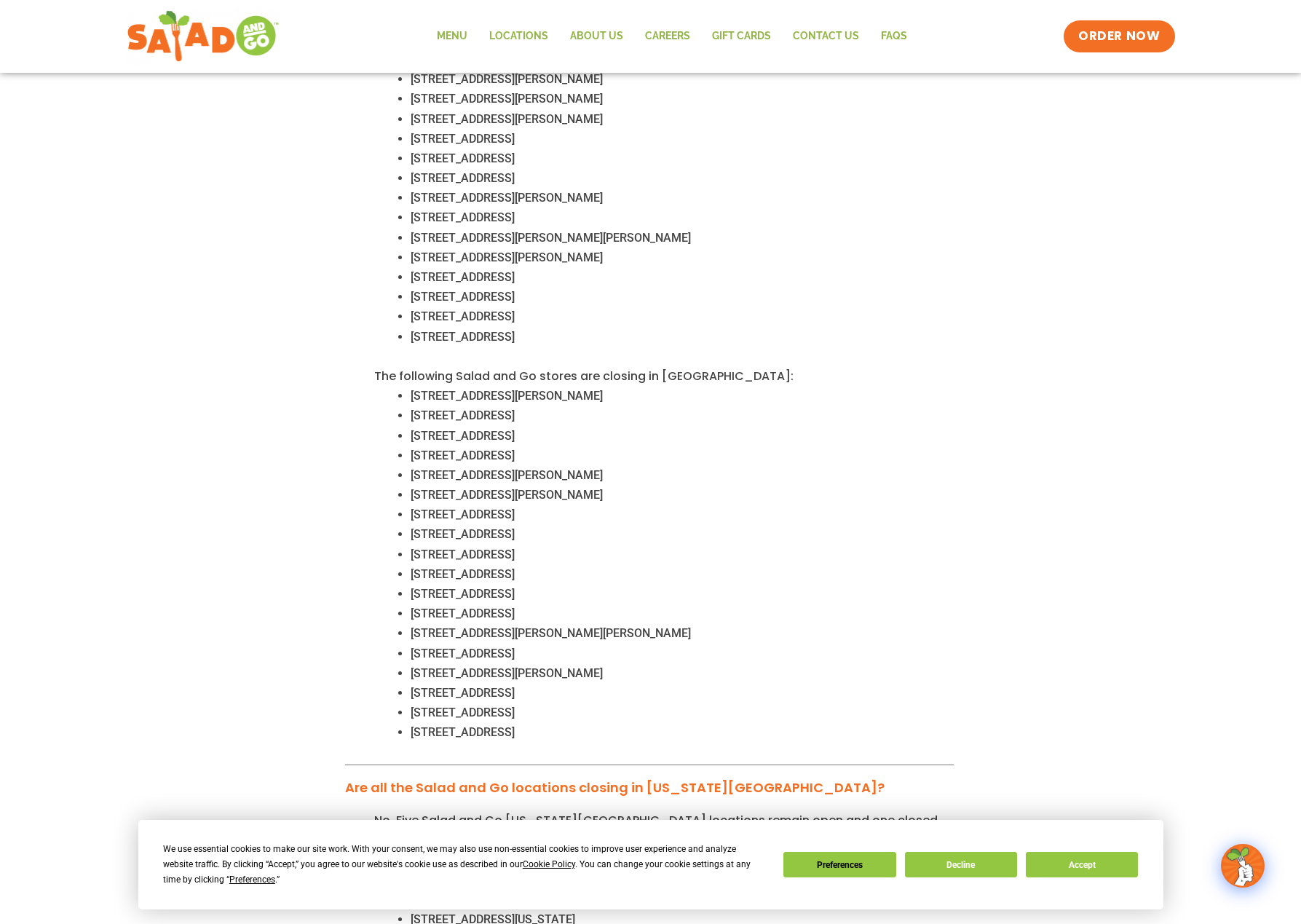
click at [423, 725] on span "822 W Princeton Dr., Princeton, TX 75047" at bounding box center [462, 731] width 104 height 14
drag, startPoint x: 423, startPoint y: 712, endPoint x: 634, endPoint y: 711, distance: 211.0
click at [634, 722] on li "822 W Princeton Dr., Princeton, TX 75047" at bounding box center [682, 732] width 543 height 20
drag, startPoint x: 634, startPoint y: 711, endPoint x: 618, endPoint y: 713, distance: 16.1
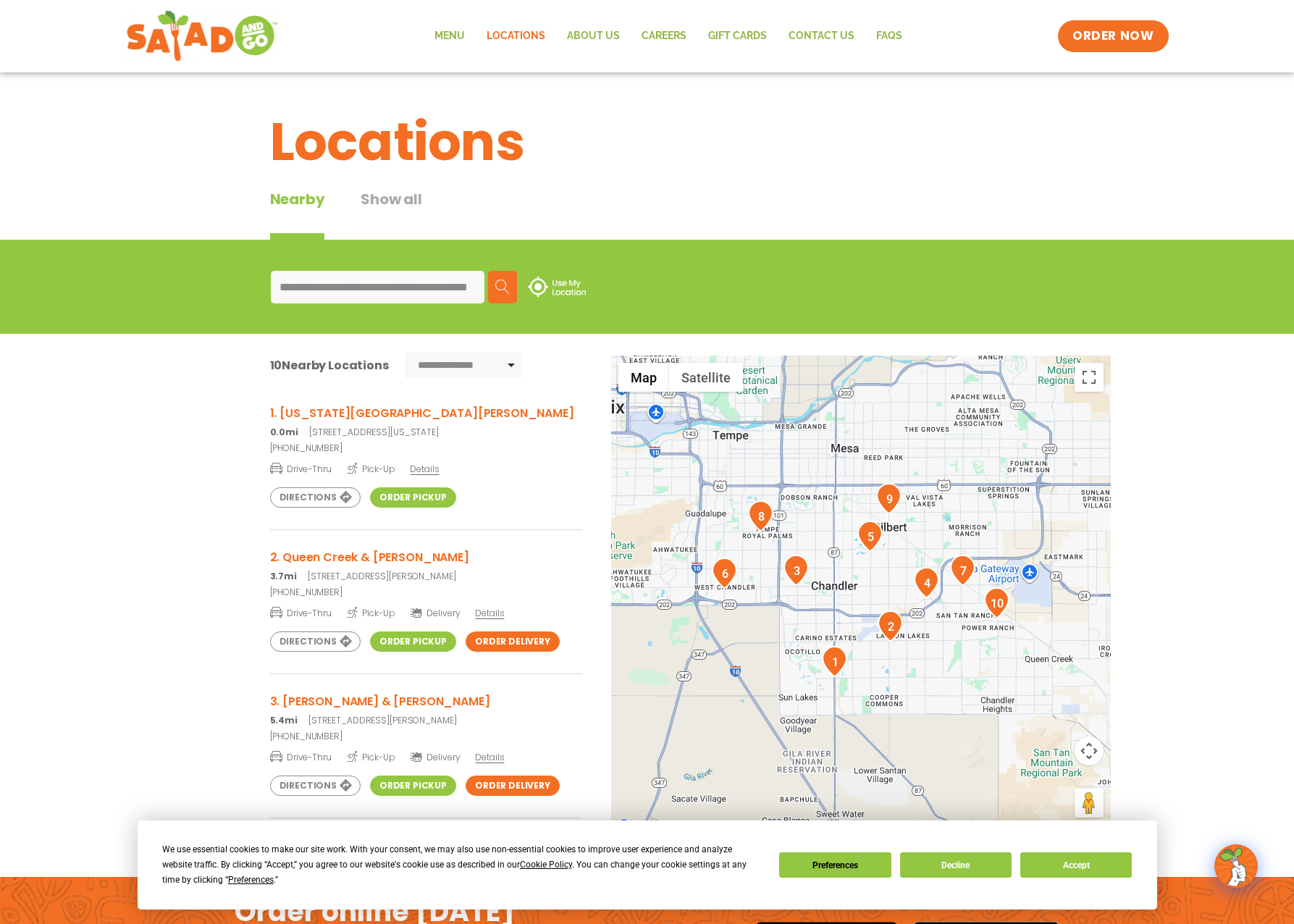
click at [296, 289] on input "**********" at bounding box center [377, 287] width 213 height 32
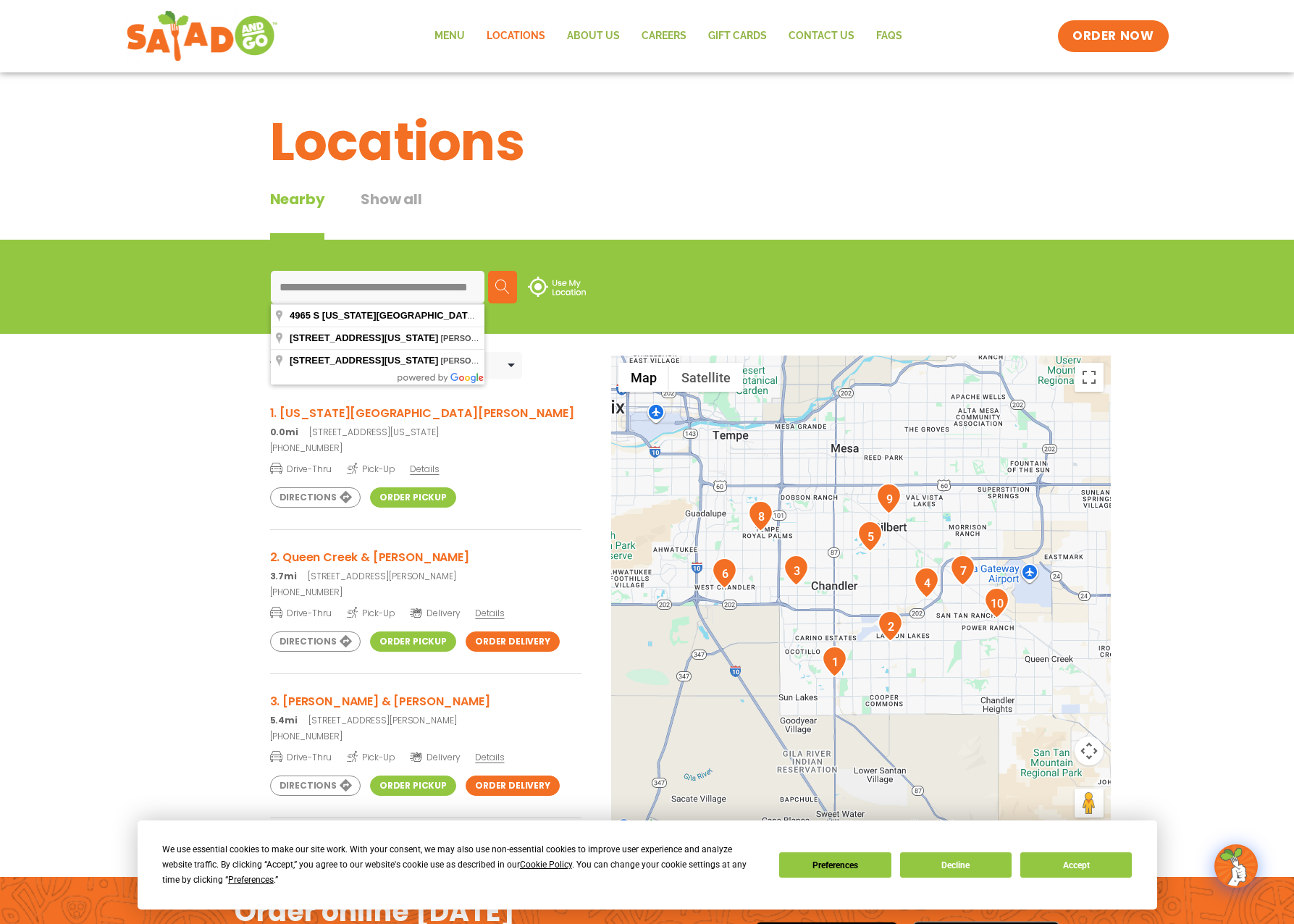
drag, startPoint x: 296, startPoint y: 289, endPoint x: 432, endPoint y: 280, distance: 136.3
click at [432, 280] on input "**********" at bounding box center [377, 287] width 213 height 32
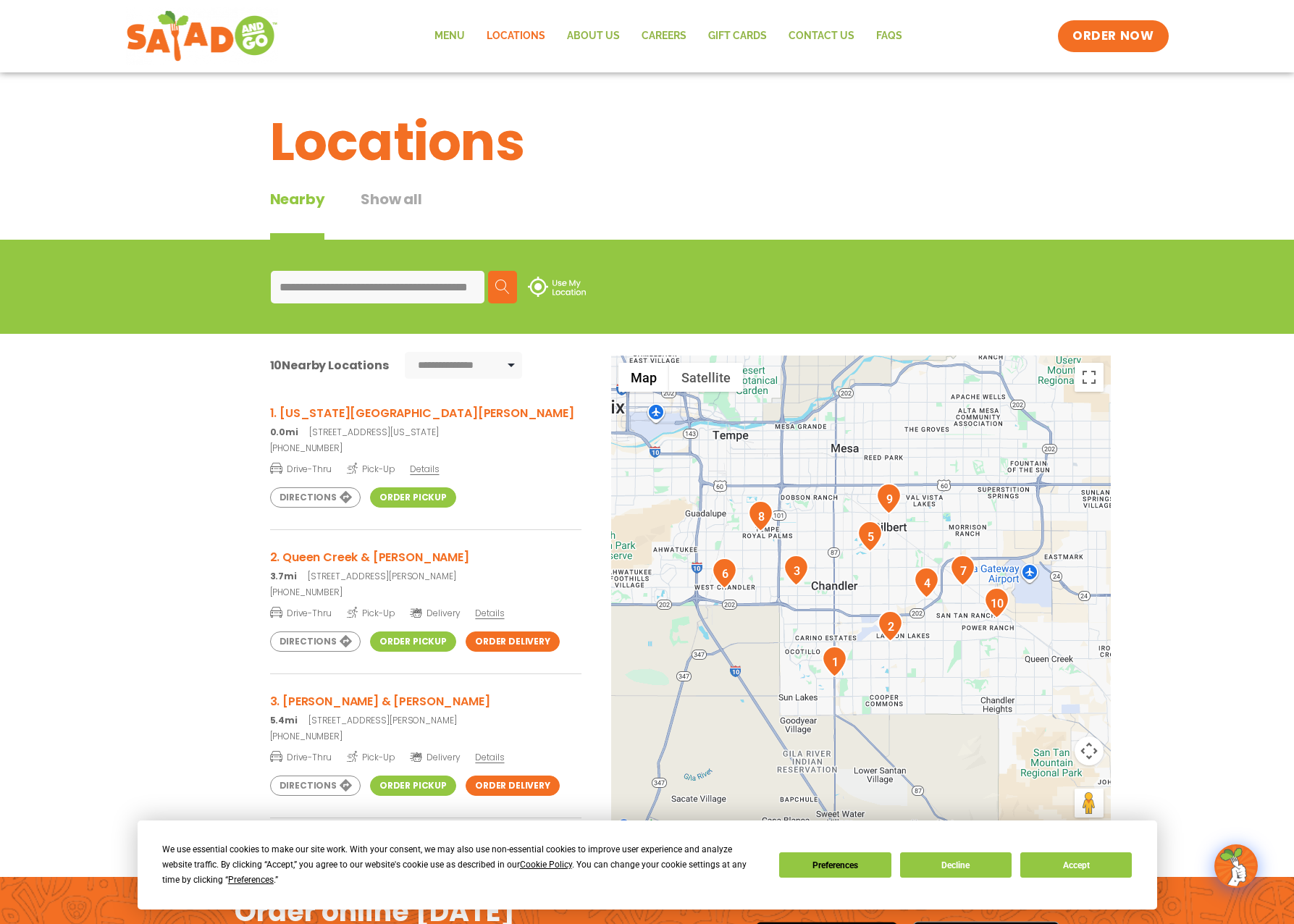
click at [415, 465] on span "Details" at bounding box center [424, 468] width 29 height 12
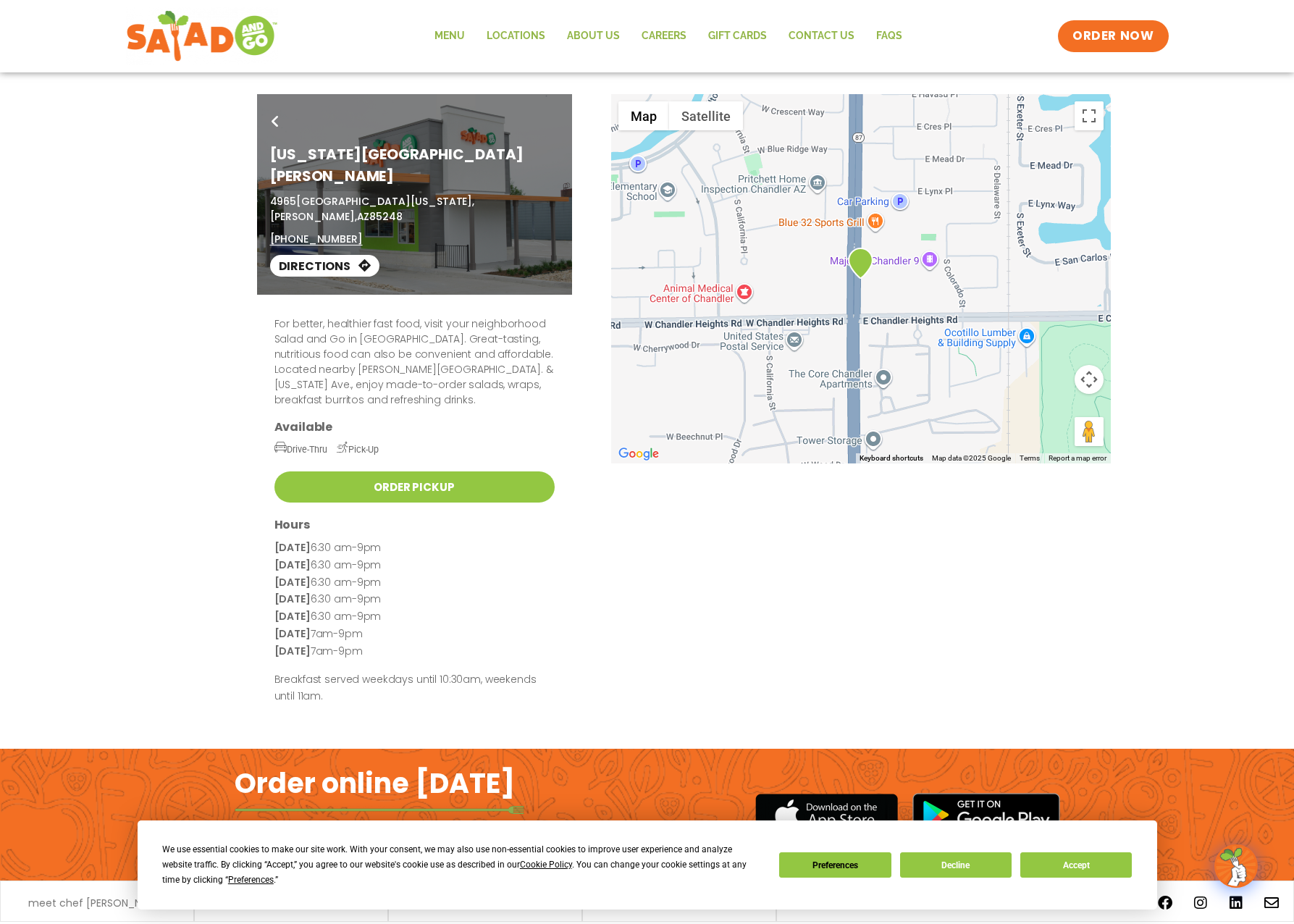
click at [278, 121] on icon at bounding box center [275, 121] width 7 height 11
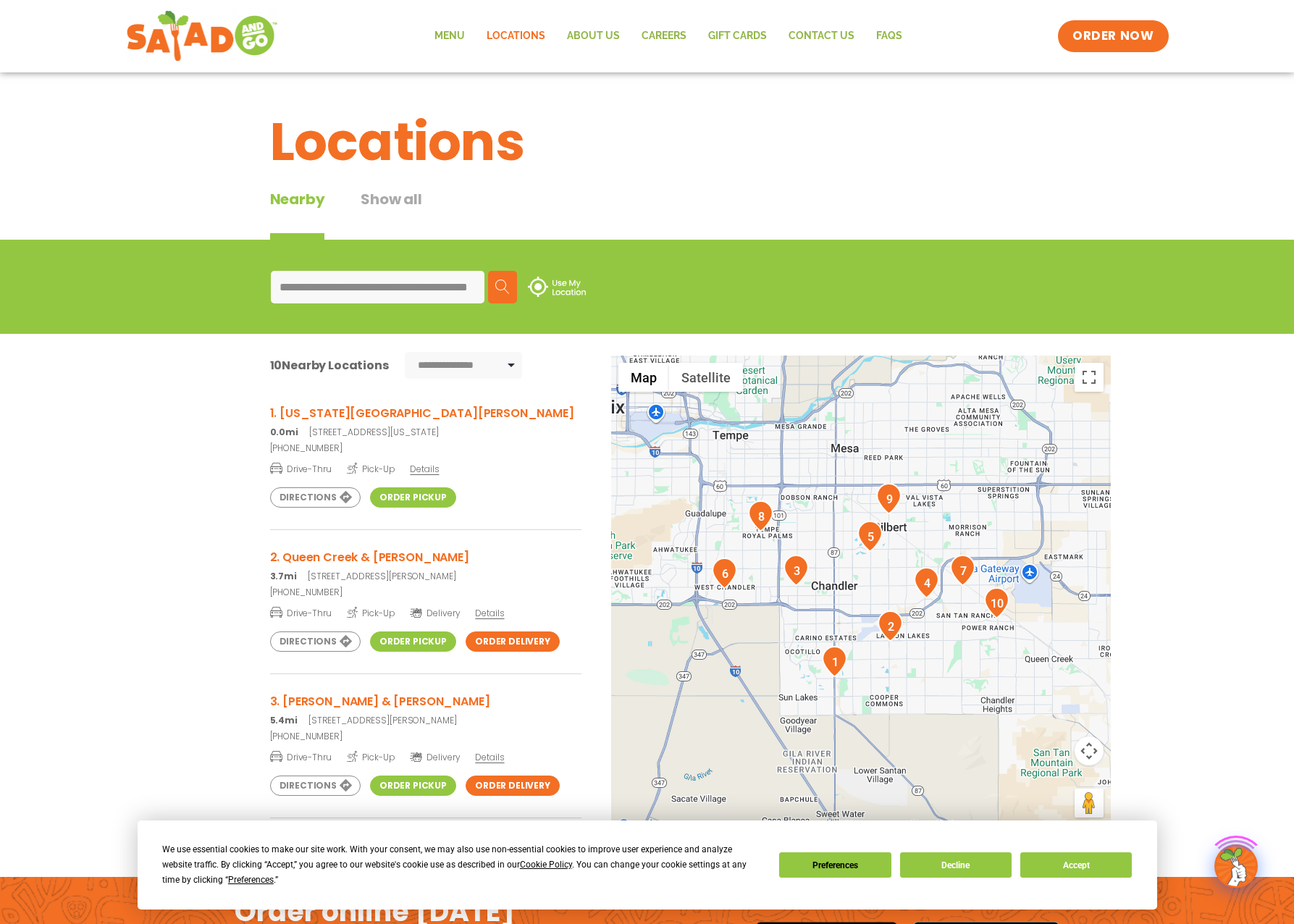
click at [279, 288] on input "**********" at bounding box center [377, 287] width 213 height 32
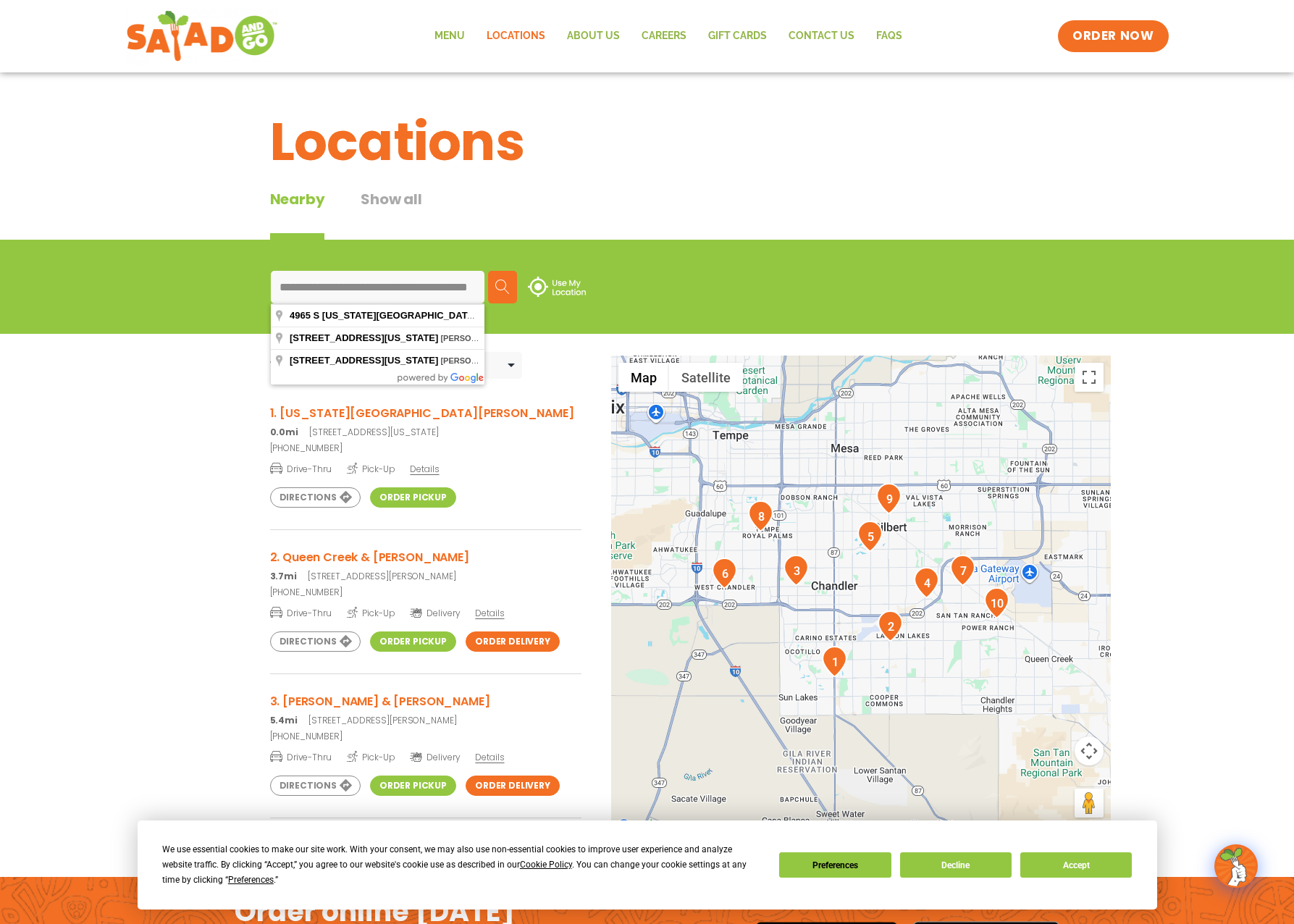
scroll to position [0, 54]
drag, startPoint x: 280, startPoint y: 286, endPoint x: 497, endPoint y: 276, distance: 217.2
click at [497, 276] on div "**********" at bounding box center [647, 287] width 753 height 32
paste input
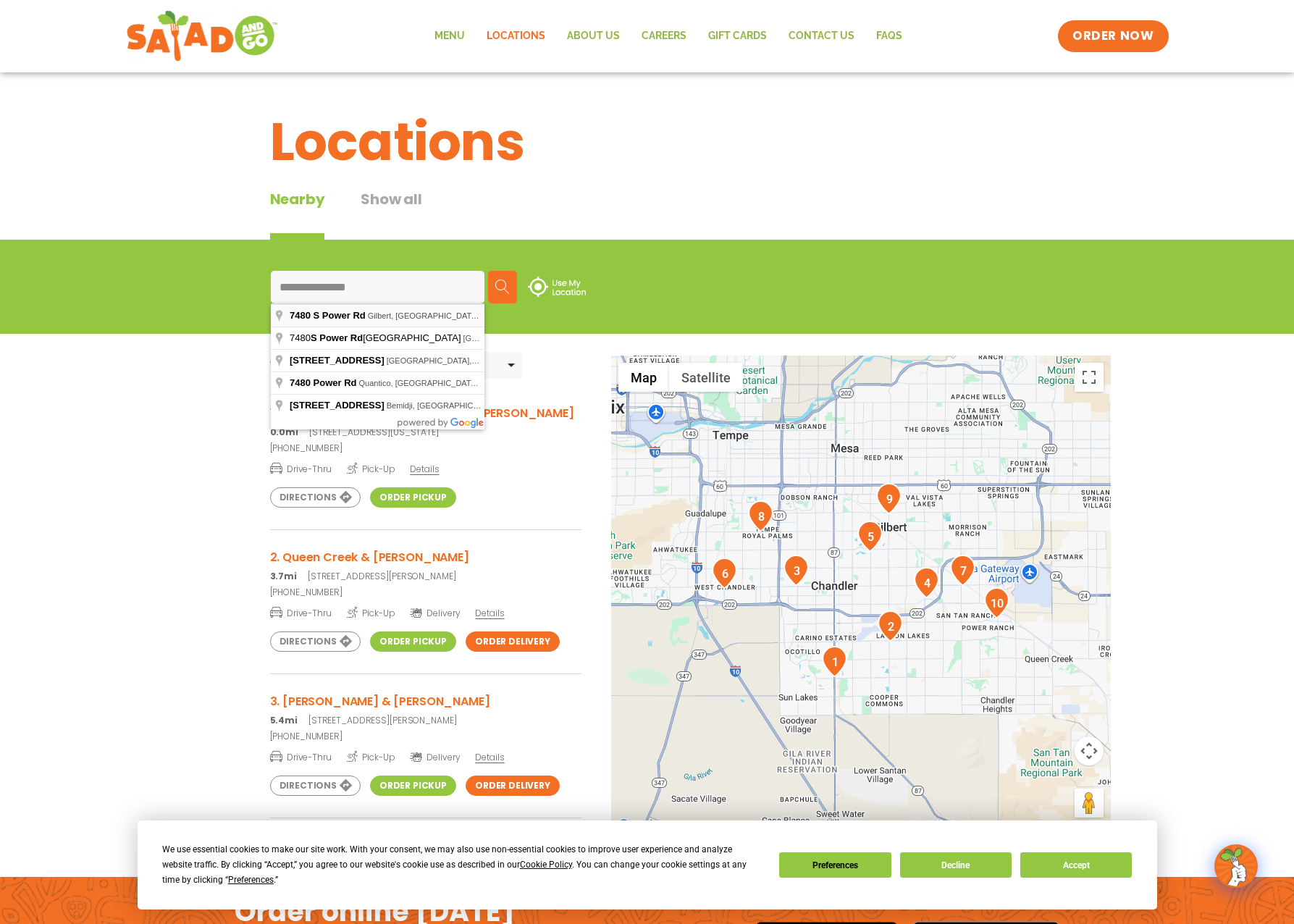
type input "**********"
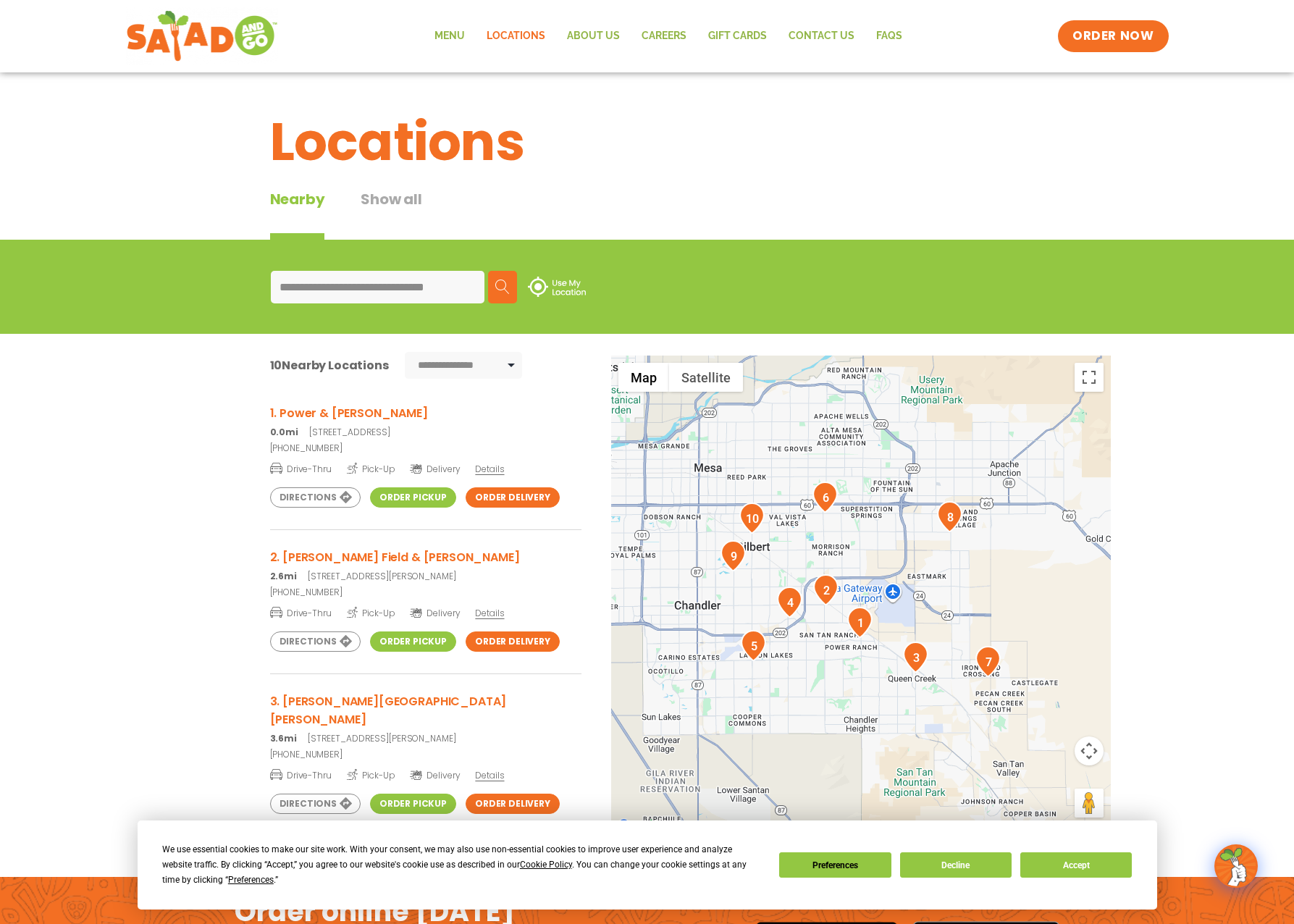
click at [481, 470] on span "Details" at bounding box center [490, 468] width 29 height 12
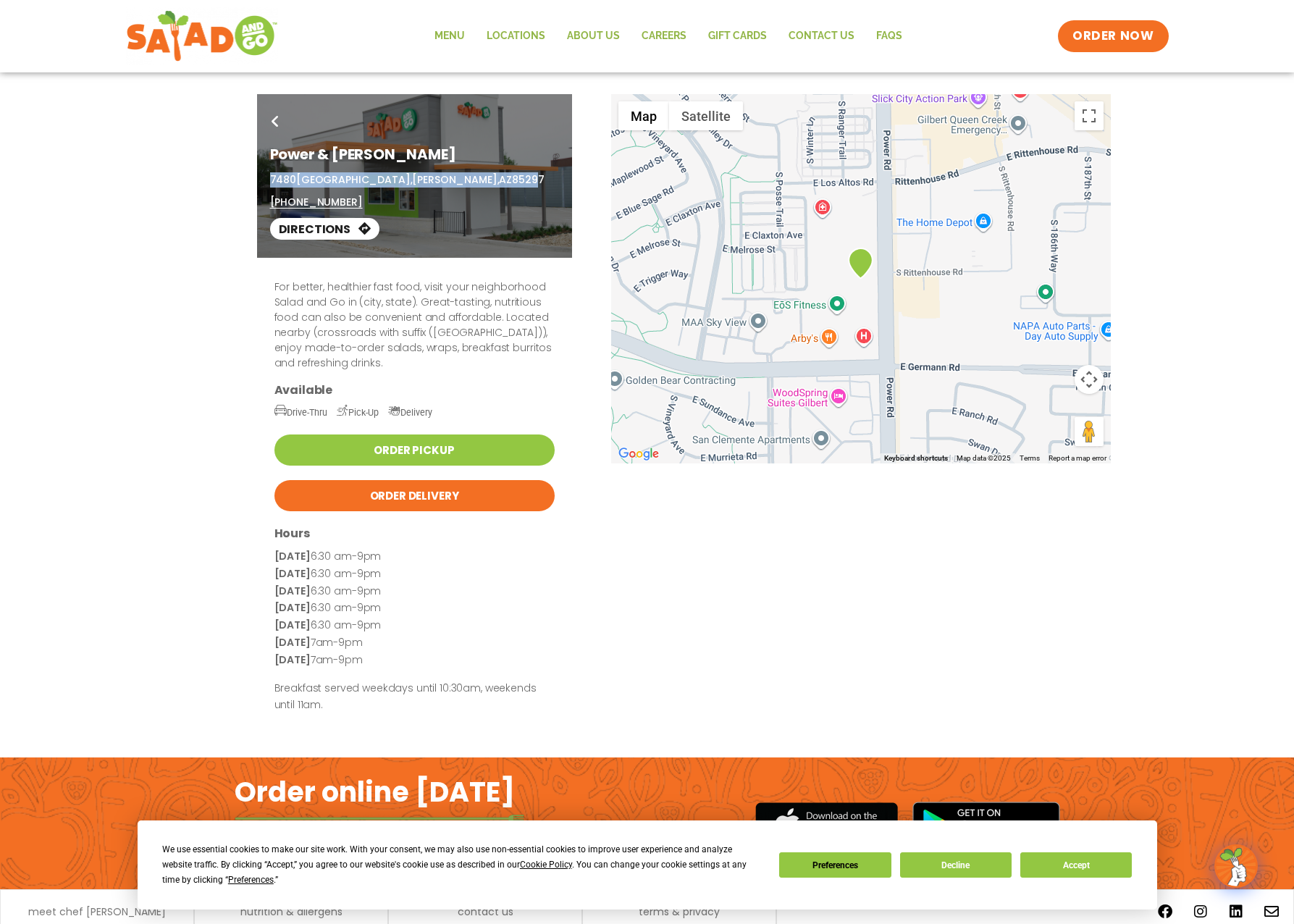
drag, startPoint x: 272, startPoint y: 177, endPoint x: 473, endPoint y: 178, distance: 201.0
click at [473, 178] on p "[STREET_ADDRESS]" at bounding box center [414, 179] width 289 height 15
copy p "[STREET_ADDRESS]"
click at [268, 205] on div "Go Back Power & [PERSON_NAME] [STREET_ADDRESS] (480) 372-4646 Directions" at bounding box center [415, 175] width 315 height 163
drag, startPoint x: 353, startPoint y: 198, endPoint x: 268, endPoint y: 204, distance: 85.2
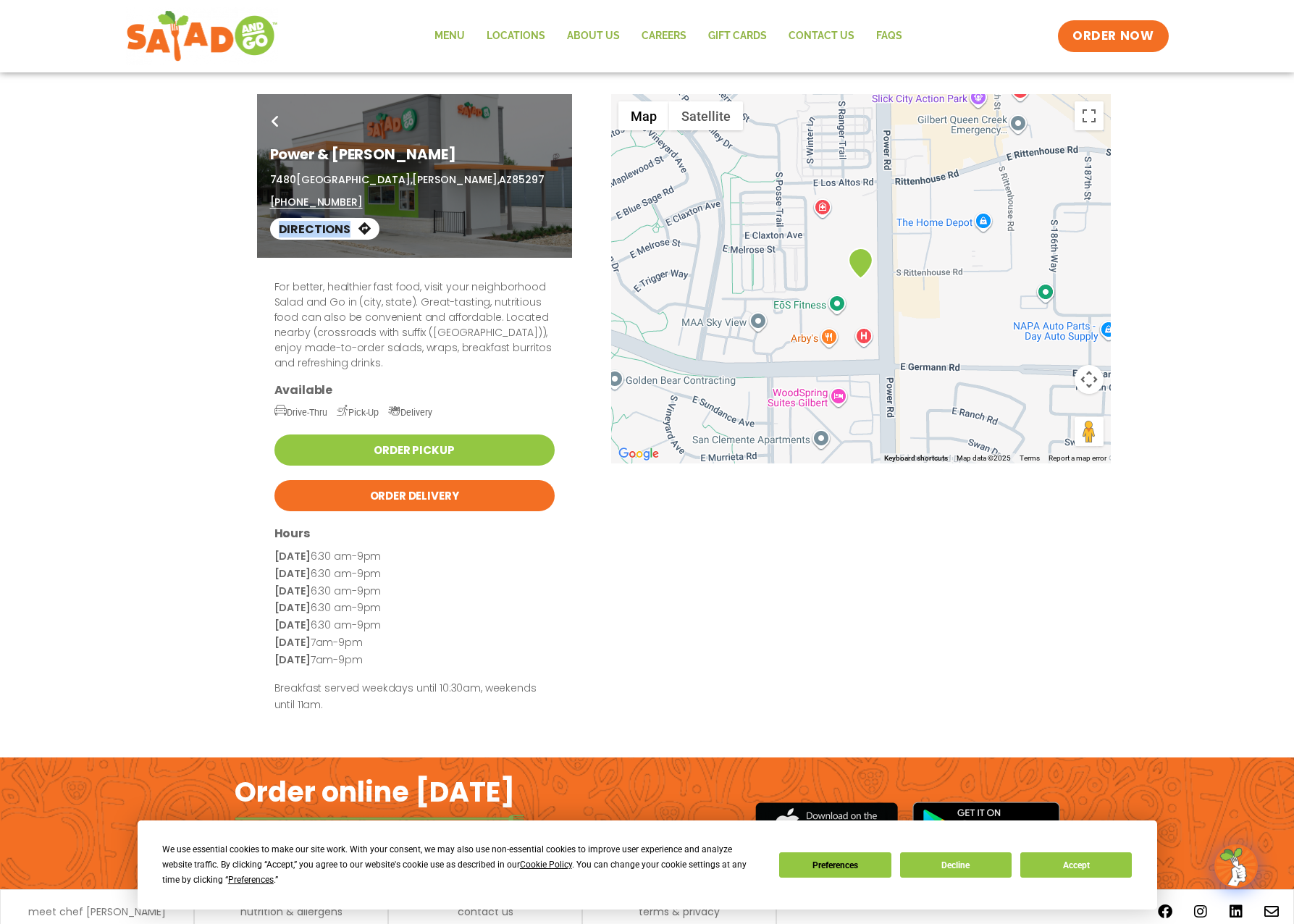
click at [268, 204] on div "Go Back Power & Germann 7480 South Power Road, Gilbert, AZ 85297 (480) 372-4646…" at bounding box center [415, 175] width 315 height 163
click at [247, 204] on div "Go Back Power & Germann 7480 South Power Road, Gilbert, AZ 85297 (480) 372-4646…" at bounding box center [647, 175] width 1294 height 163
drag, startPoint x: 358, startPoint y: 198, endPoint x: 270, endPoint y: 203, distance: 88.1
click at [270, 203] on div "7480 South Power Road, Gilbert, AZ 85297 (480) 372-4646" at bounding box center [414, 191] width 289 height 38
copy link "[PHONE_NUMBER]"
